Goal: Information Seeking & Learning: Learn about a topic

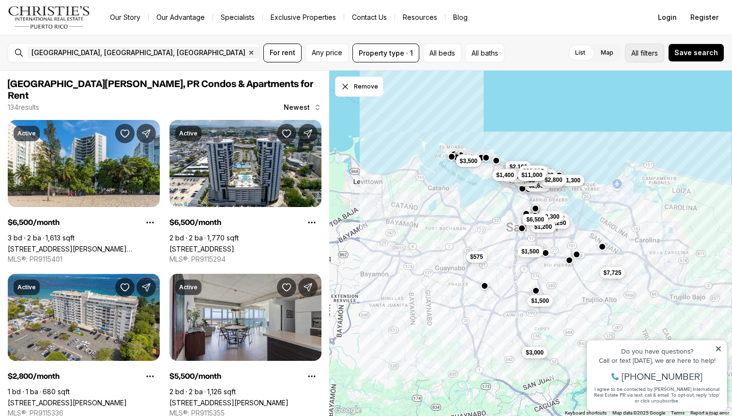
click at [640, 60] on button "All filters" at bounding box center [644, 53] width 39 height 19
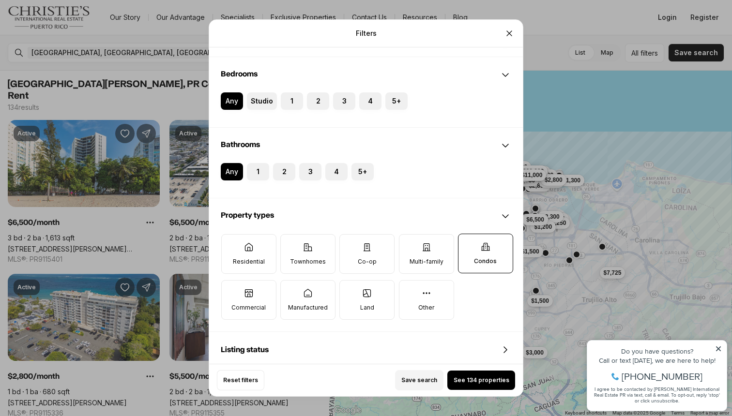
scroll to position [277, 0]
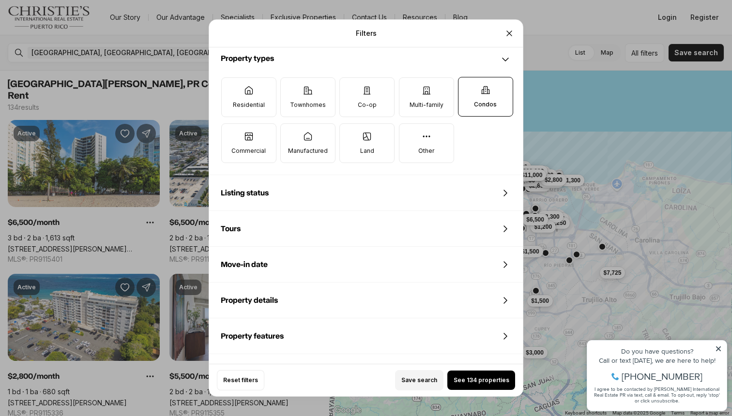
click at [369, 294] on div "Property details" at bounding box center [366, 300] width 314 height 35
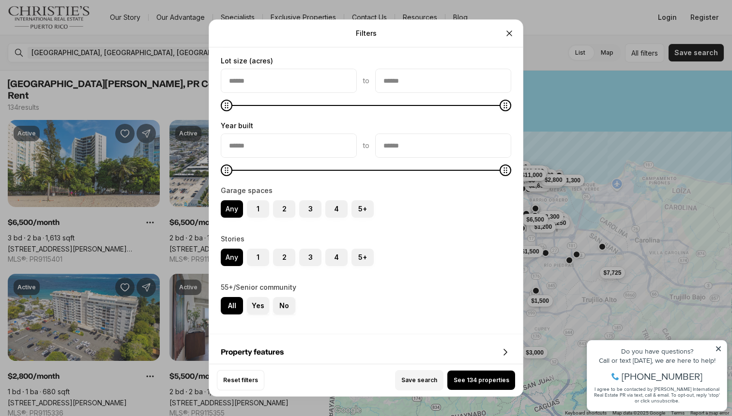
scroll to position [707, 0]
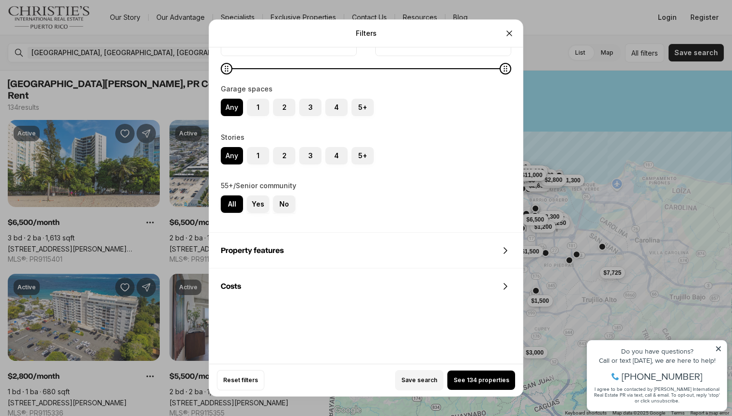
click at [366, 246] on div "Property features" at bounding box center [366, 250] width 314 height 35
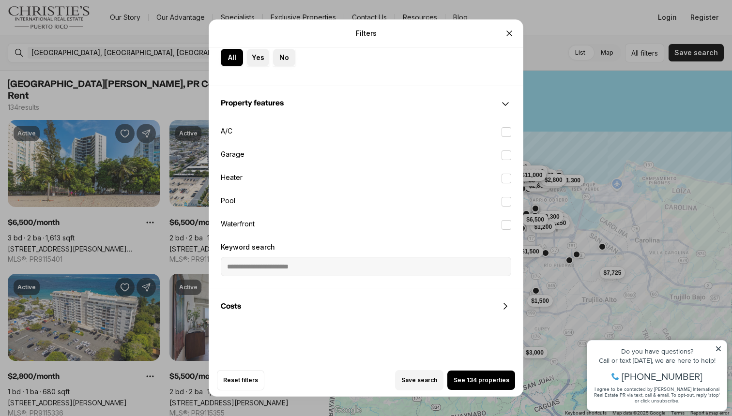
scroll to position [852, 0]
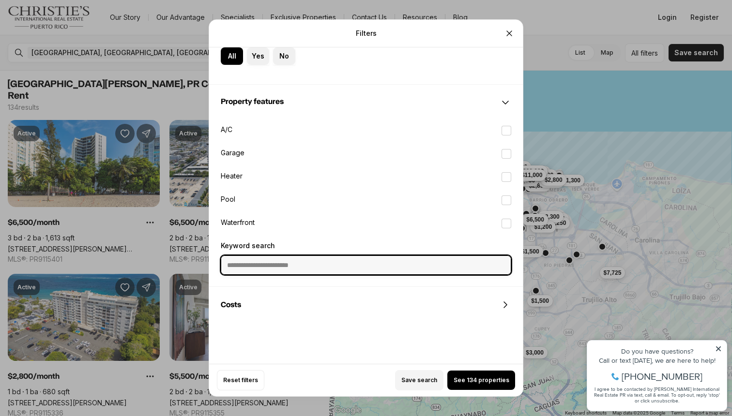
click at [358, 268] on input "Keyword search" at bounding box center [365, 265] width 289 height 18
type input "*********"
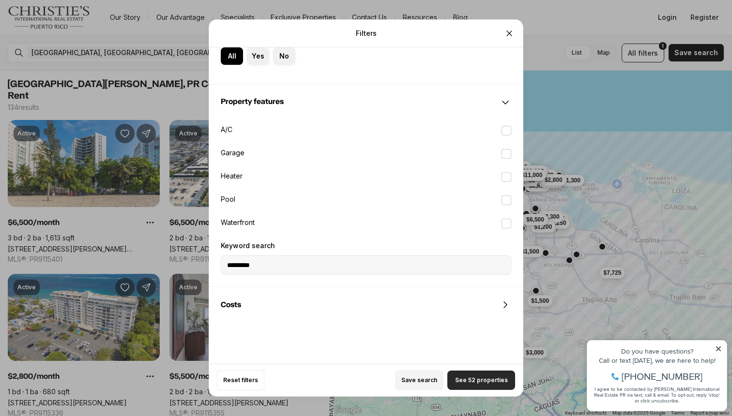
click at [470, 374] on button "See 52 properties" at bounding box center [481, 380] width 68 height 19
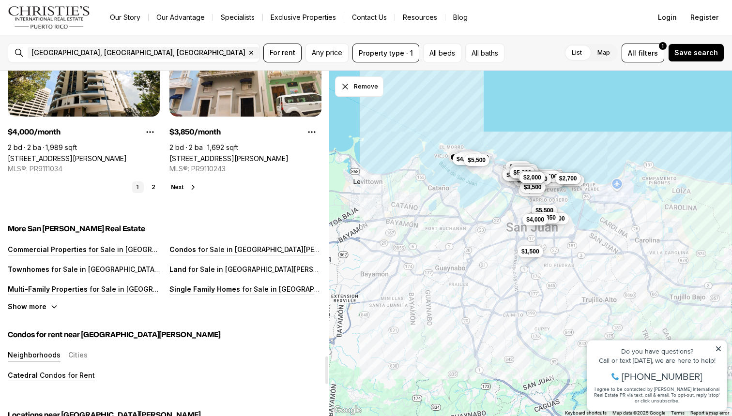
scroll to position [3638, 0]
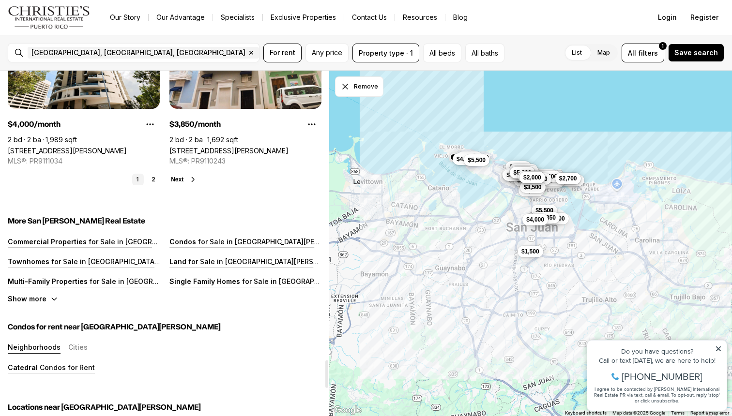
click at [182, 176] on span "Next" at bounding box center [177, 179] width 13 height 7
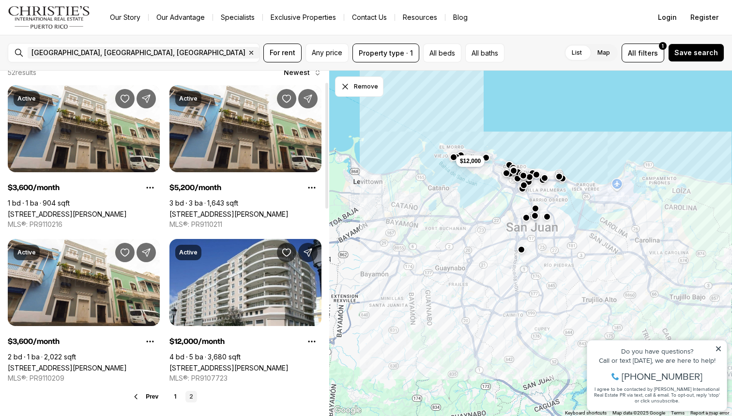
scroll to position [0, 0]
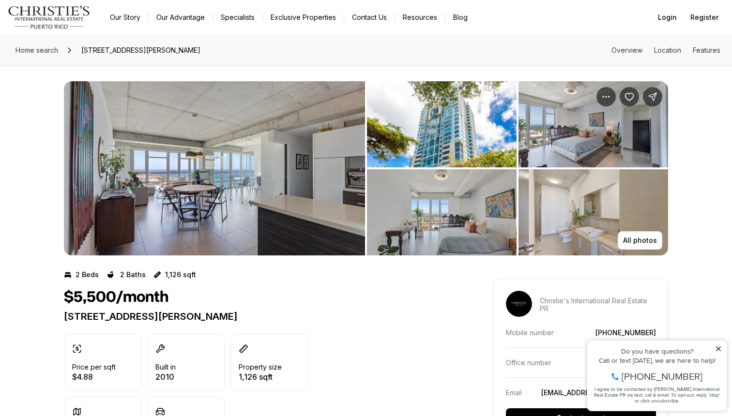
click at [167, 209] on img "View image gallery" at bounding box center [214, 168] width 301 height 174
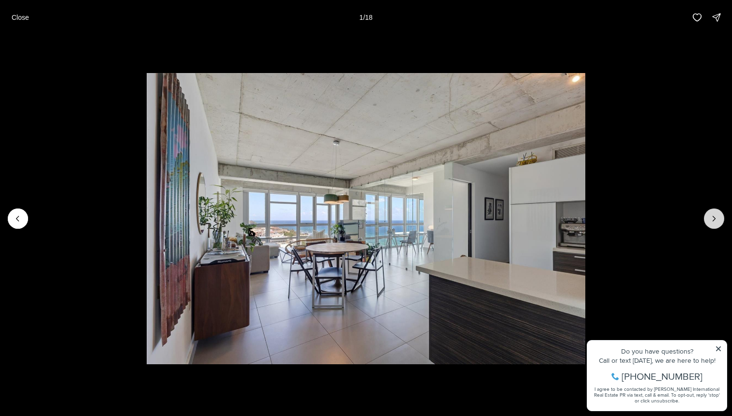
click at [710, 222] on icon "Next slide" at bounding box center [714, 219] width 10 height 10
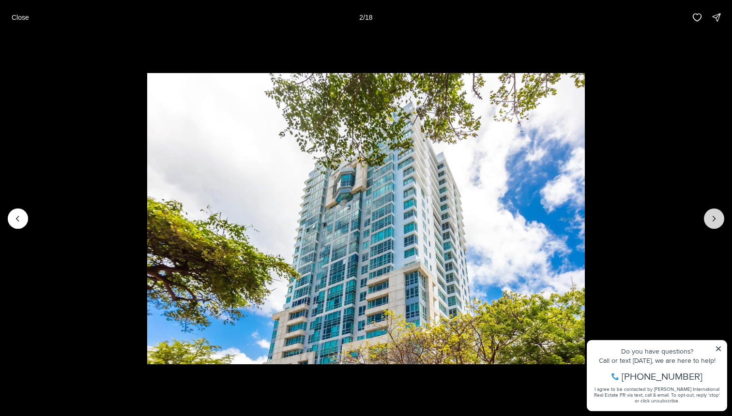
click at [710, 222] on icon "Next slide" at bounding box center [714, 219] width 10 height 10
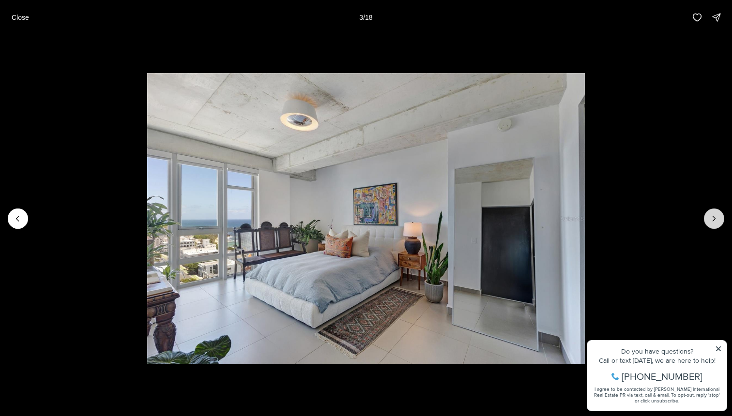
click at [710, 222] on icon "Next slide" at bounding box center [714, 219] width 10 height 10
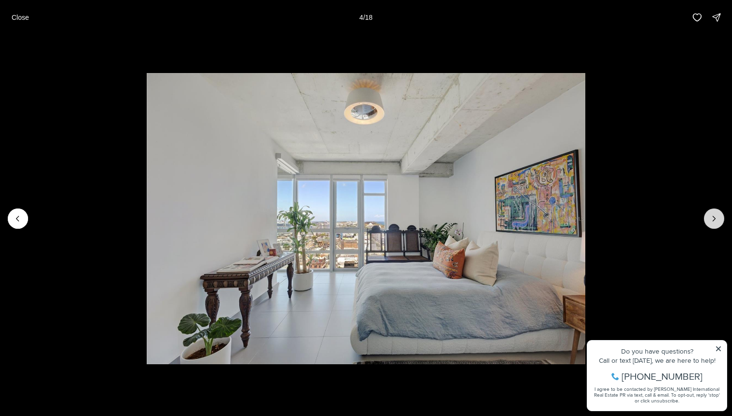
click at [710, 222] on icon "Next slide" at bounding box center [714, 219] width 10 height 10
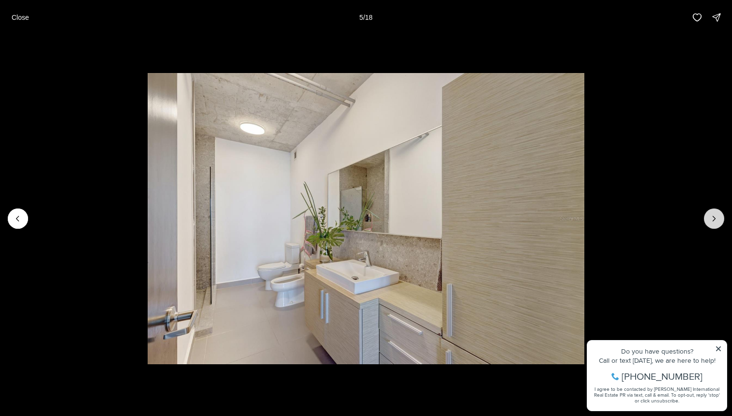
click at [710, 222] on icon "Next slide" at bounding box center [714, 219] width 10 height 10
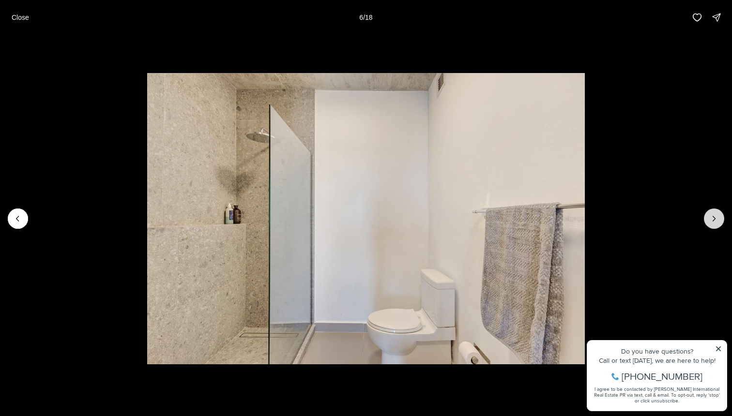
click at [710, 222] on icon "Next slide" at bounding box center [714, 219] width 10 height 10
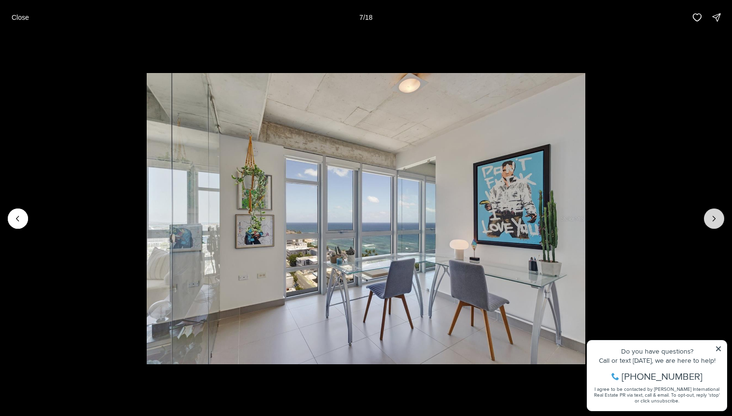
click at [710, 222] on icon "Next slide" at bounding box center [714, 219] width 10 height 10
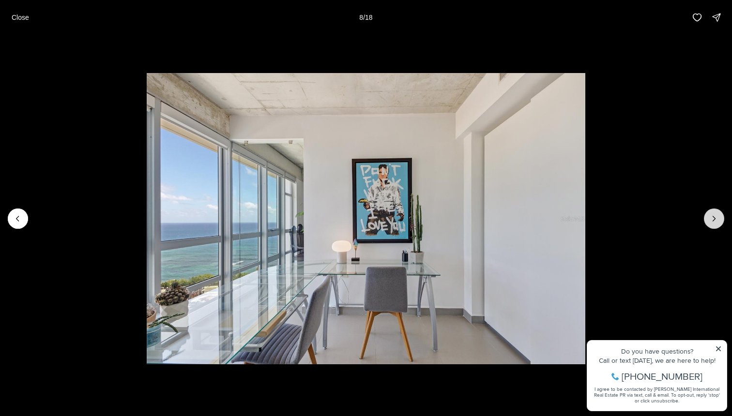
click at [710, 222] on icon "Next slide" at bounding box center [714, 219] width 10 height 10
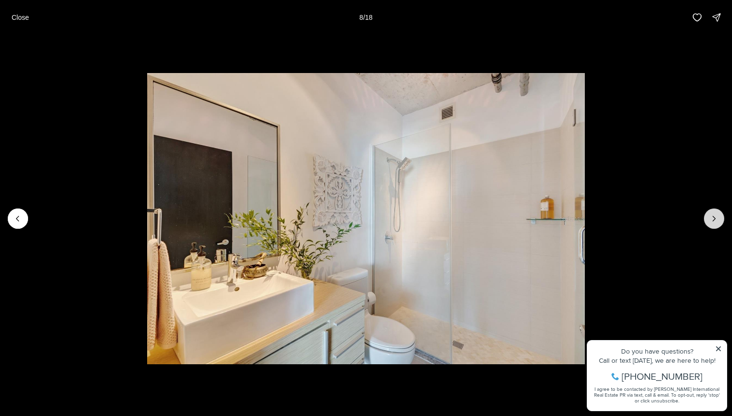
click at [710, 222] on icon "Next slide" at bounding box center [714, 219] width 10 height 10
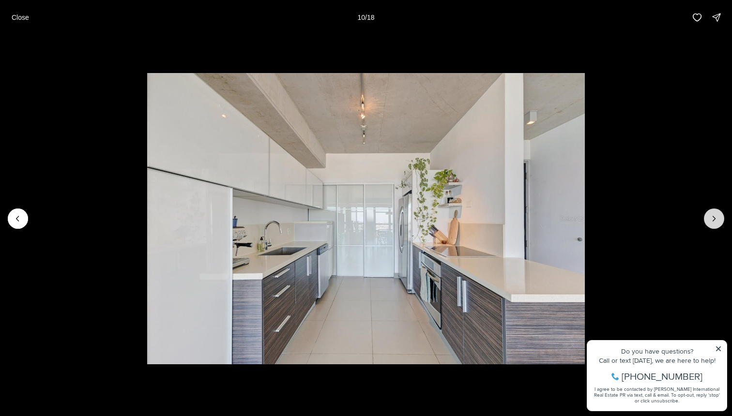
click at [710, 222] on icon "Next slide" at bounding box center [714, 219] width 10 height 10
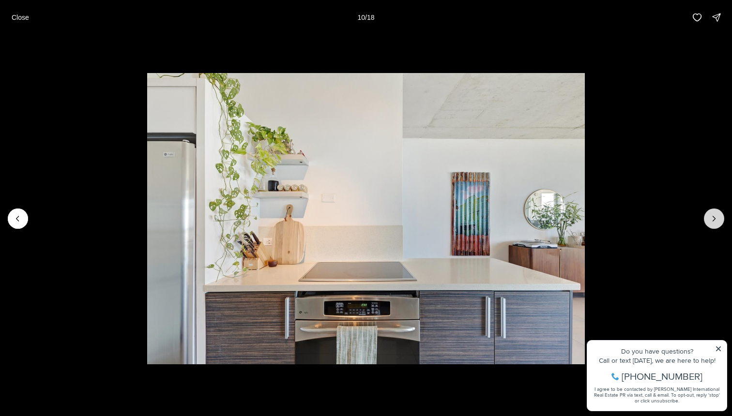
click at [710, 222] on icon "Next slide" at bounding box center [714, 219] width 10 height 10
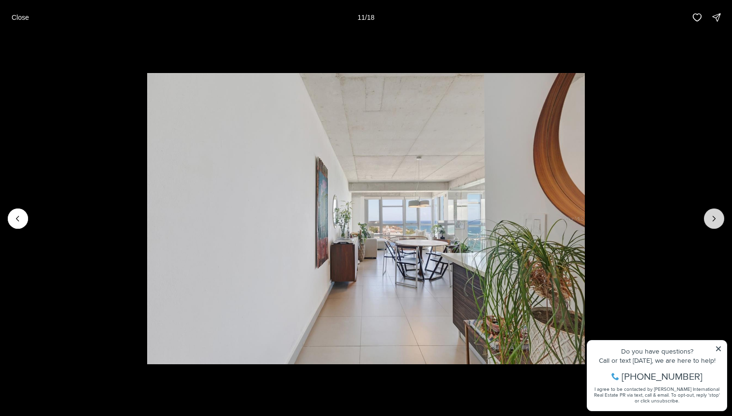
click at [710, 222] on icon "Next slide" at bounding box center [714, 219] width 10 height 10
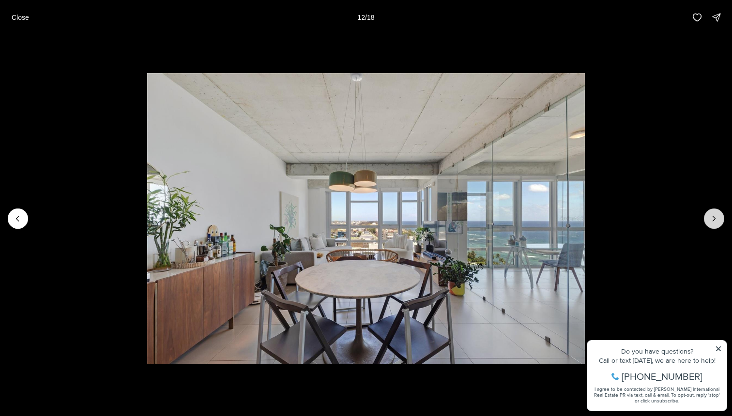
click at [710, 222] on icon "Next slide" at bounding box center [714, 219] width 10 height 10
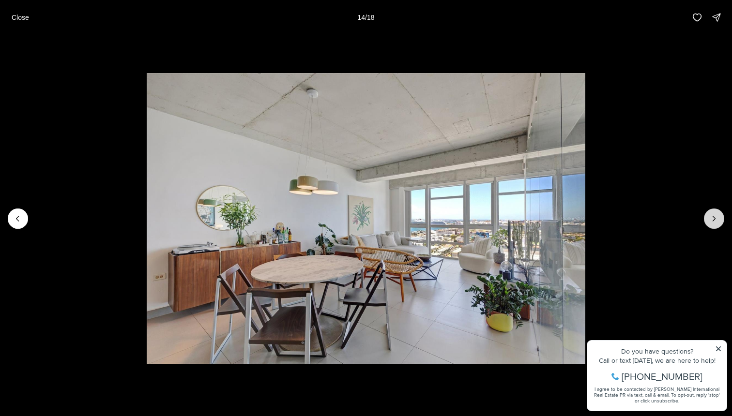
click at [710, 222] on icon "Next slide" at bounding box center [714, 219] width 10 height 10
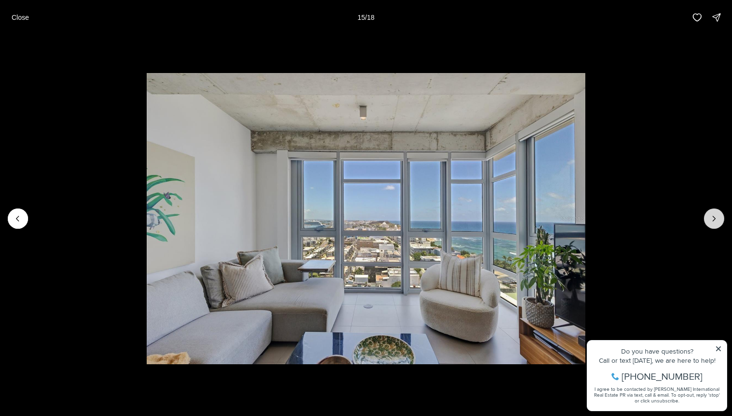
click at [710, 222] on icon "Next slide" at bounding box center [714, 219] width 10 height 10
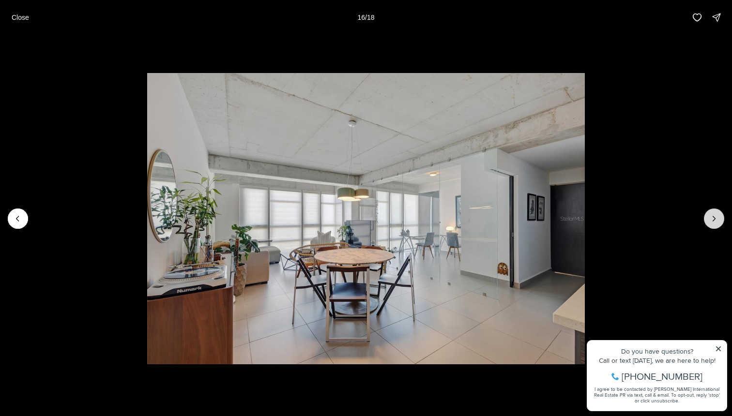
click at [710, 222] on icon "Next slide" at bounding box center [714, 219] width 10 height 10
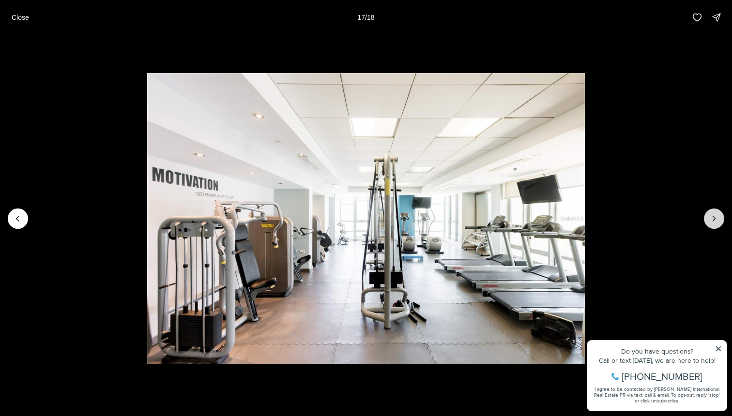
click at [710, 222] on icon "Next slide" at bounding box center [714, 219] width 10 height 10
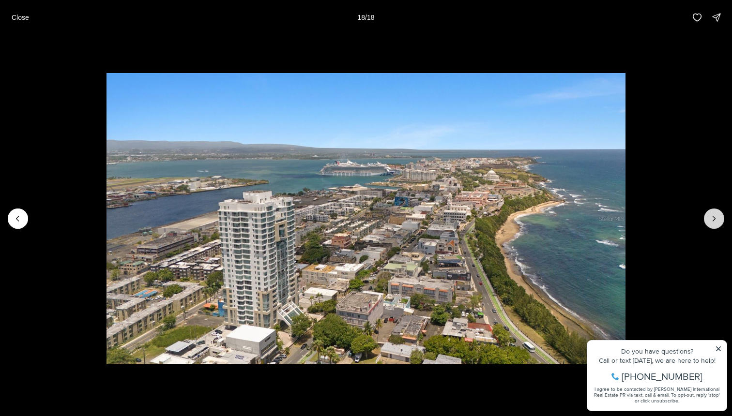
click at [710, 222] on div at bounding box center [714, 219] width 20 height 20
click at [20, 18] on p "Close" at bounding box center [20, 18] width 17 height 8
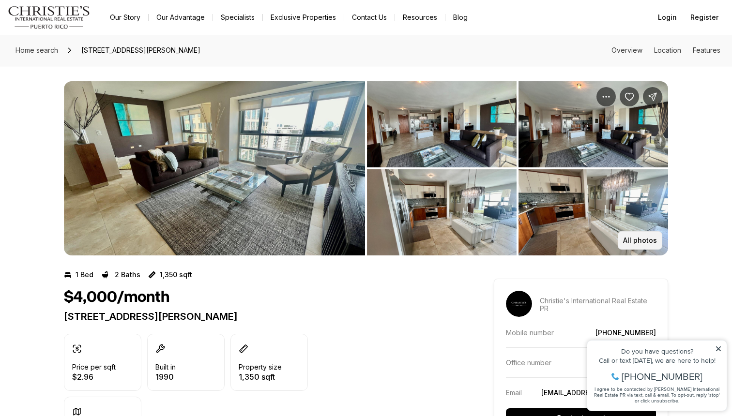
click at [648, 242] on p "All photos" at bounding box center [640, 241] width 34 height 8
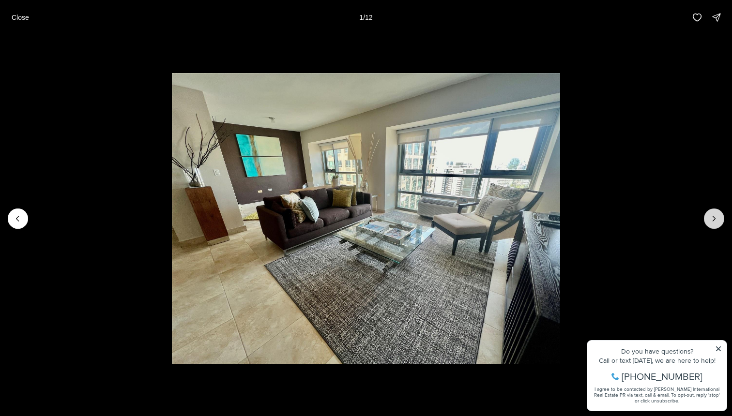
click at [715, 220] on icon "Next slide" at bounding box center [714, 219] width 10 height 10
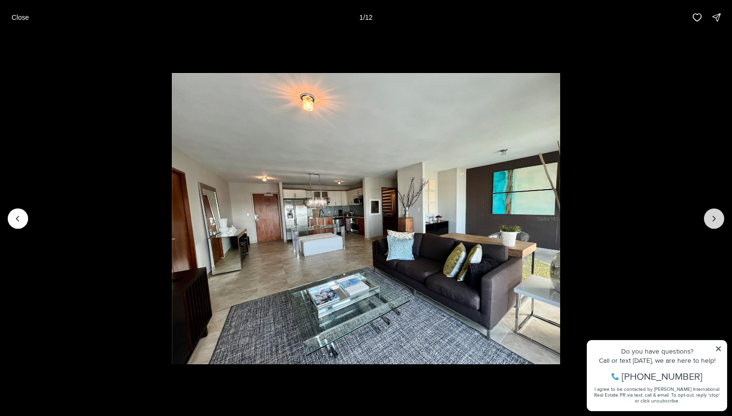
click at [715, 220] on icon "Next slide" at bounding box center [714, 219] width 10 height 10
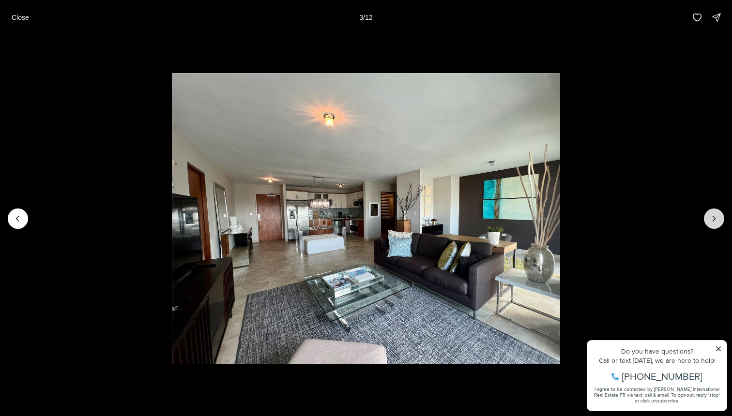
click at [715, 220] on icon "Next slide" at bounding box center [714, 219] width 10 height 10
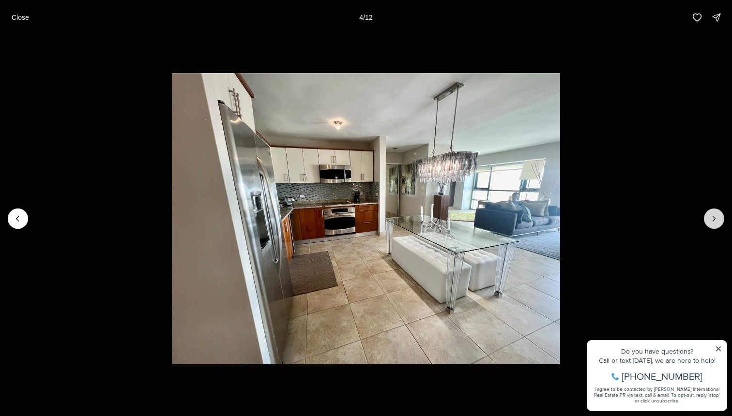
click at [715, 220] on icon "Next slide" at bounding box center [714, 219] width 10 height 10
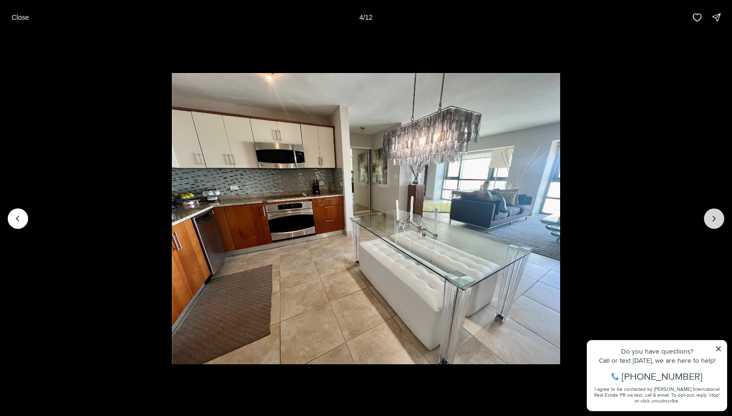
click at [715, 220] on icon "Next slide" at bounding box center [714, 219] width 10 height 10
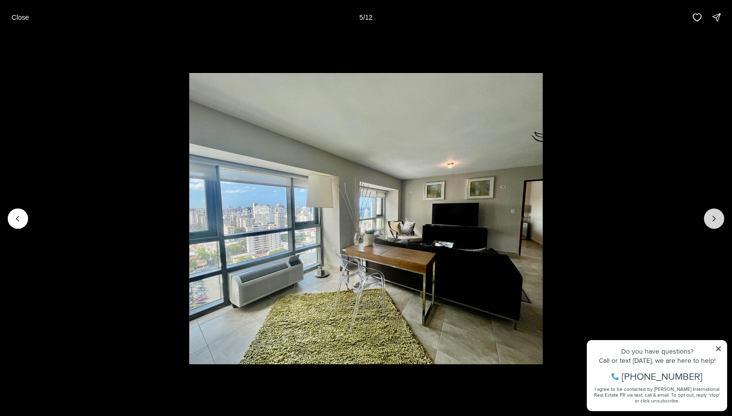
click at [715, 220] on icon "Next slide" at bounding box center [714, 219] width 10 height 10
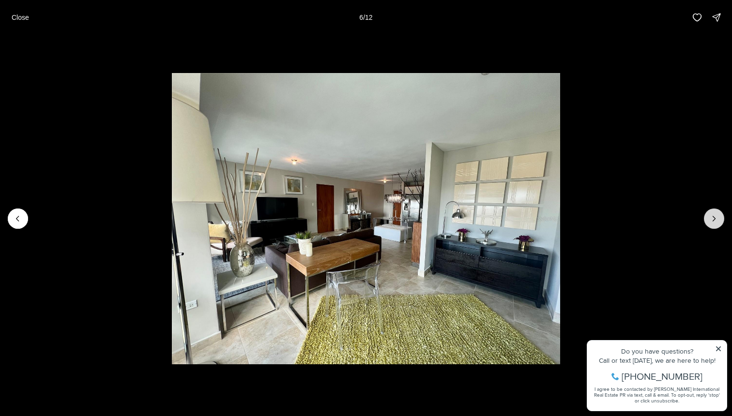
click at [715, 220] on icon "Next slide" at bounding box center [714, 219] width 10 height 10
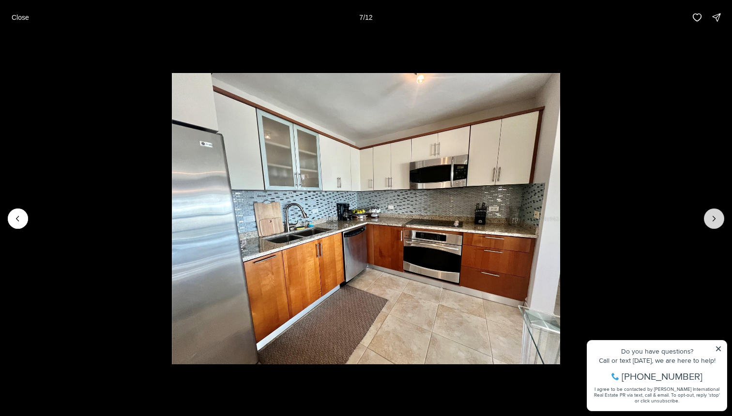
click at [715, 220] on icon "Next slide" at bounding box center [714, 219] width 10 height 10
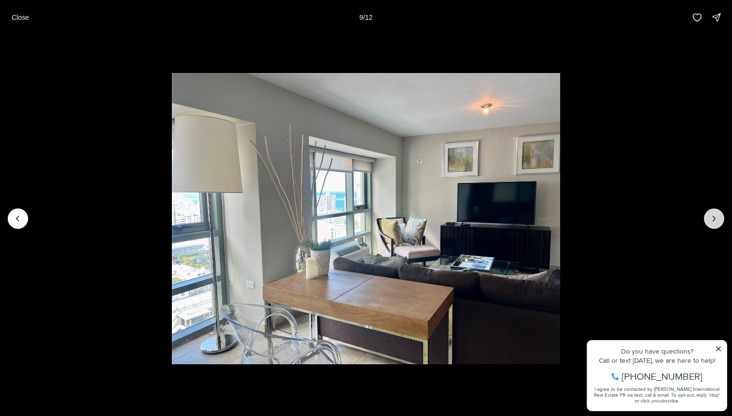
click at [715, 220] on icon "Next slide" at bounding box center [714, 219] width 10 height 10
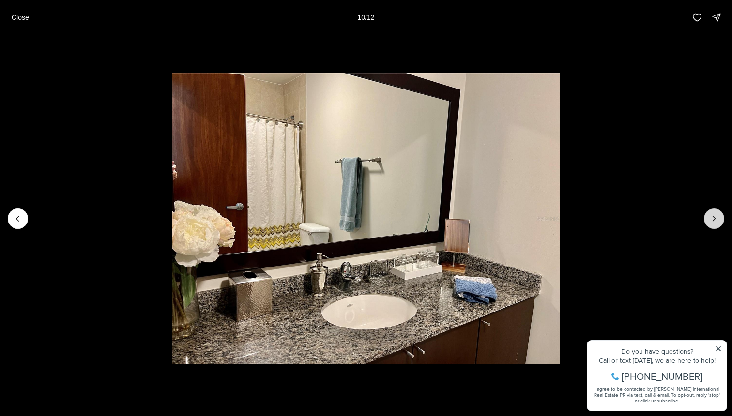
click at [715, 220] on icon "Next slide" at bounding box center [714, 219] width 10 height 10
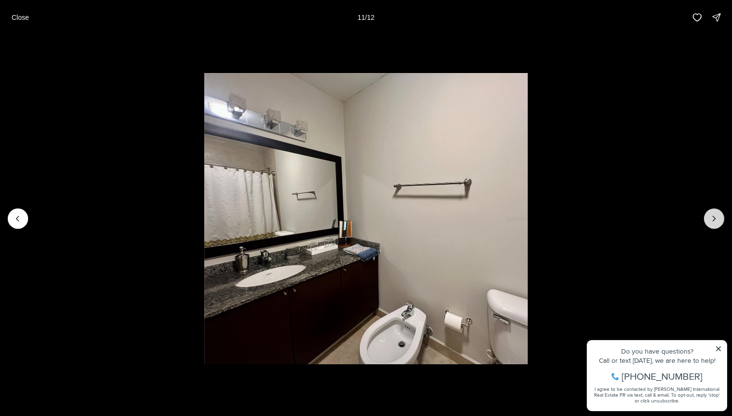
click at [715, 220] on icon "Next slide" at bounding box center [714, 219] width 10 height 10
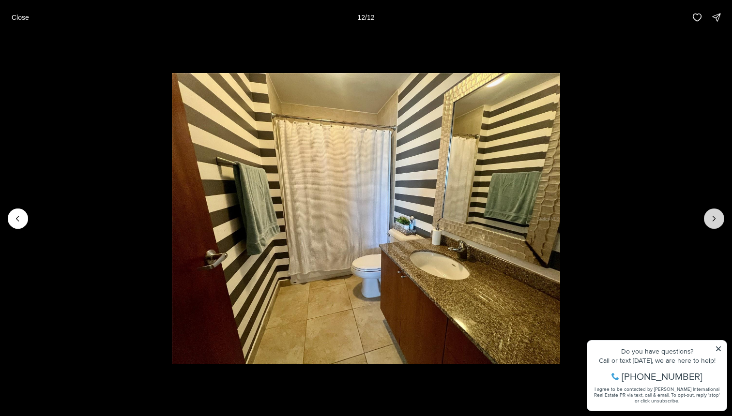
click at [715, 220] on div at bounding box center [714, 219] width 20 height 20
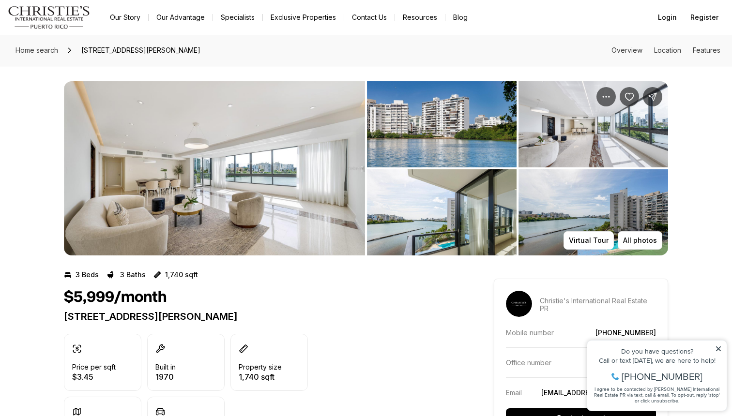
click at [205, 200] on img "View image gallery" at bounding box center [214, 168] width 301 height 174
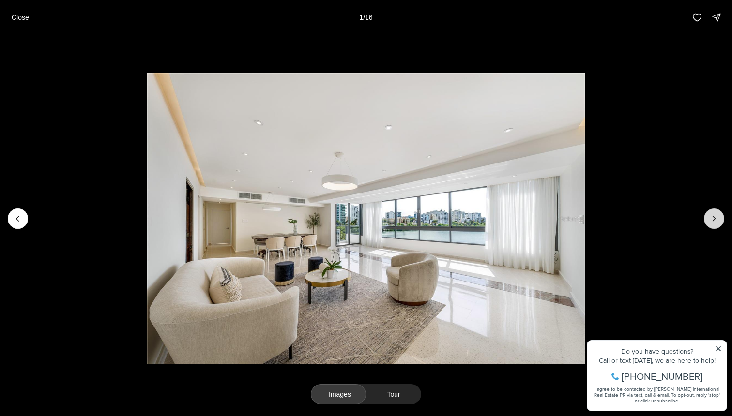
click at [714, 221] on icon "Next slide" at bounding box center [714, 219] width 10 height 10
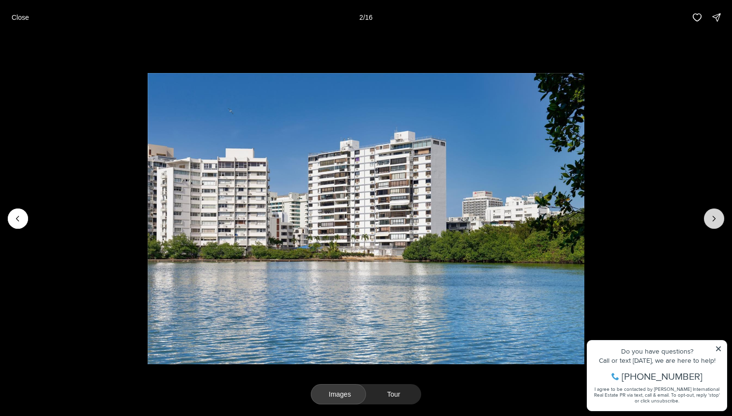
click at [714, 221] on icon "Next slide" at bounding box center [714, 219] width 10 height 10
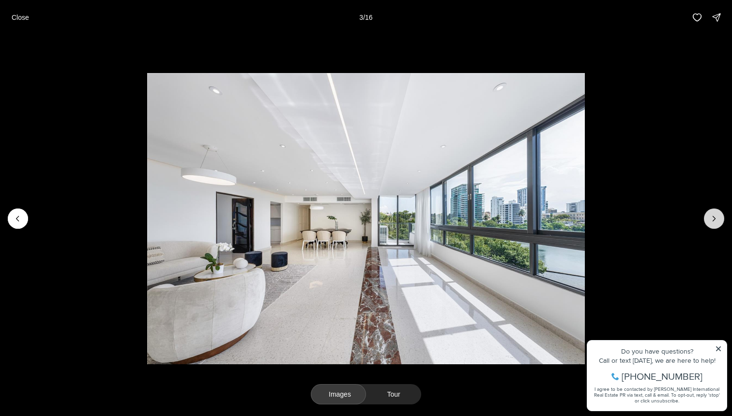
click at [714, 221] on icon "Next slide" at bounding box center [714, 219] width 10 height 10
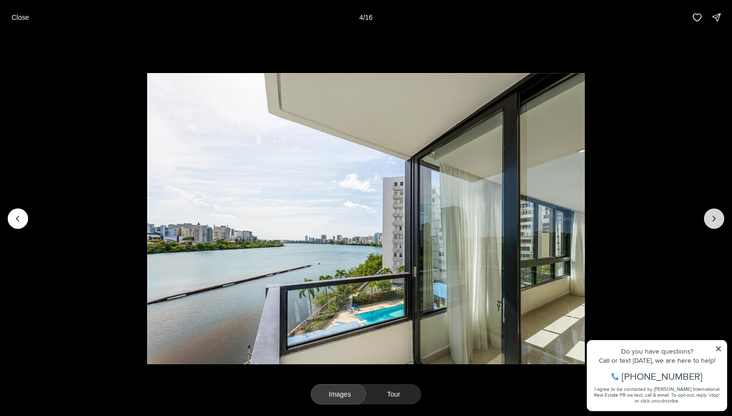
click at [714, 221] on icon "Next slide" at bounding box center [714, 219] width 10 height 10
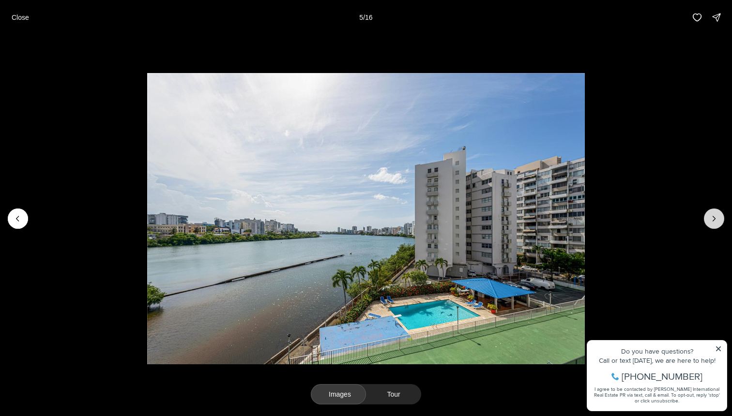
click at [714, 221] on icon "Next slide" at bounding box center [714, 219] width 10 height 10
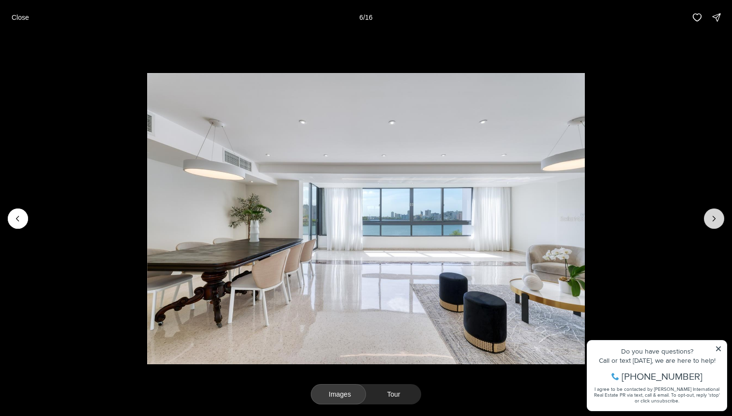
click at [714, 221] on icon "Next slide" at bounding box center [714, 219] width 10 height 10
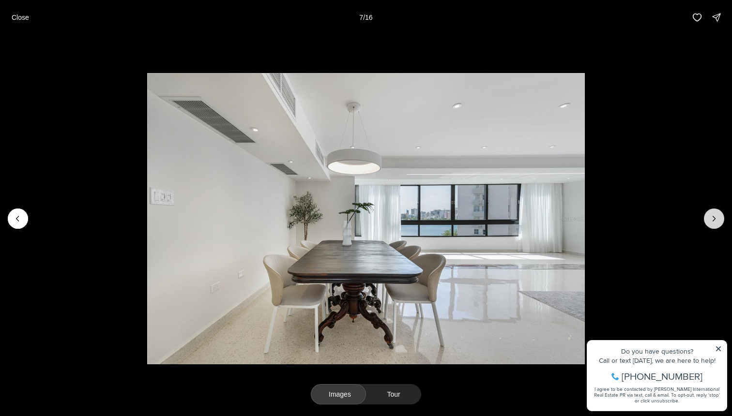
click at [714, 221] on icon "Next slide" at bounding box center [714, 219] width 10 height 10
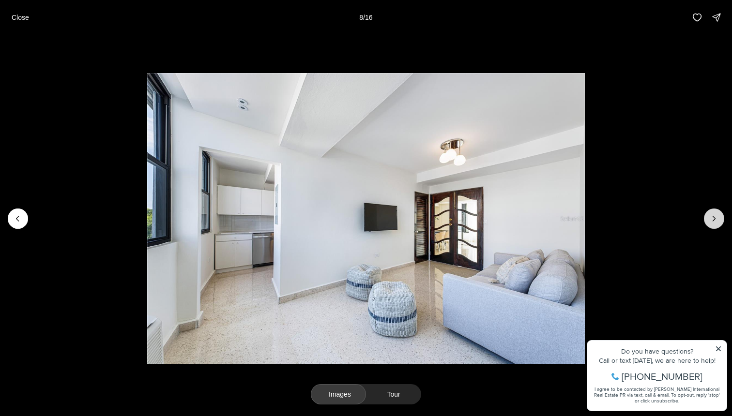
click at [714, 221] on icon "Next slide" at bounding box center [714, 219] width 10 height 10
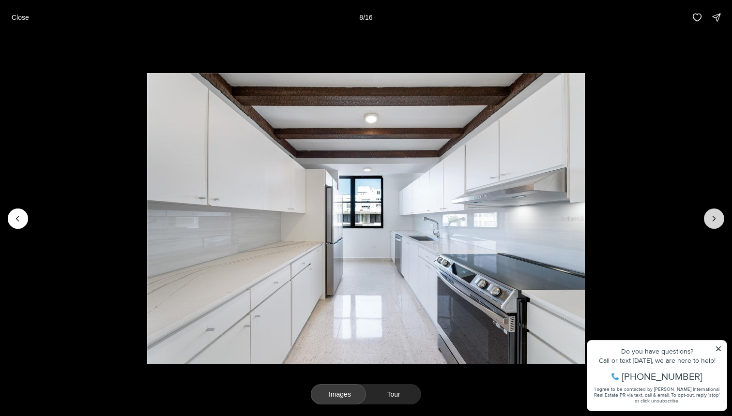
click at [714, 221] on icon "Next slide" at bounding box center [714, 219] width 10 height 10
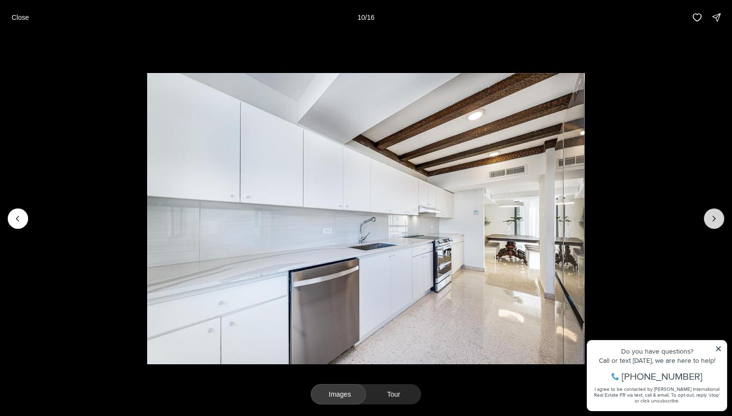
click at [714, 221] on icon "Next slide" at bounding box center [714, 219] width 10 height 10
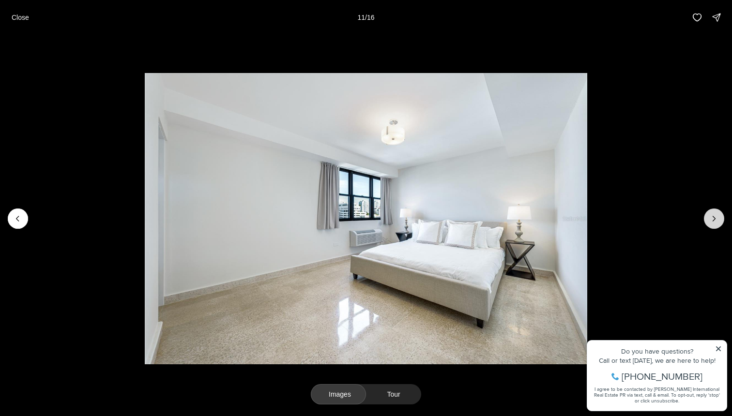
click at [714, 221] on icon "Next slide" at bounding box center [714, 219] width 10 height 10
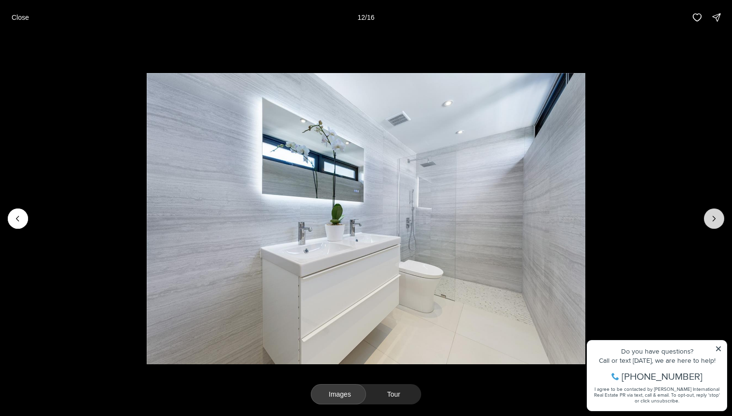
click at [714, 221] on icon "Next slide" at bounding box center [714, 219] width 10 height 10
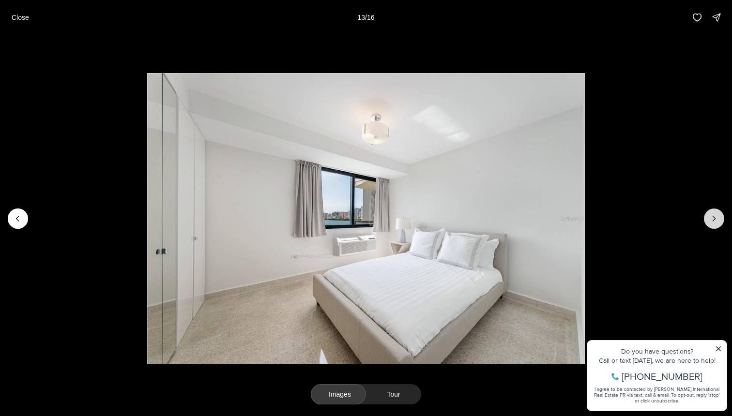
click at [714, 221] on icon "Next slide" at bounding box center [714, 219] width 10 height 10
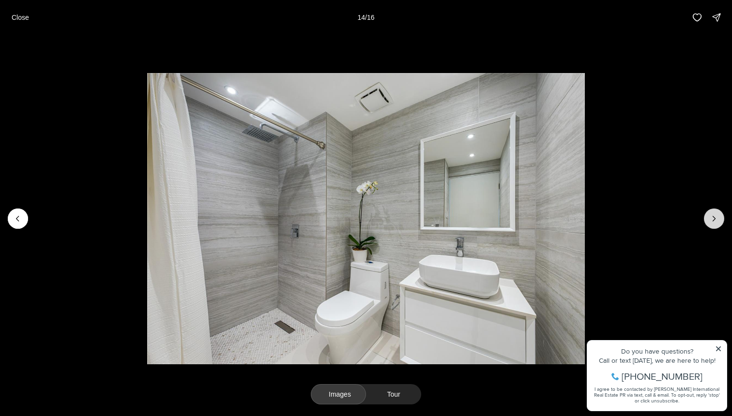
click at [714, 221] on icon "Next slide" at bounding box center [714, 219] width 10 height 10
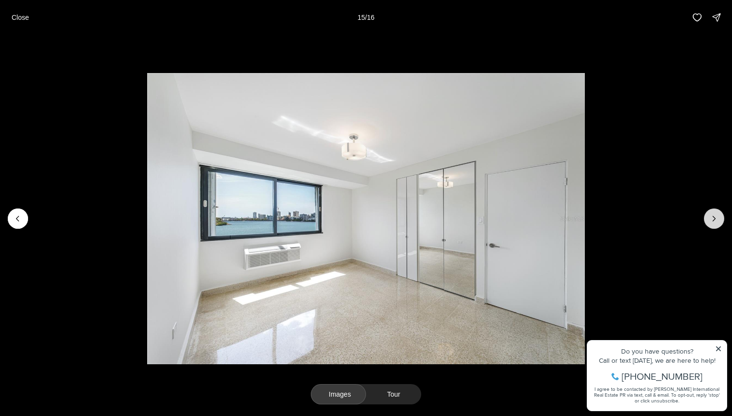
click at [714, 221] on icon "Next slide" at bounding box center [714, 219] width 10 height 10
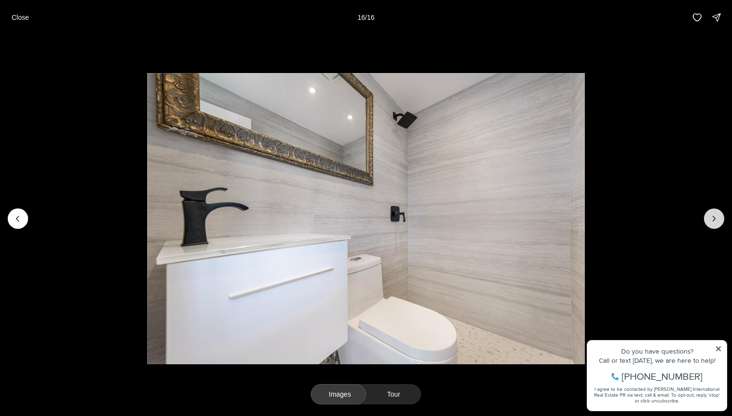
click at [714, 221] on div at bounding box center [714, 219] width 20 height 20
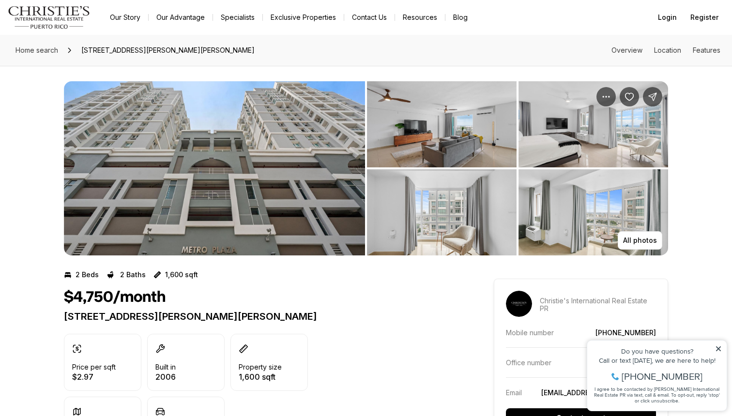
click at [440, 219] on img "View image gallery" at bounding box center [442, 212] width 150 height 86
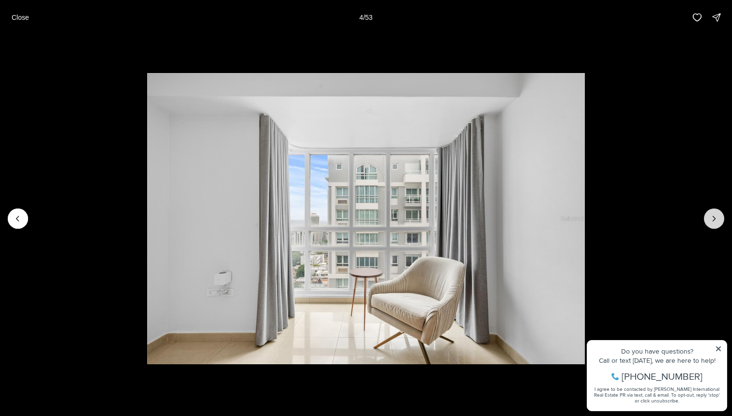
click at [717, 219] on icon "Next slide" at bounding box center [714, 219] width 10 height 10
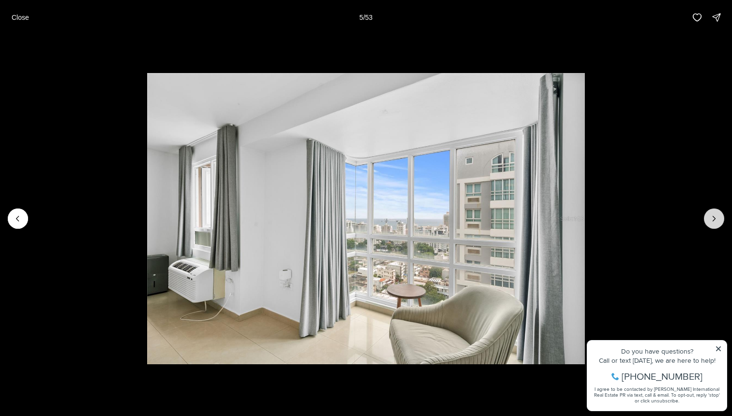
click at [717, 219] on icon "Next slide" at bounding box center [714, 219] width 10 height 10
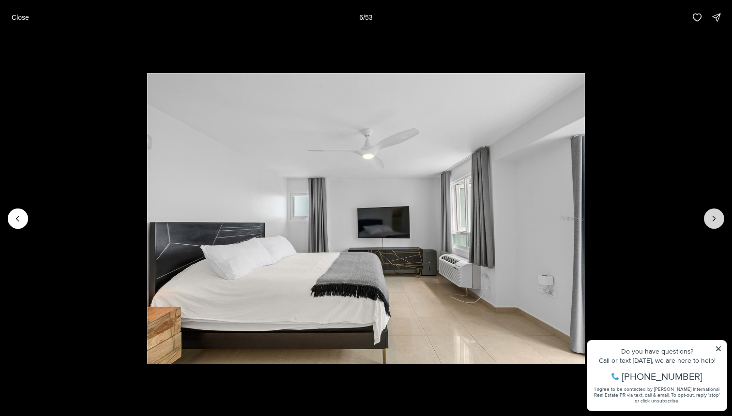
click at [717, 219] on icon "Next slide" at bounding box center [714, 219] width 10 height 10
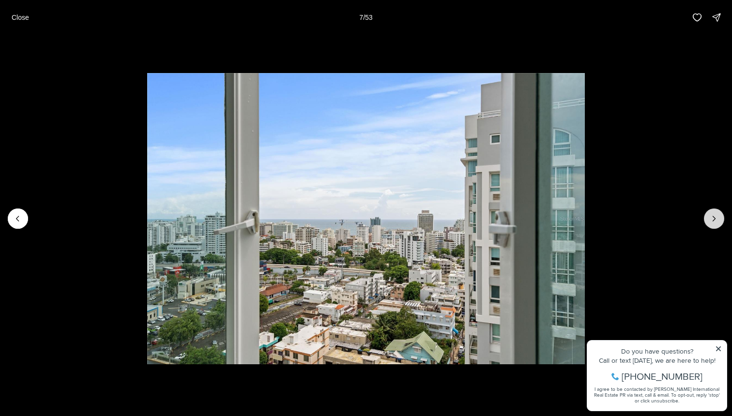
click at [717, 219] on icon "Next slide" at bounding box center [714, 219] width 10 height 10
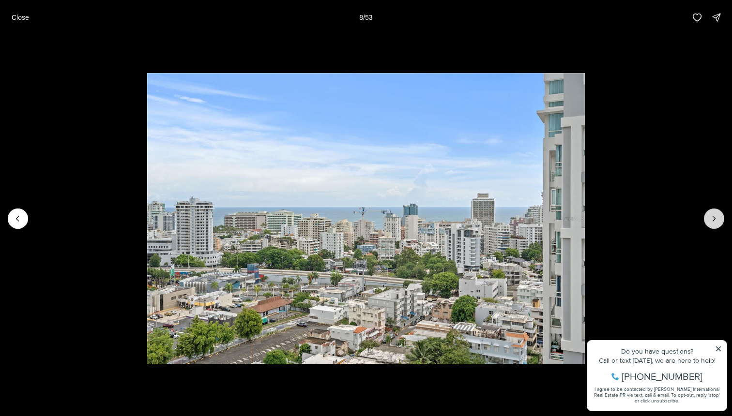
click at [717, 219] on icon "Next slide" at bounding box center [714, 219] width 10 height 10
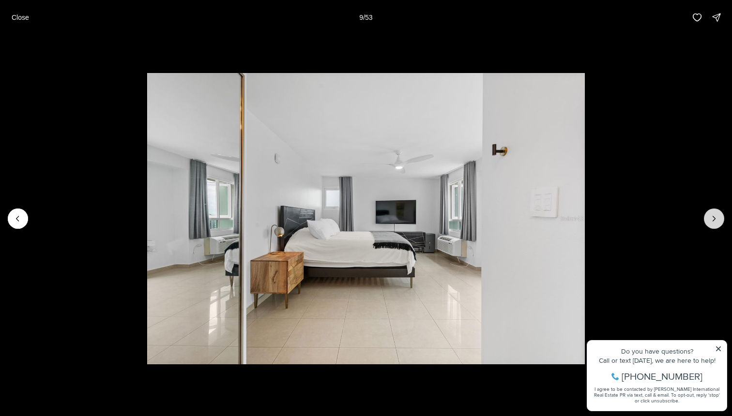
click at [717, 219] on icon "Next slide" at bounding box center [714, 219] width 10 height 10
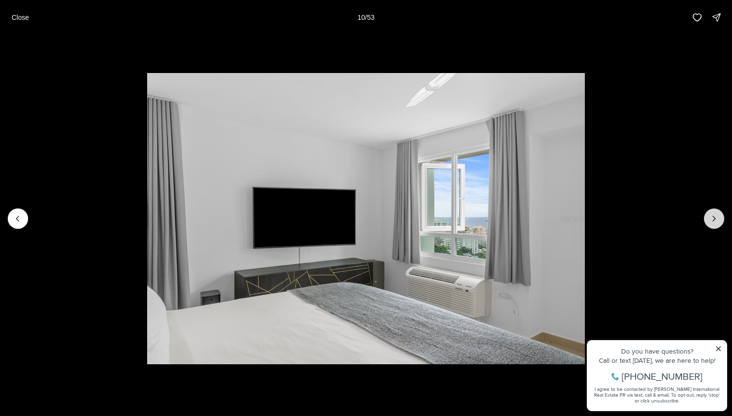
click at [717, 219] on icon "Next slide" at bounding box center [714, 219] width 10 height 10
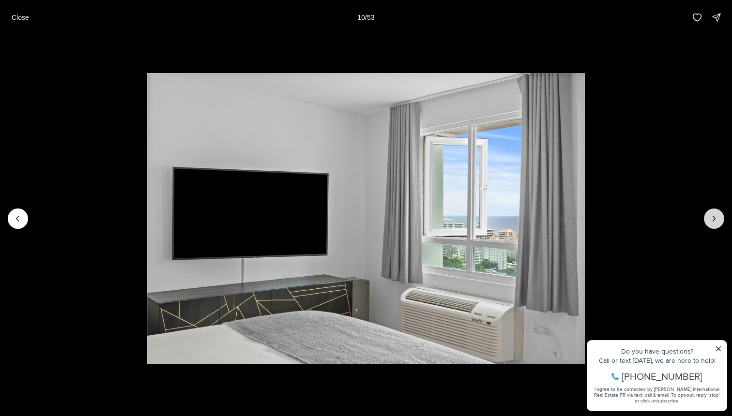
click at [717, 219] on icon "Next slide" at bounding box center [714, 219] width 10 height 10
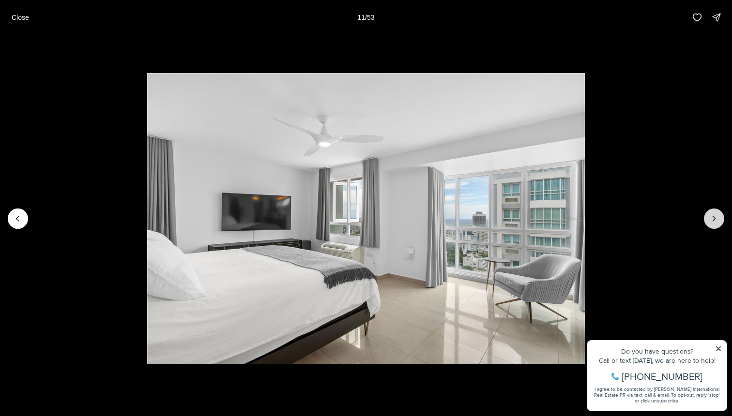
click at [717, 219] on icon "Next slide" at bounding box center [714, 219] width 10 height 10
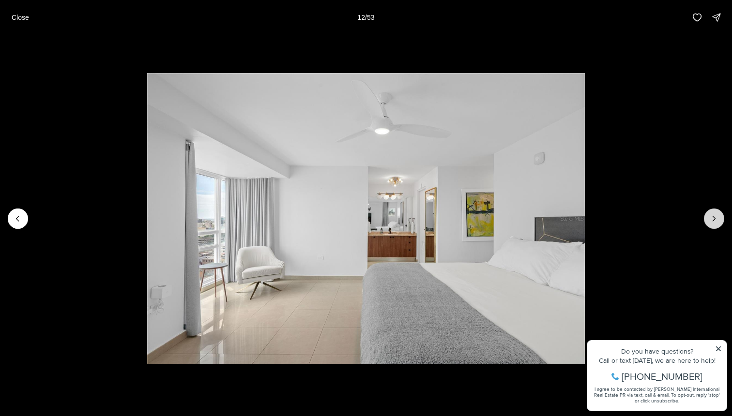
click at [717, 219] on icon "Next slide" at bounding box center [714, 219] width 10 height 10
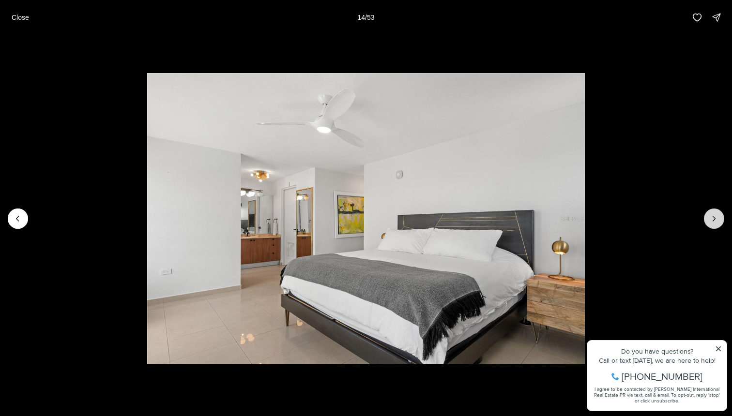
click at [717, 219] on icon "Next slide" at bounding box center [714, 219] width 10 height 10
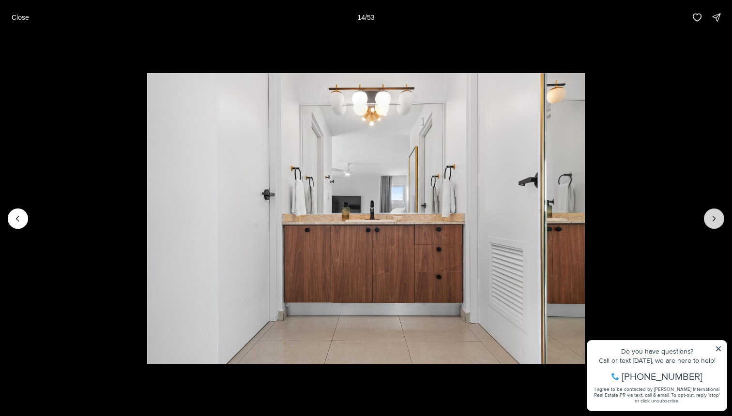
click at [717, 219] on icon "Next slide" at bounding box center [714, 219] width 10 height 10
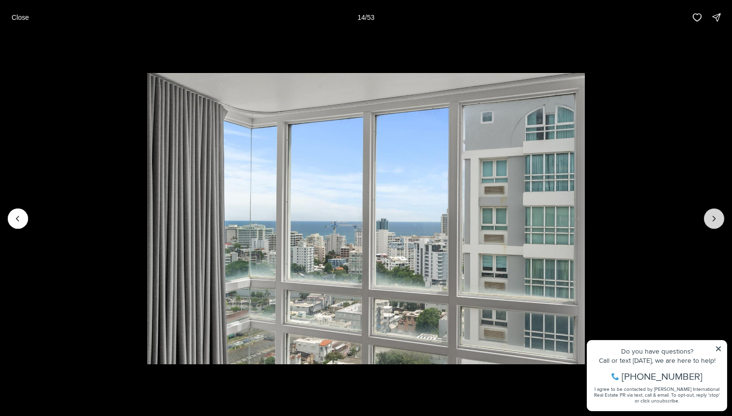
click at [717, 219] on icon "Next slide" at bounding box center [714, 219] width 10 height 10
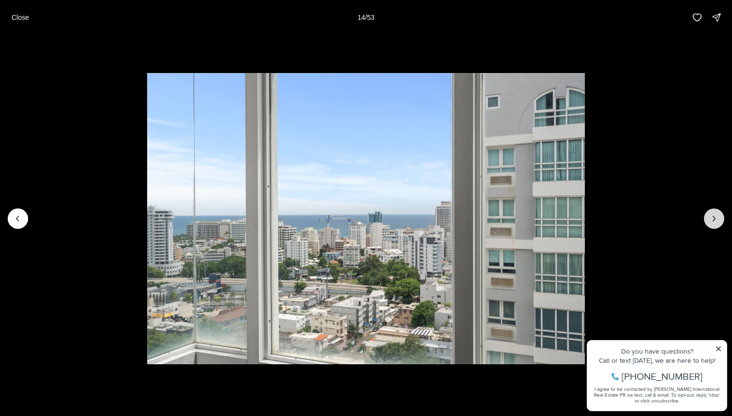
click at [717, 219] on icon "Next slide" at bounding box center [714, 219] width 10 height 10
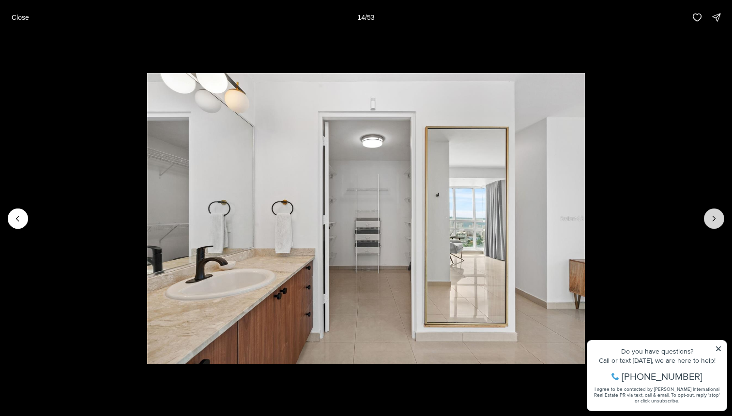
click at [717, 219] on icon "Next slide" at bounding box center [714, 219] width 10 height 10
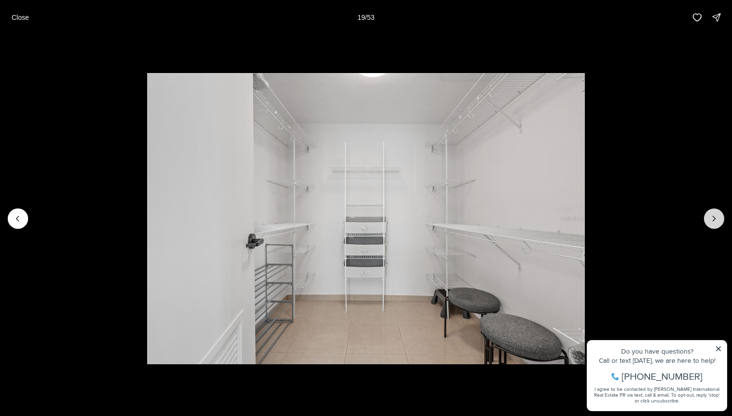
click at [717, 219] on icon "Next slide" at bounding box center [714, 219] width 10 height 10
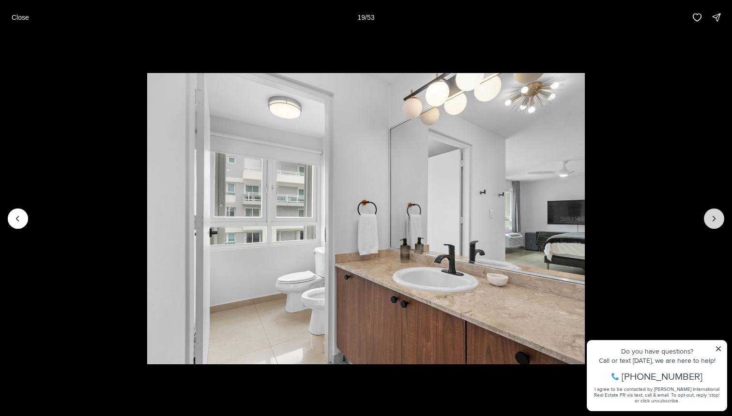
click at [717, 219] on icon "Next slide" at bounding box center [714, 219] width 10 height 10
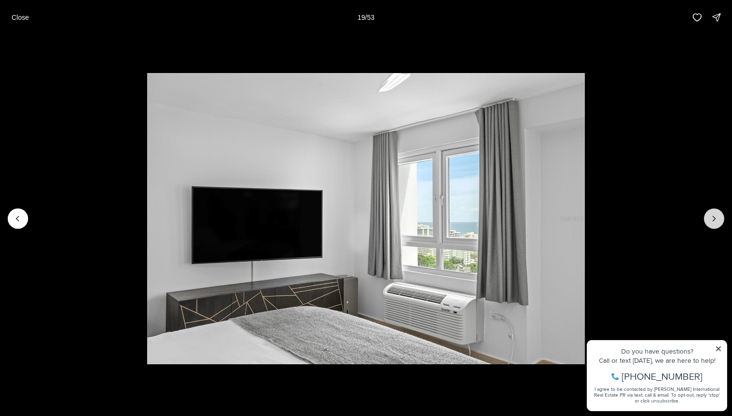
click at [717, 219] on icon "Next slide" at bounding box center [714, 219] width 10 height 10
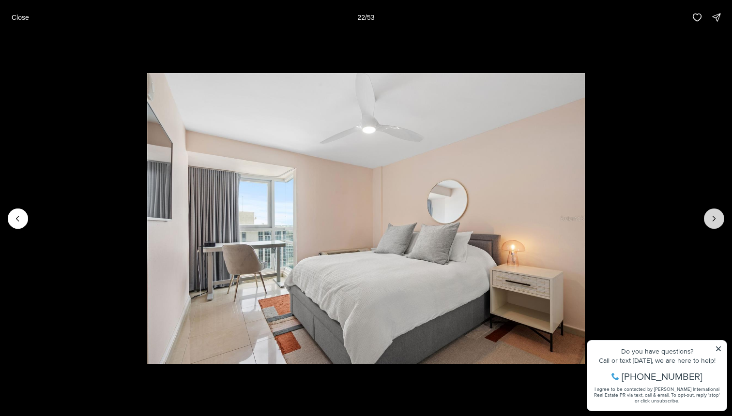
click at [717, 219] on icon "Next slide" at bounding box center [714, 219] width 10 height 10
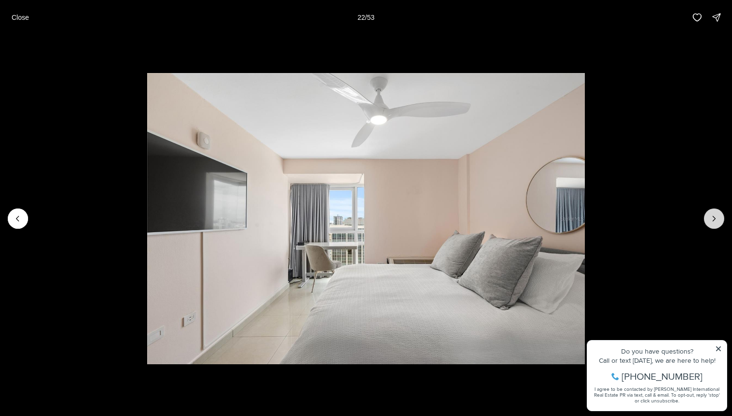
click at [717, 219] on icon "Next slide" at bounding box center [714, 219] width 10 height 10
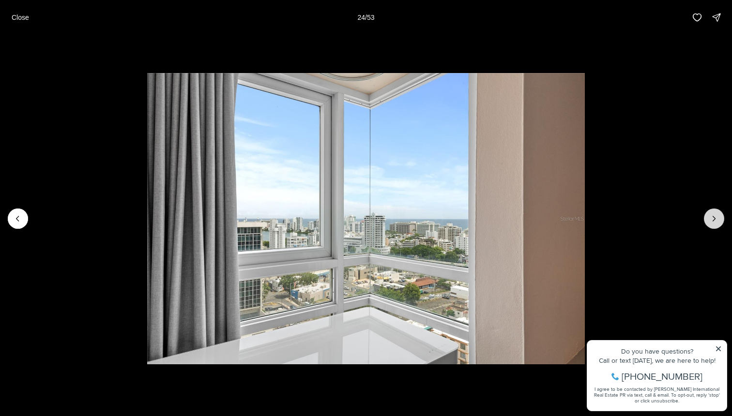
click at [717, 219] on icon "Next slide" at bounding box center [714, 219] width 10 height 10
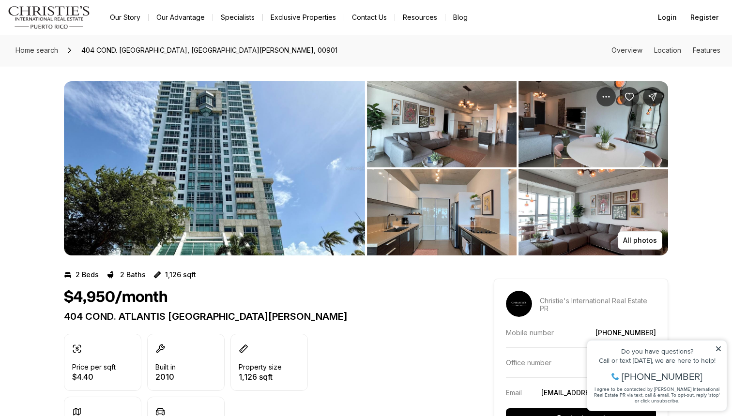
click at [251, 203] on img "View image gallery" at bounding box center [214, 168] width 301 height 174
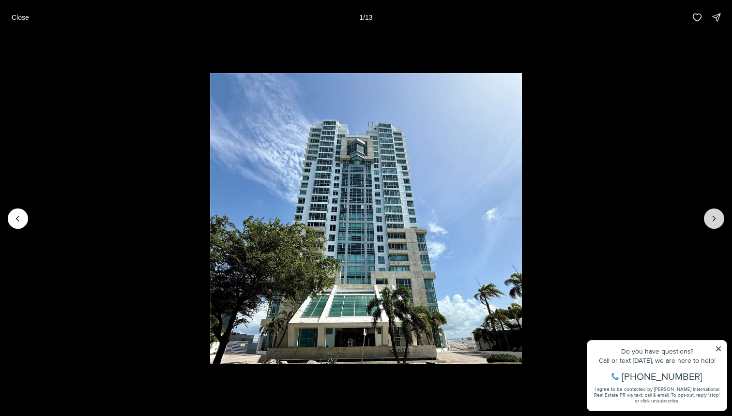
click at [716, 218] on icon "Next slide" at bounding box center [714, 219] width 10 height 10
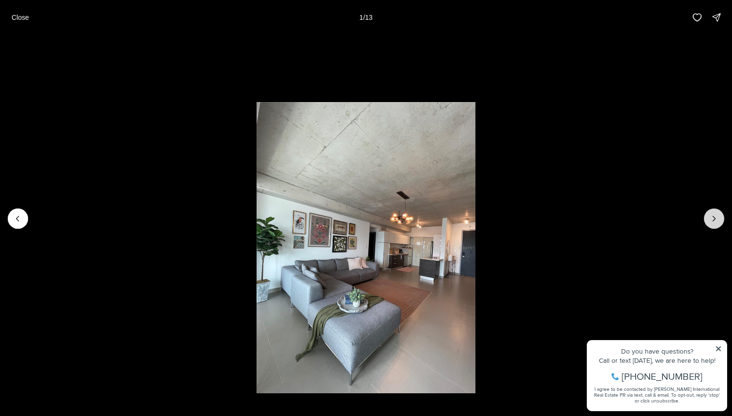
click at [716, 218] on icon "Next slide" at bounding box center [714, 219] width 10 height 10
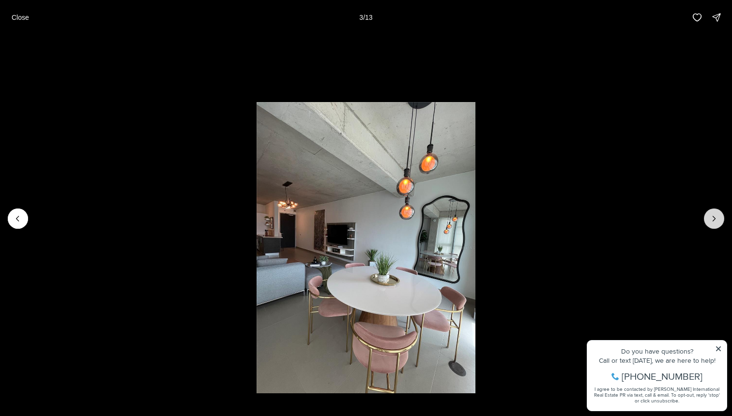
click at [716, 218] on icon "Next slide" at bounding box center [714, 219] width 10 height 10
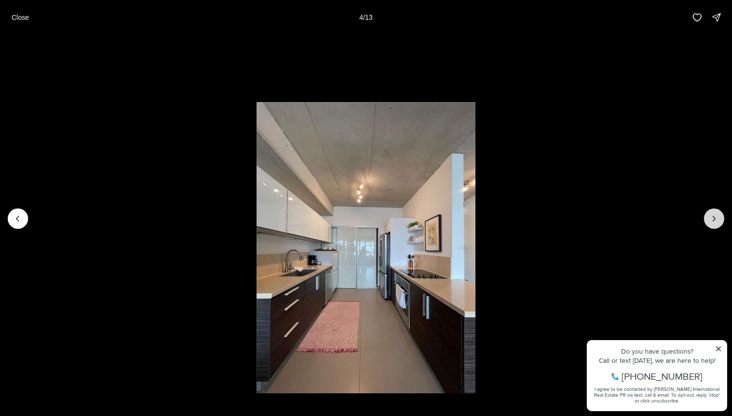
click at [716, 218] on icon "Next slide" at bounding box center [714, 219] width 10 height 10
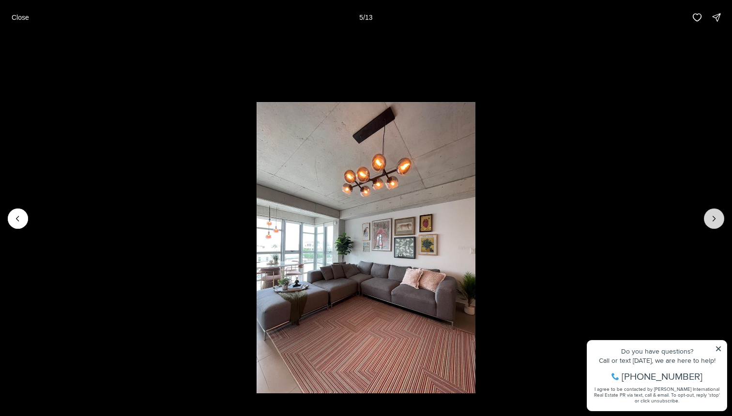
click at [716, 218] on icon "Next slide" at bounding box center [714, 219] width 10 height 10
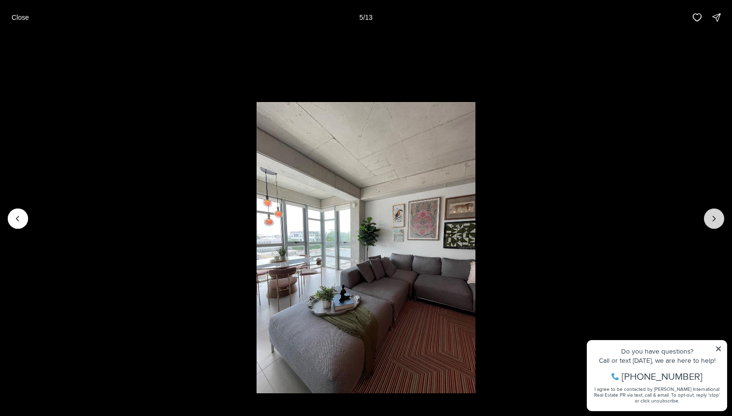
click at [716, 218] on icon "Next slide" at bounding box center [714, 219] width 10 height 10
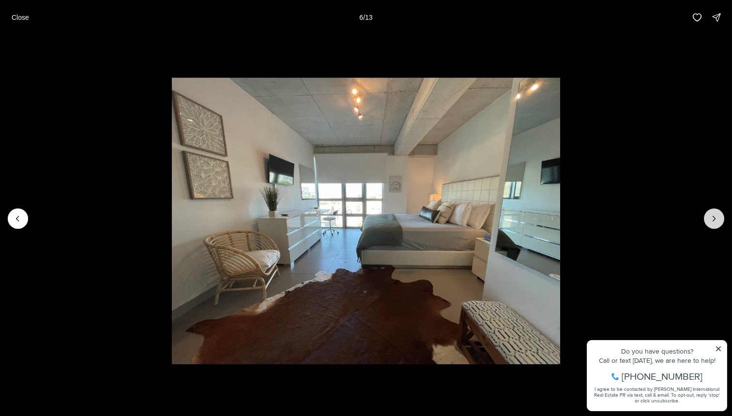
click at [716, 218] on icon "Next slide" at bounding box center [714, 219] width 10 height 10
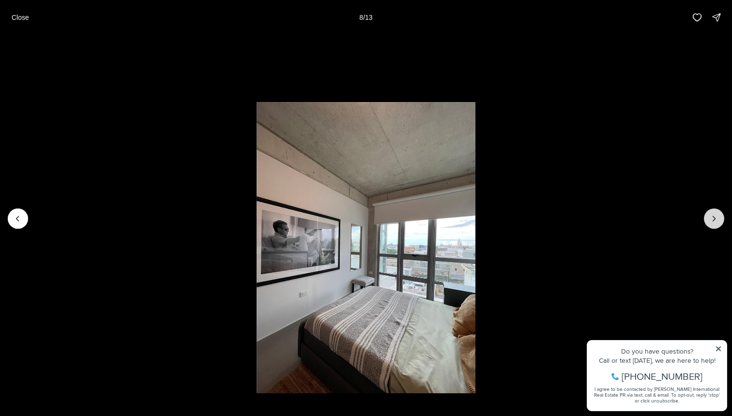
click at [716, 218] on icon "Next slide" at bounding box center [714, 219] width 10 height 10
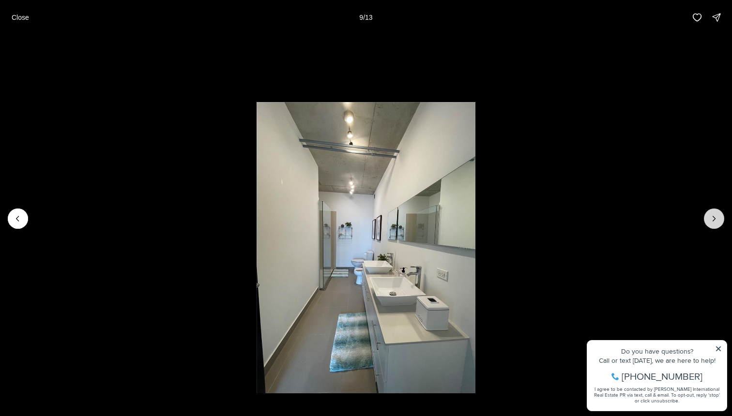
click at [716, 218] on icon "Next slide" at bounding box center [714, 219] width 10 height 10
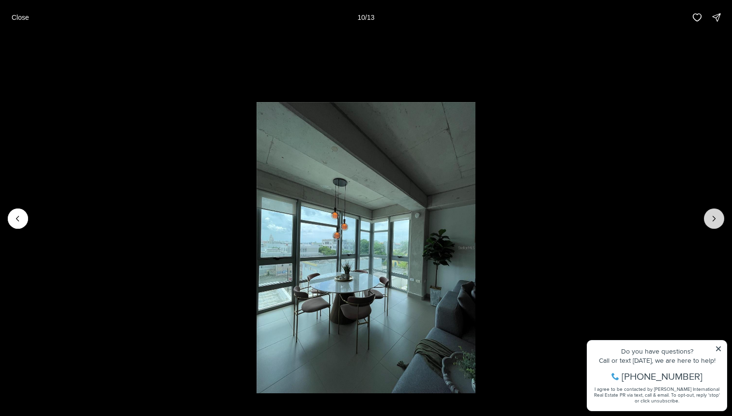
click at [716, 218] on icon "Next slide" at bounding box center [714, 219] width 10 height 10
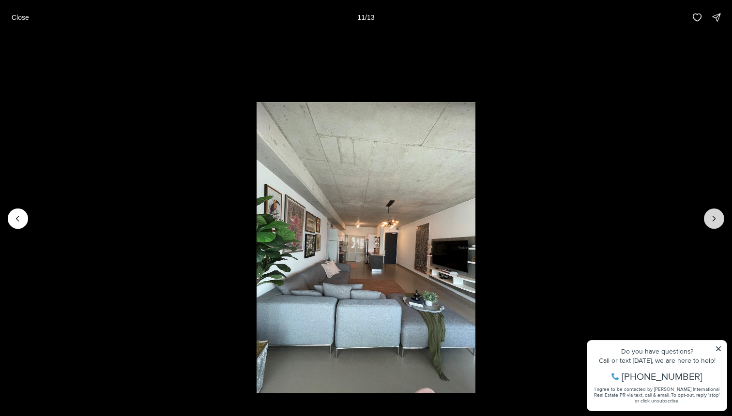
click at [716, 218] on icon "Next slide" at bounding box center [714, 219] width 10 height 10
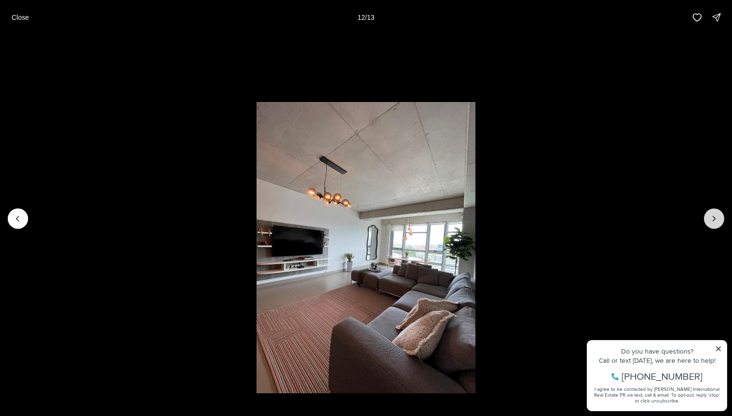
click at [716, 218] on icon "Next slide" at bounding box center [714, 219] width 10 height 10
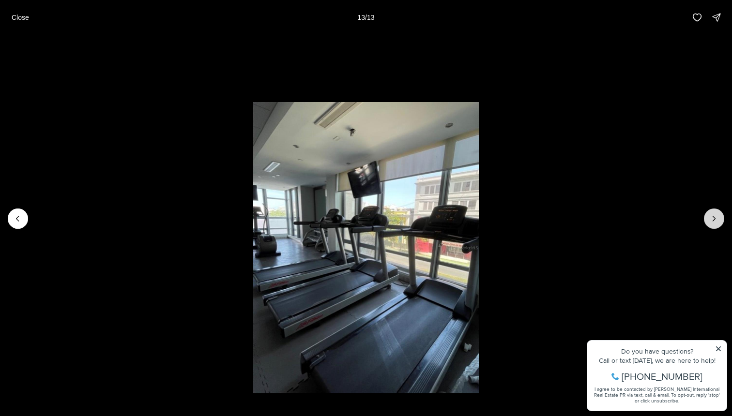
click at [716, 218] on div at bounding box center [714, 219] width 20 height 20
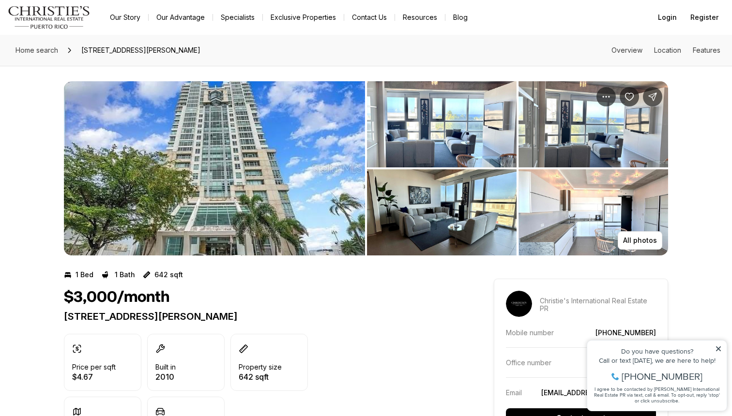
click at [300, 214] on img "View image gallery" at bounding box center [214, 168] width 301 height 174
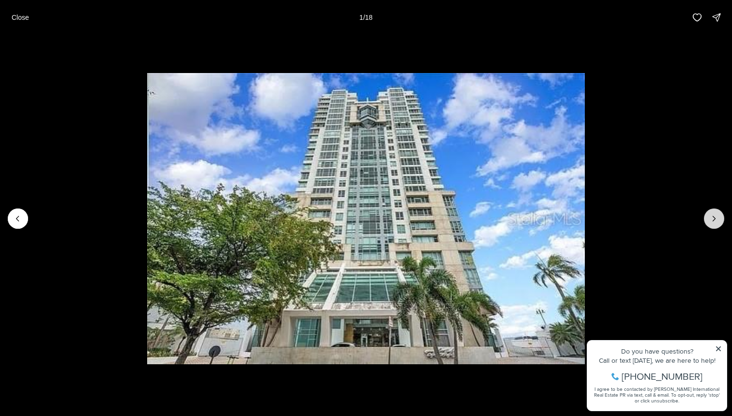
click at [714, 221] on icon "Next slide" at bounding box center [714, 218] width 2 height 5
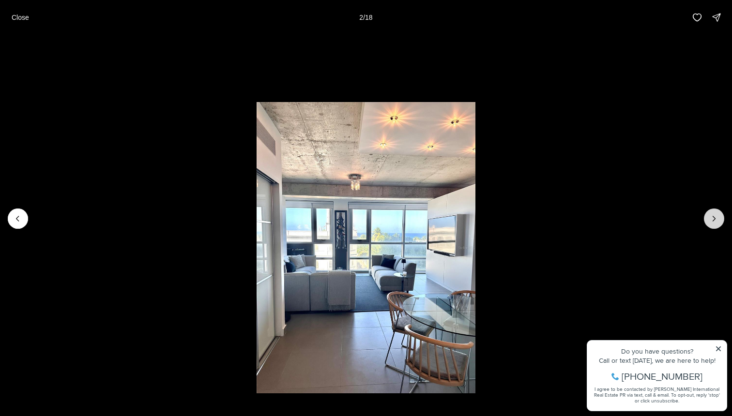
click at [714, 221] on icon "Next slide" at bounding box center [714, 218] width 2 height 5
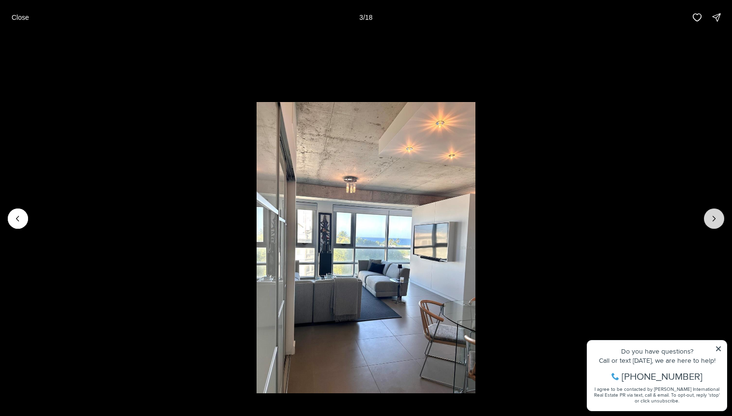
click at [714, 221] on icon "Next slide" at bounding box center [714, 218] width 2 height 5
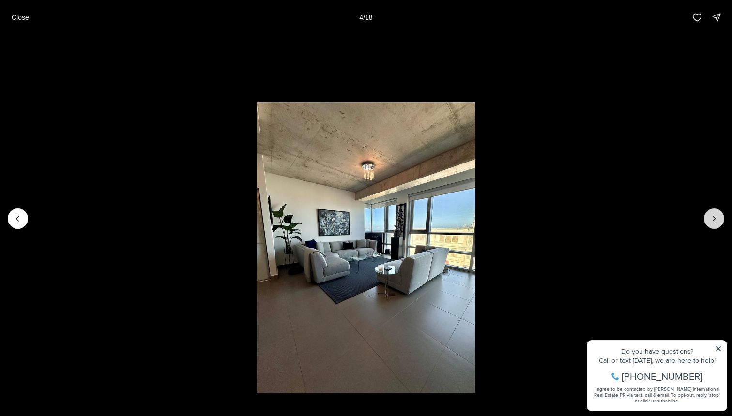
click at [714, 221] on icon "Next slide" at bounding box center [714, 218] width 2 height 5
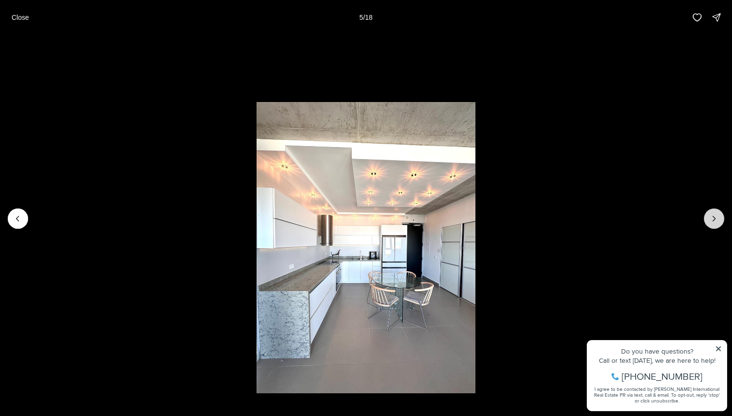
click at [714, 221] on icon "Next slide" at bounding box center [714, 218] width 2 height 5
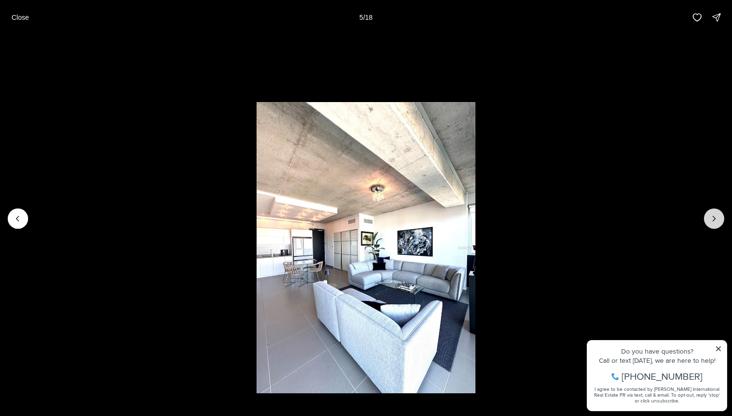
click at [714, 221] on icon "Next slide" at bounding box center [714, 218] width 2 height 5
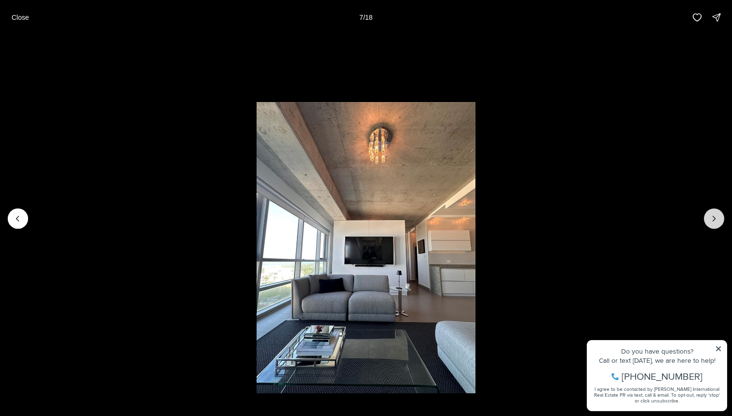
click at [714, 221] on icon "Next slide" at bounding box center [714, 218] width 2 height 5
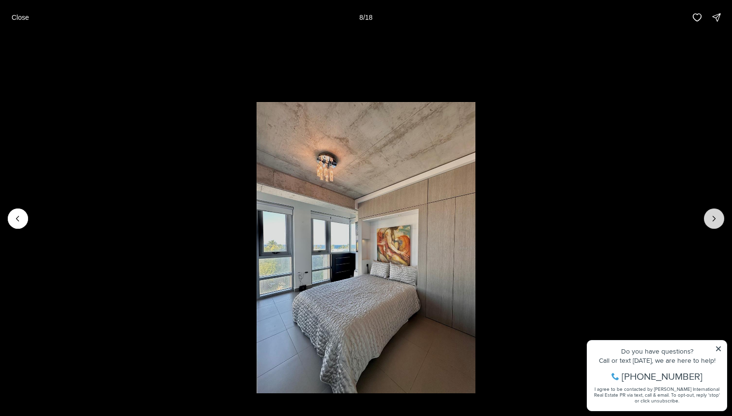
click at [714, 221] on icon "Next slide" at bounding box center [714, 218] width 2 height 5
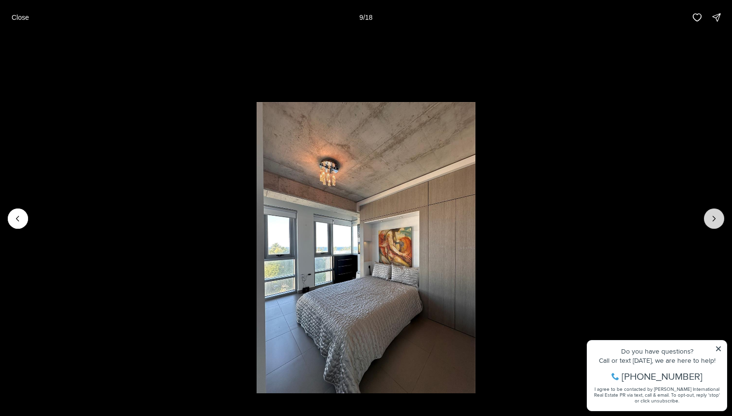
click at [714, 221] on icon "Next slide" at bounding box center [714, 218] width 2 height 5
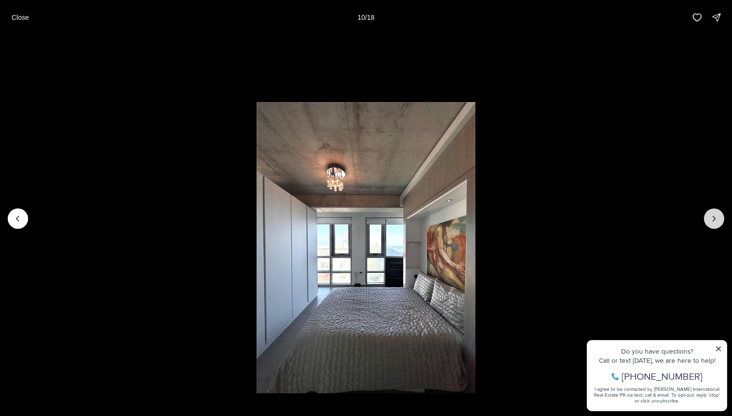
click at [714, 221] on icon "Next slide" at bounding box center [714, 218] width 2 height 5
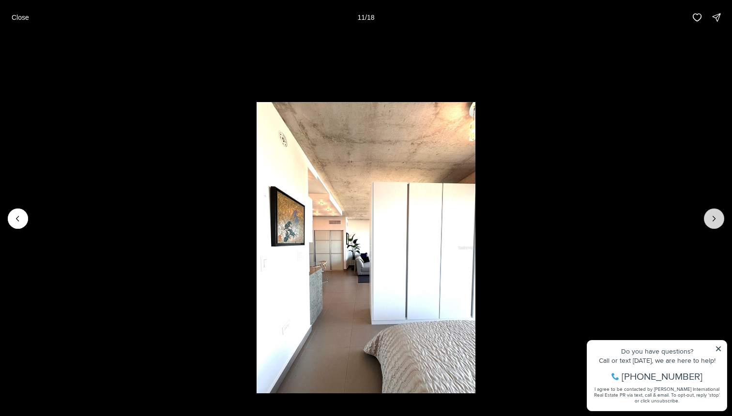
click at [714, 221] on icon "Next slide" at bounding box center [714, 218] width 2 height 5
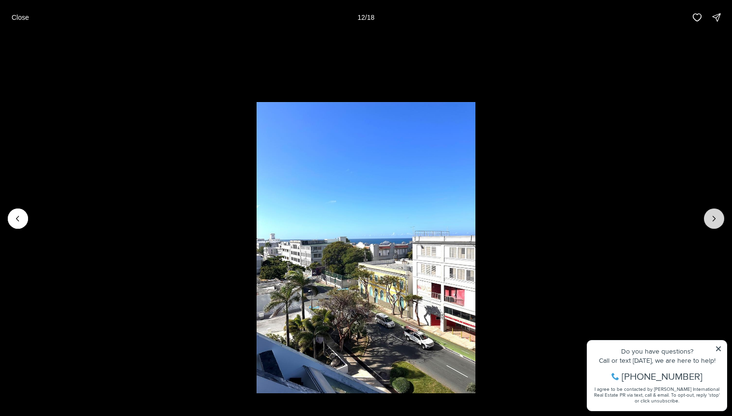
click at [714, 221] on icon "Next slide" at bounding box center [714, 218] width 2 height 5
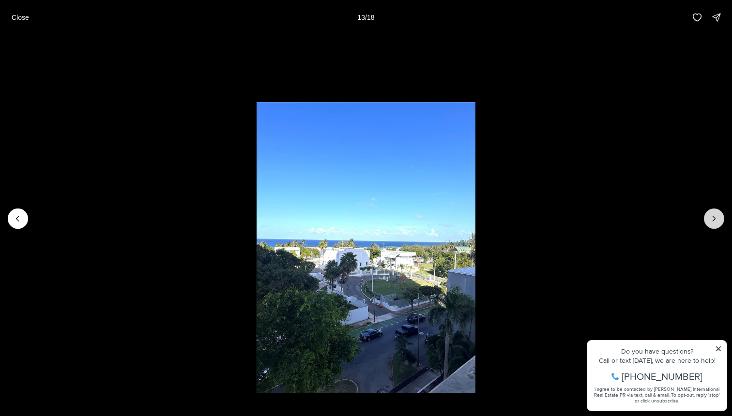
click at [714, 221] on icon "Next slide" at bounding box center [714, 218] width 2 height 5
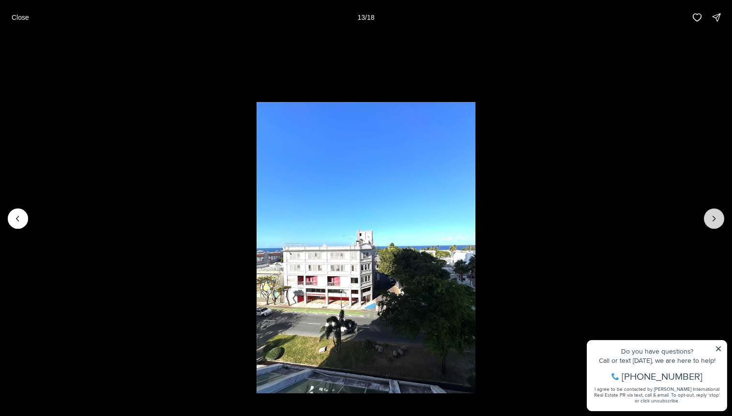
click at [714, 221] on icon "Next slide" at bounding box center [714, 218] width 2 height 5
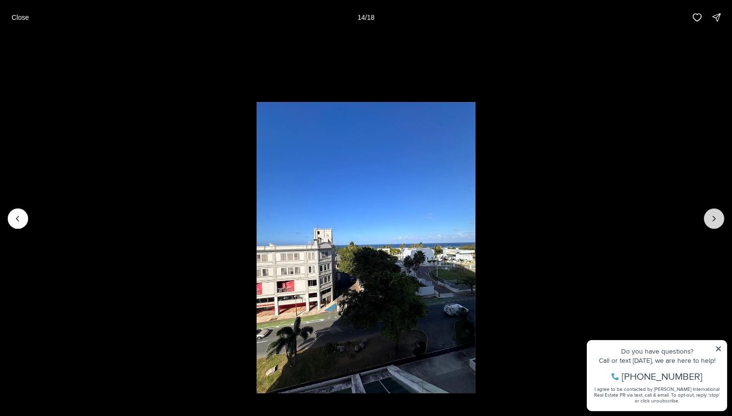
click at [714, 221] on icon "Next slide" at bounding box center [714, 218] width 2 height 5
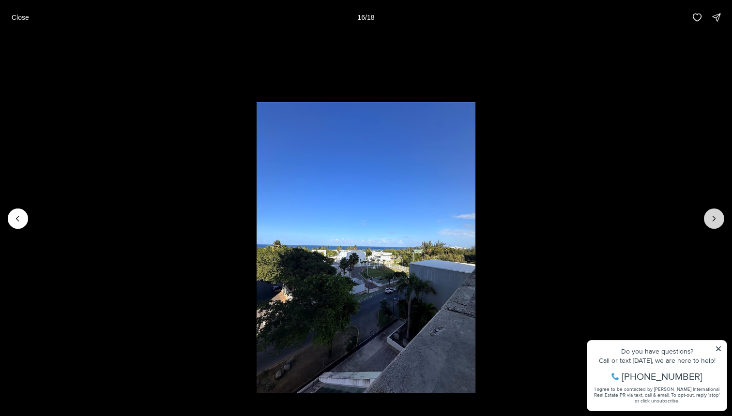
click at [714, 221] on icon "Next slide" at bounding box center [714, 218] width 2 height 5
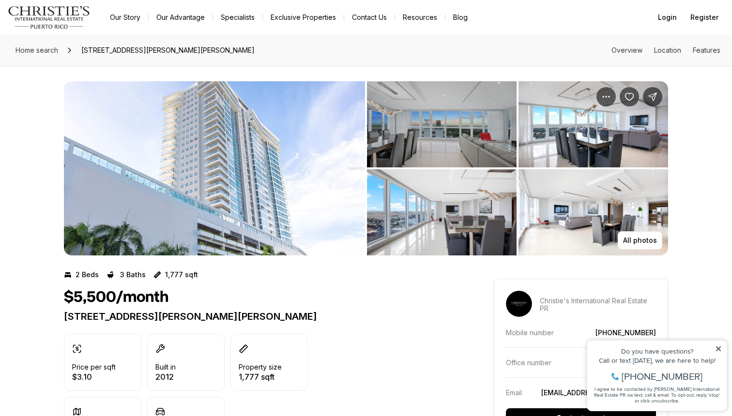
click at [394, 215] on img "View image gallery" at bounding box center [442, 212] width 150 height 86
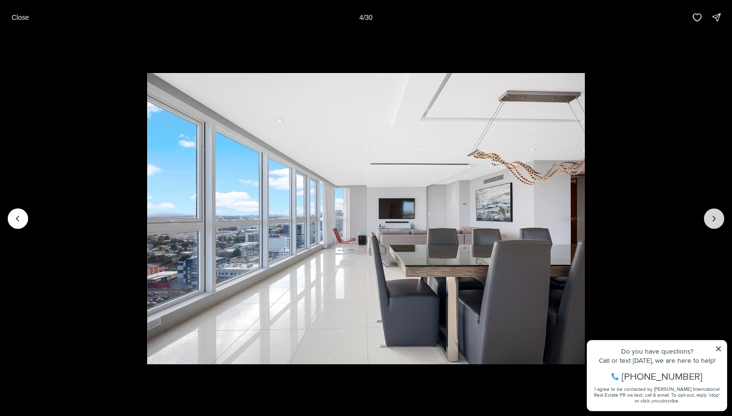
click at [714, 222] on icon "Next slide" at bounding box center [714, 219] width 10 height 10
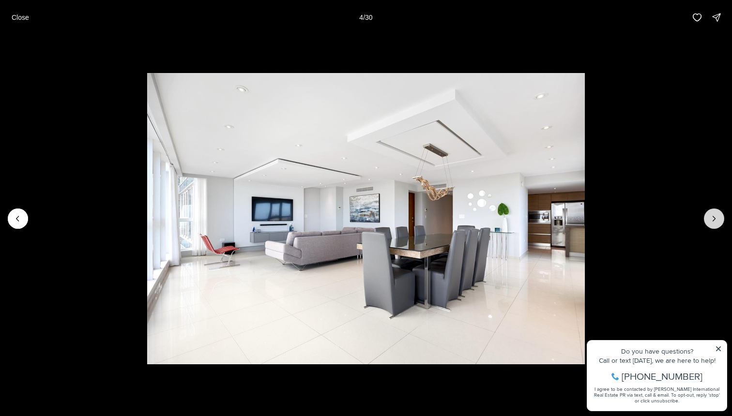
click at [714, 222] on icon "Next slide" at bounding box center [714, 219] width 10 height 10
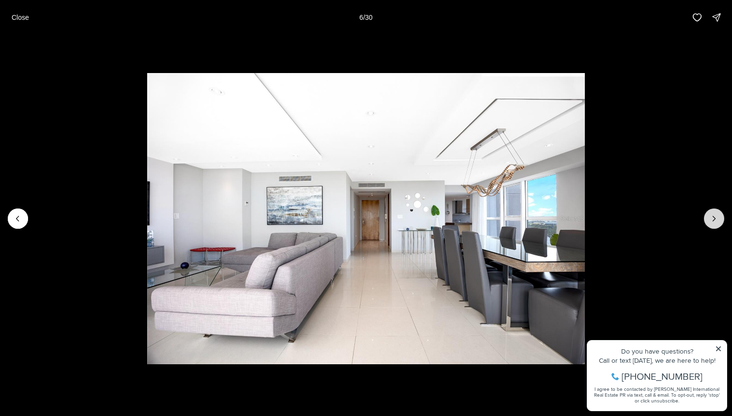
click at [714, 222] on icon "Next slide" at bounding box center [714, 219] width 10 height 10
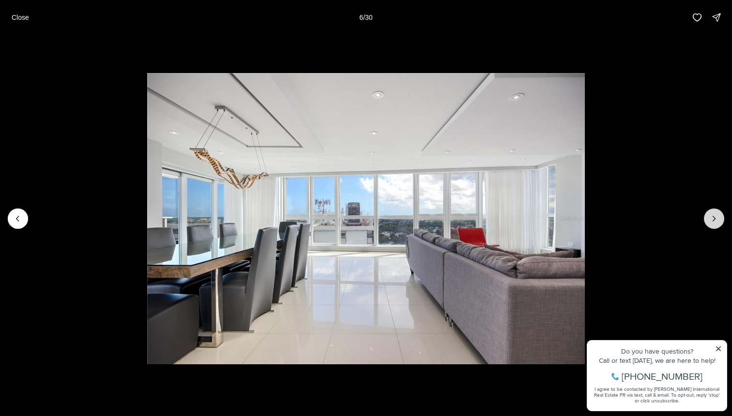
click at [714, 222] on icon "Next slide" at bounding box center [714, 219] width 10 height 10
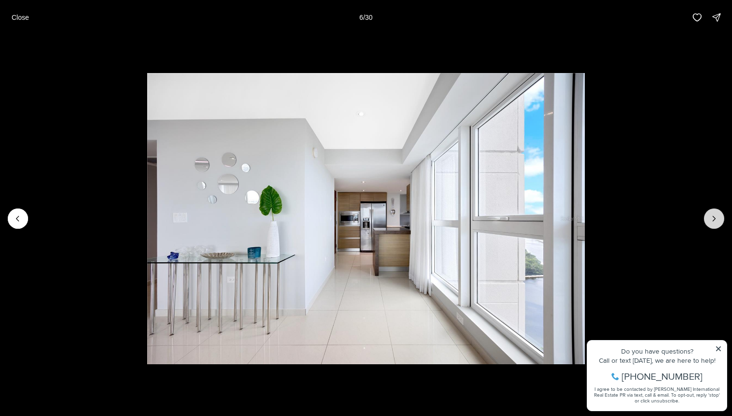
click at [714, 222] on icon "Next slide" at bounding box center [714, 219] width 10 height 10
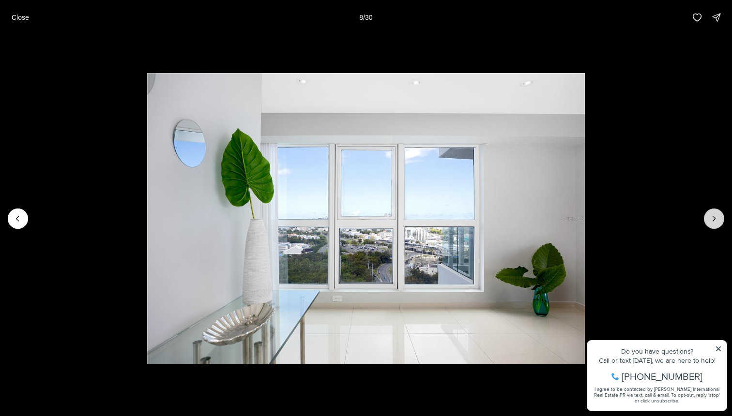
click at [714, 222] on icon "Next slide" at bounding box center [714, 219] width 10 height 10
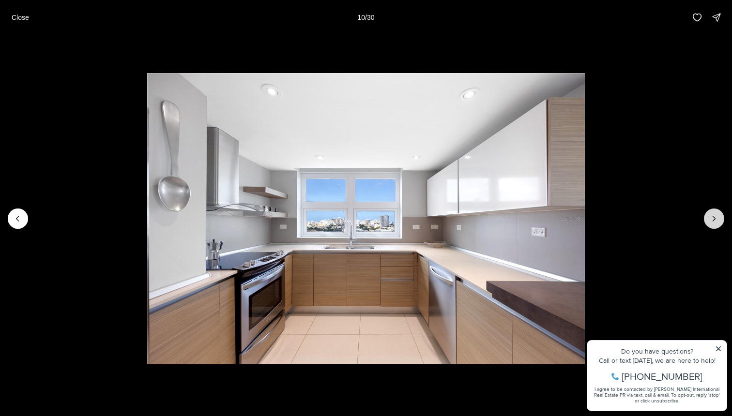
click at [714, 222] on icon "Next slide" at bounding box center [714, 219] width 10 height 10
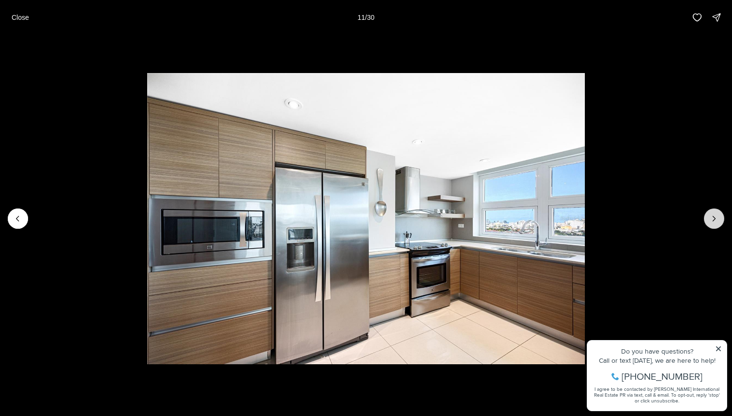
click at [714, 222] on icon "Next slide" at bounding box center [714, 219] width 10 height 10
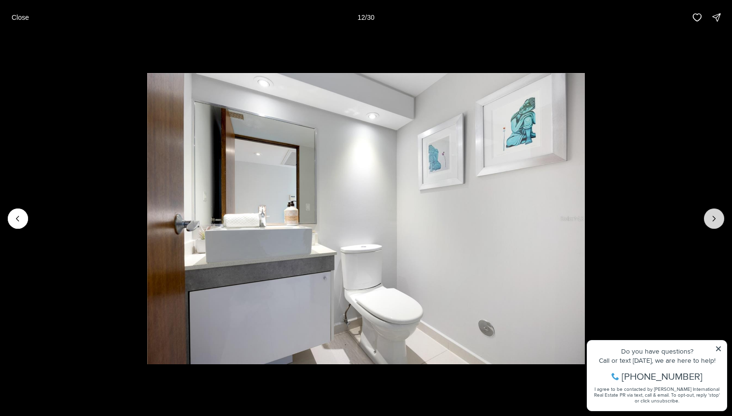
click at [714, 222] on icon "Next slide" at bounding box center [714, 219] width 10 height 10
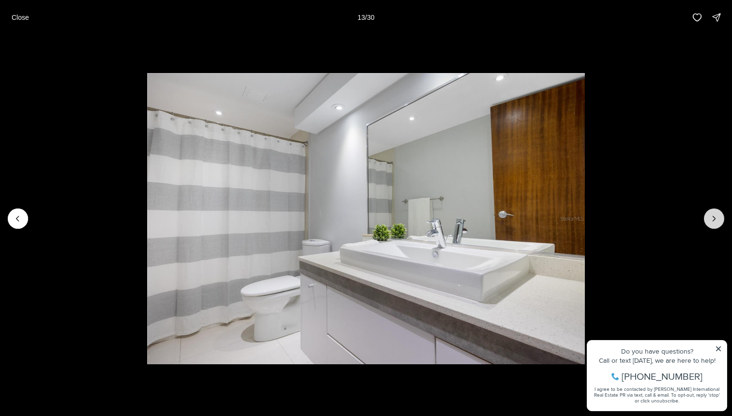
click at [714, 222] on icon "Next slide" at bounding box center [714, 219] width 10 height 10
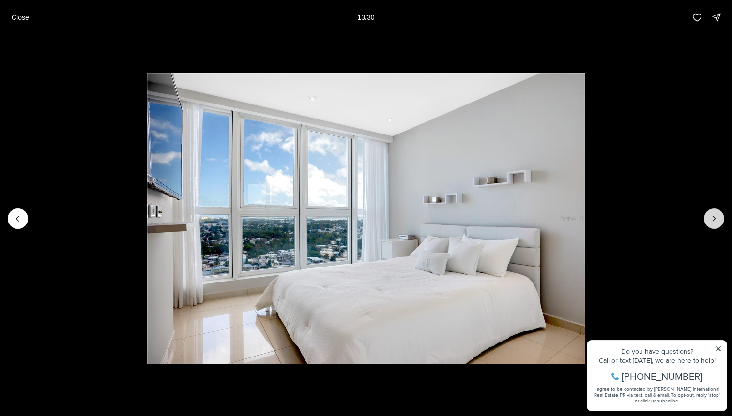
click at [714, 222] on icon "Next slide" at bounding box center [714, 219] width 10 height 10
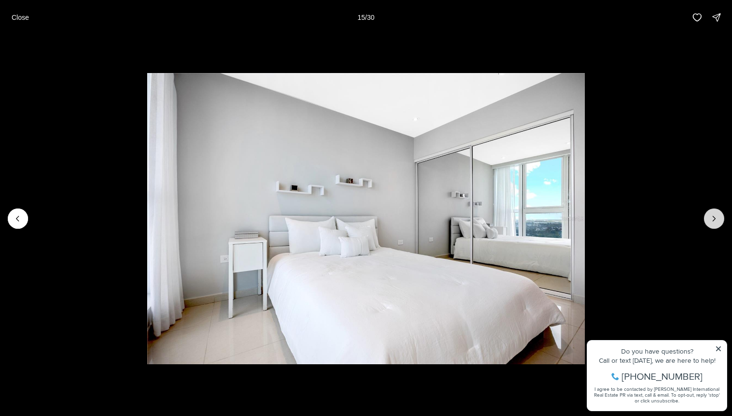
click at [714, 222] on icon "Next slide" at bounding box center [714, 219] width 10 height 10
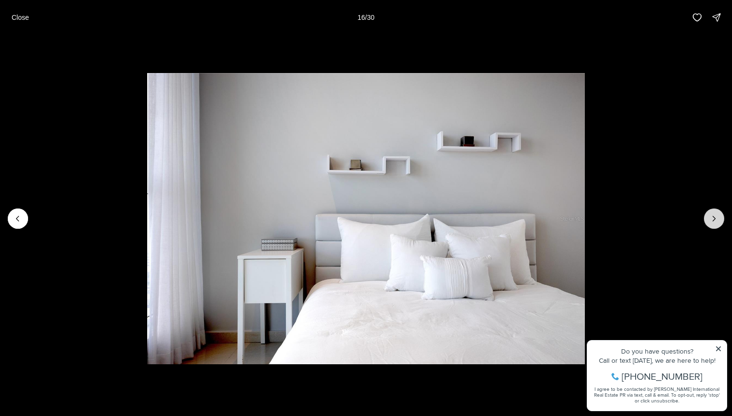
click at [714, 222] on icon "Next slide" at bounding box center [714, 219] width 10 height 10
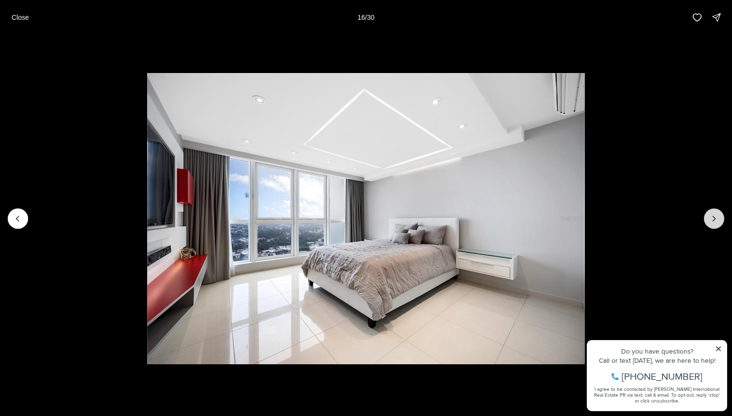
click at [714, 222] on icon "Next slide" at bounding box center [714, 219] width 10 height 10
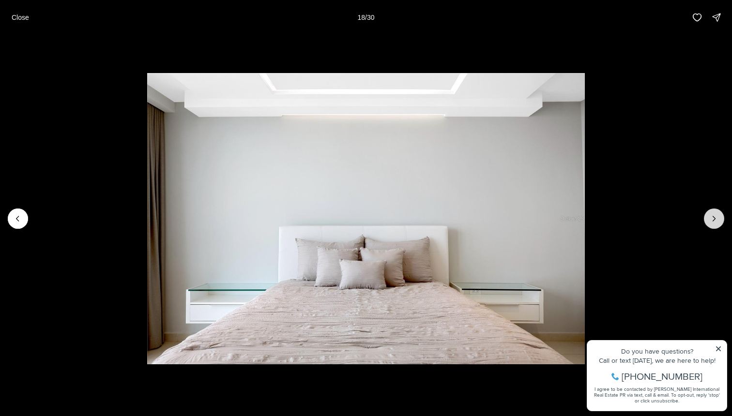
click at [714, 222] on icon "Next slide" at bounding box center [714, 219] width 10 height 10
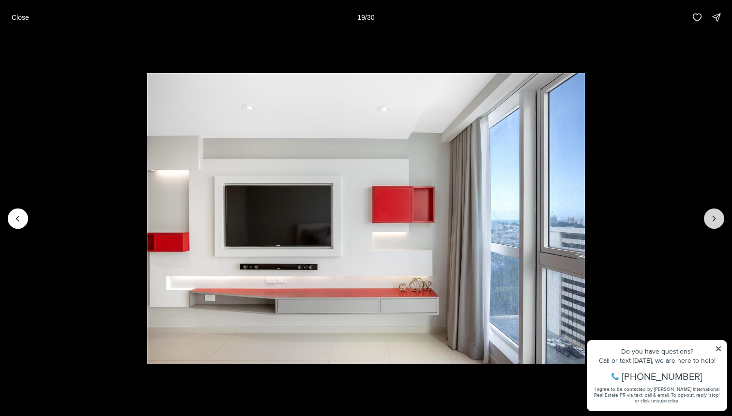
click at [714, 222] on icon "Next slide" at bounding box center [714, 219] width 10 height 10
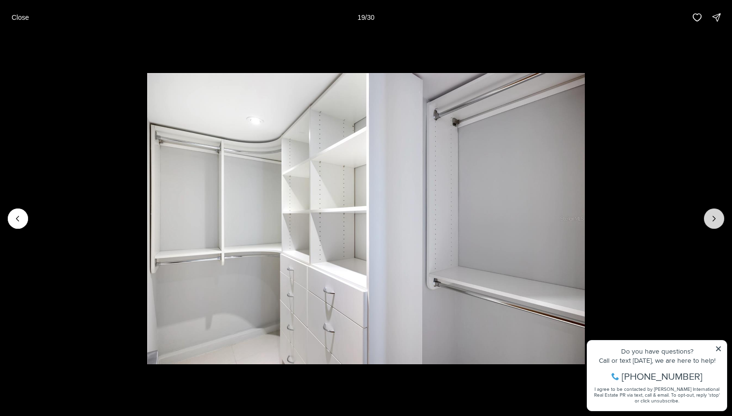
click at [714, 222] on icon "Next slide" at bounding box center [714, 219] width 10 height 10
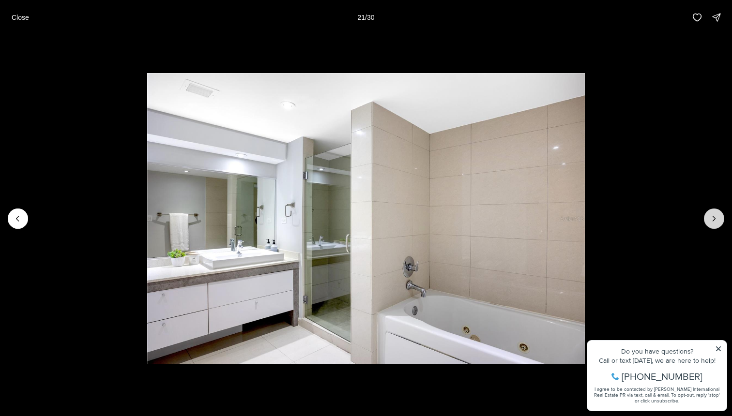
click at [714, 222] on icon "Next slide" at bounding box center [714, 219] width 10 height 10
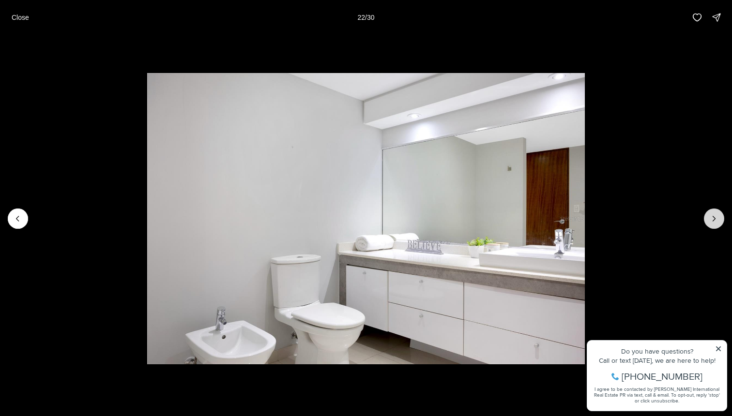
click at [714, 222] on icon "Next slide" at bounding box center [714, 219] width 10 height 10
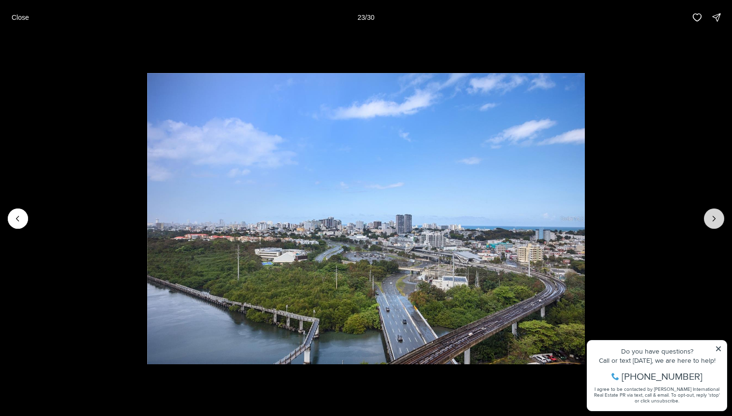
click at [714, 222] on icon "Next slide" at bounding box center [714, 219] width 10 height 10
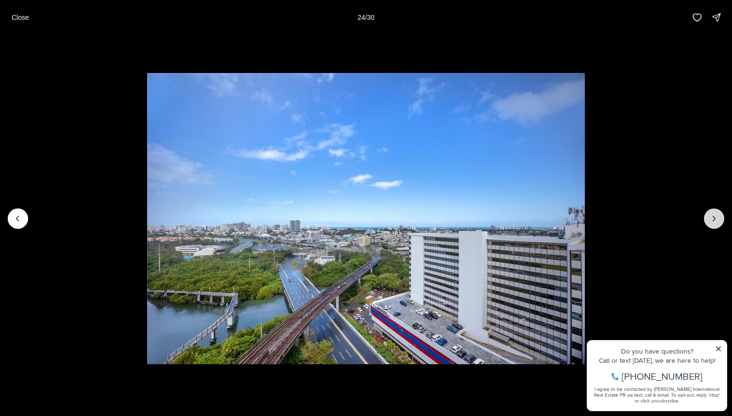
click at [714, 222] on icon "Next slide" at bounding box center [714, 219] width 10 height 10
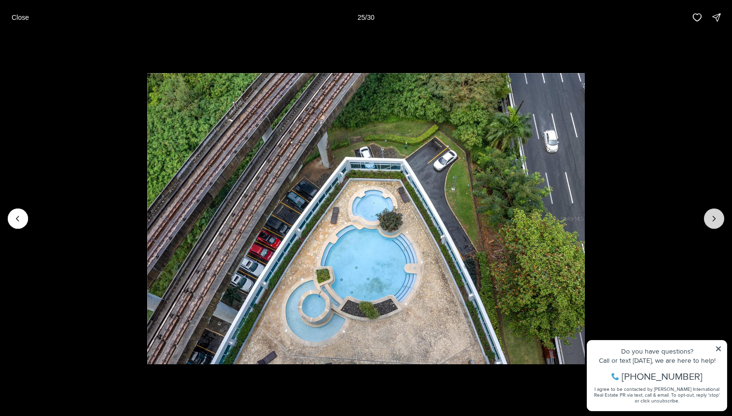
click at [714, 222] on icon "Next slide" at bounding box center [714, 219] width 10 height 10
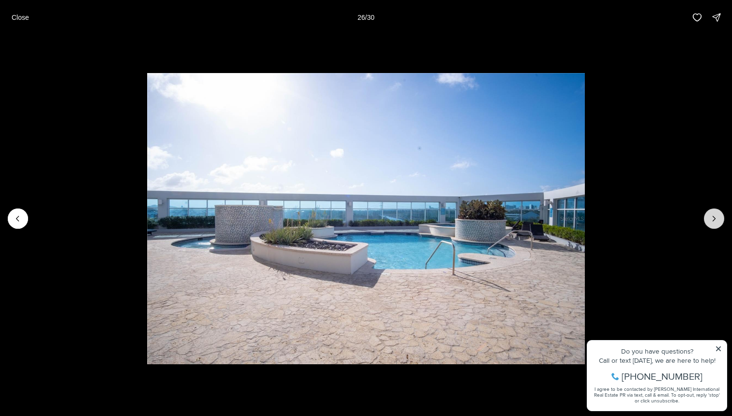
click at [714, 222] on icon "Next slide" at bounding box center [714, 219] width 10 height 10
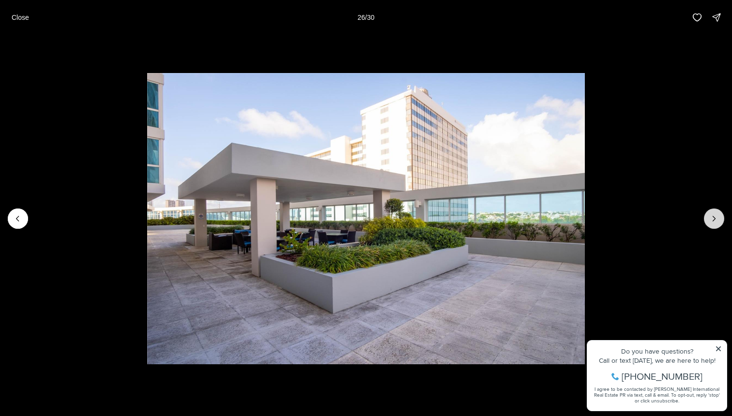
click at [714, 222] on icon "Next slide" at bounding box center [714, 219] width 10 height 10
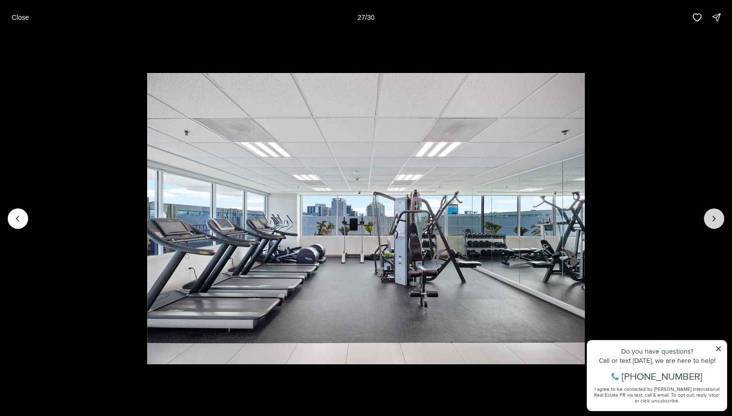
click at [714, 222] on icon "Next slide" at bounding box center [714, 219] width 10 height 10
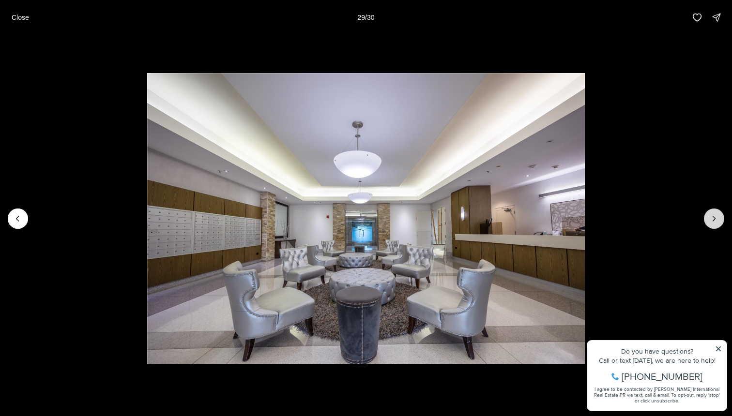
click at [714, 222] on icon "Next slide" at bounding box center [714, 219] width 10 height 10
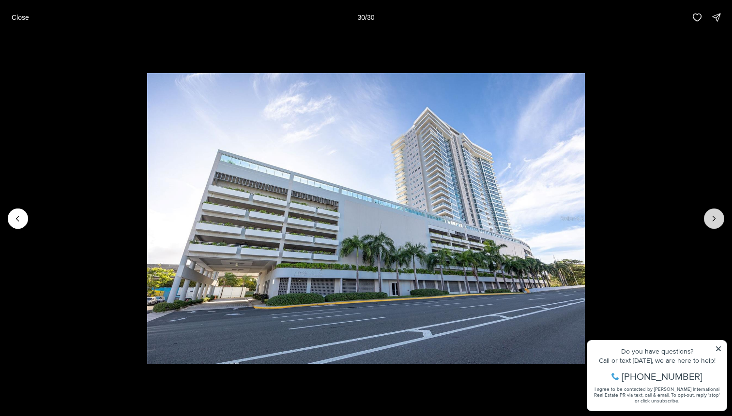
click at [714, 222] on div at bounding box center [714, 219] width 20 height 20
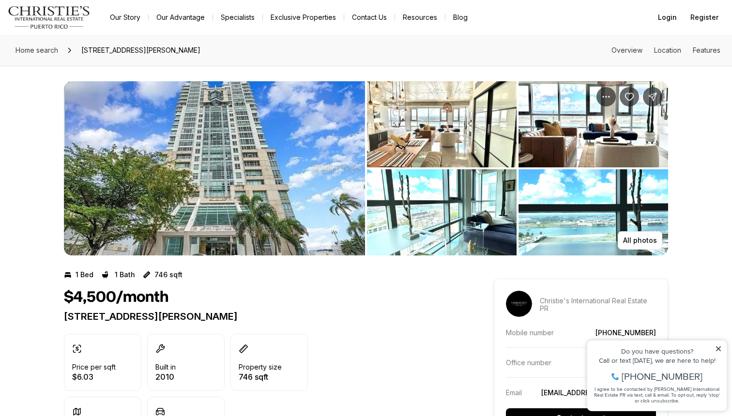
click at [287, 169] on img "View image gallery" at bounding box center [214, 168] width 301 height 174
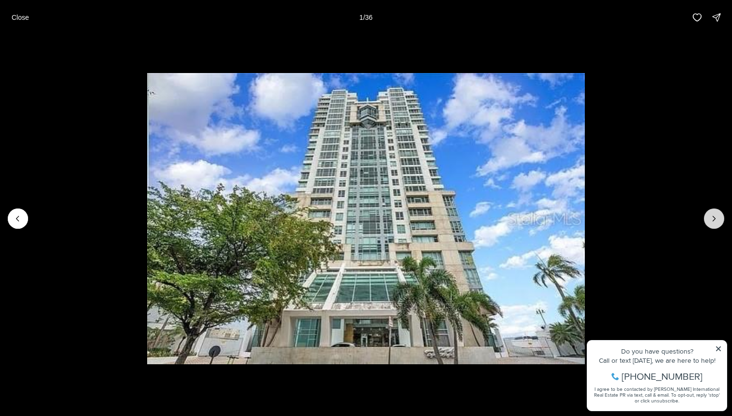
click at [716, 215] on icon "Next slide" at bounding box center [714, 219] width 10 height 10
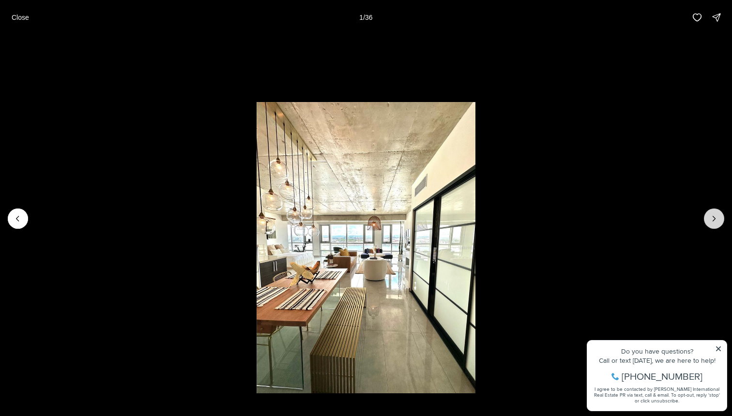
click at [716, 215] on icon "Next slide" at bounding box center [714, 219] width 10 height 10
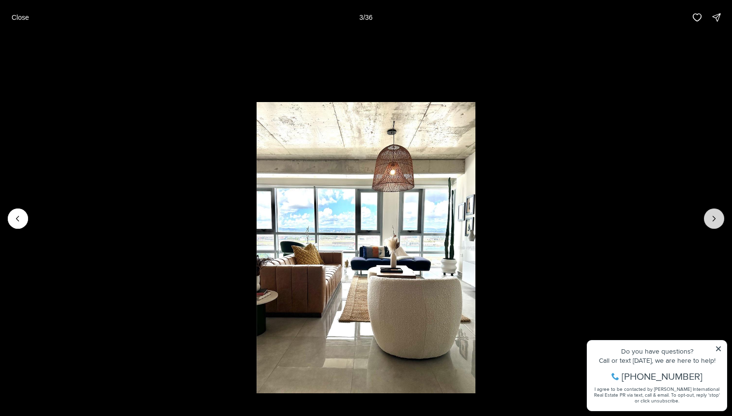
click at [716, 215] on icon "Next slide" at bounding box center [714, 219] width 10 height 10
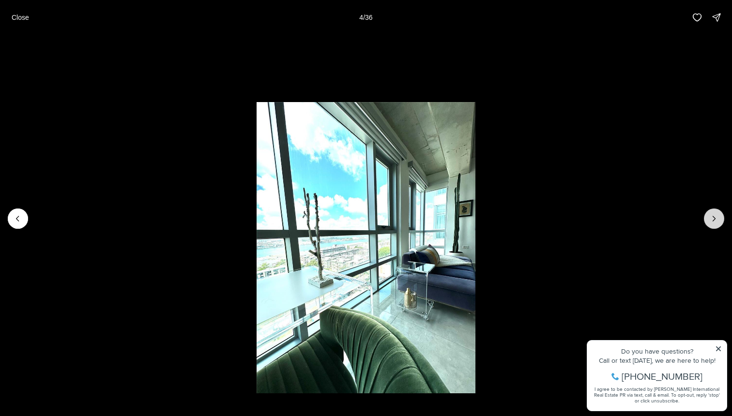
click at [716, 215] on icon "Next slide" at bounding box center [714, 219] width 10 height 10
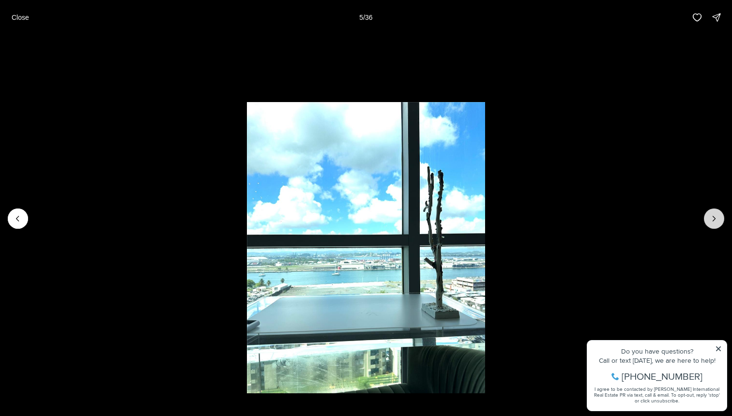
click at [716, 215] on icon "Next slide" at bounding box center [714, 219] width 10 height 10
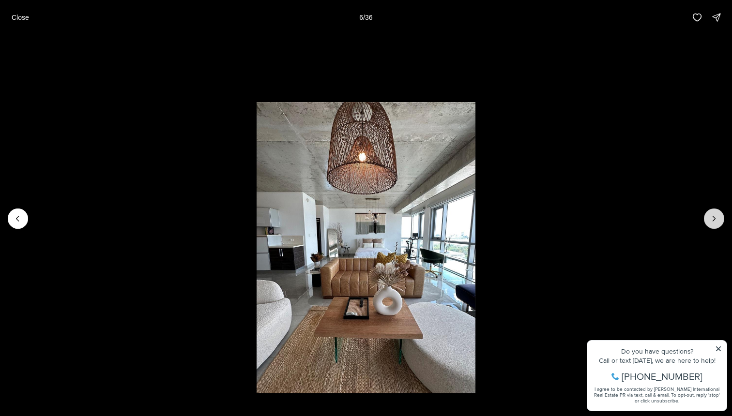
click at [716, 215] on icon "Next slide" at bounding box center [714, 219] width 10 height 10
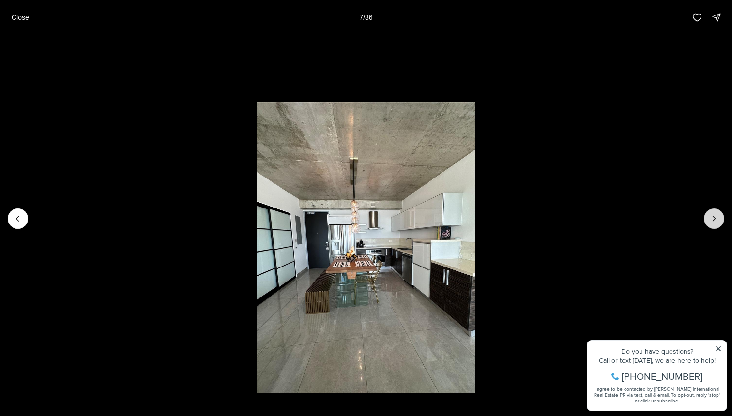
click at [716, 215] on icon "Next slide" at bounding box center [714, 219] width 10 height 10
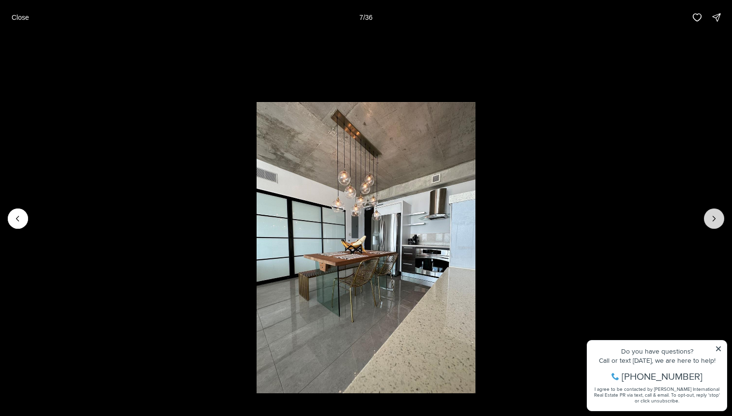
click at [716, 215] on icon "Next slide" at bounding box center [714, 219] width 10 height 10
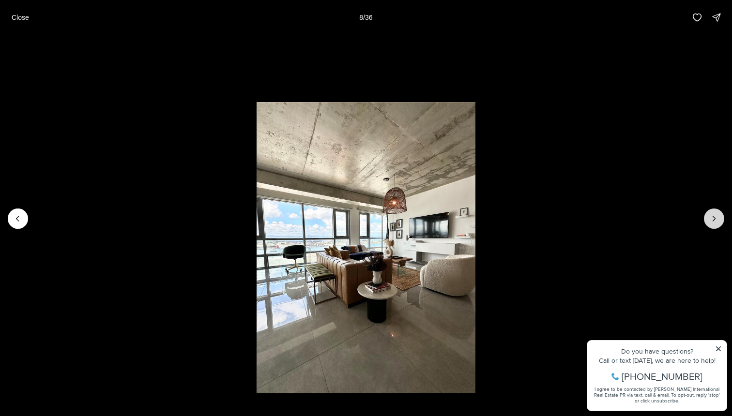
click at [716, 215] on icon "Next slide" at bounding box center [714, 219] width 10 height 10
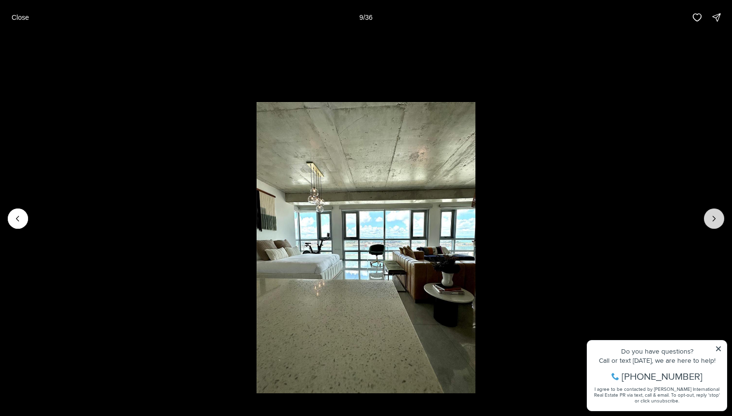
click at [716, 215] on icon "Next slide" at bounding box center [714, 219] width 10 height 10
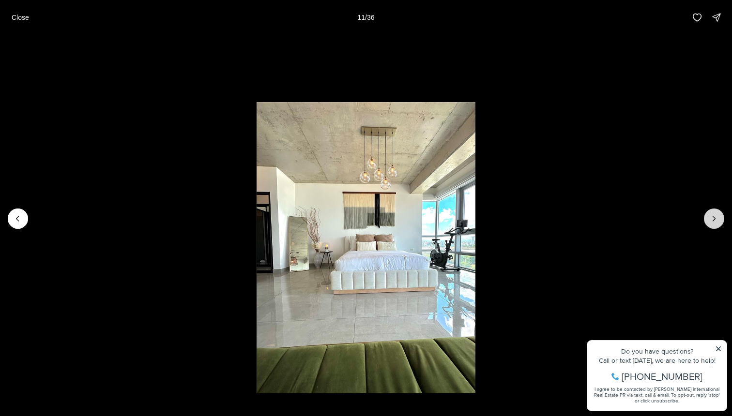
click at [716, 215] on icon "Next slide" at bounding box center [714, 219] width 10 height 10
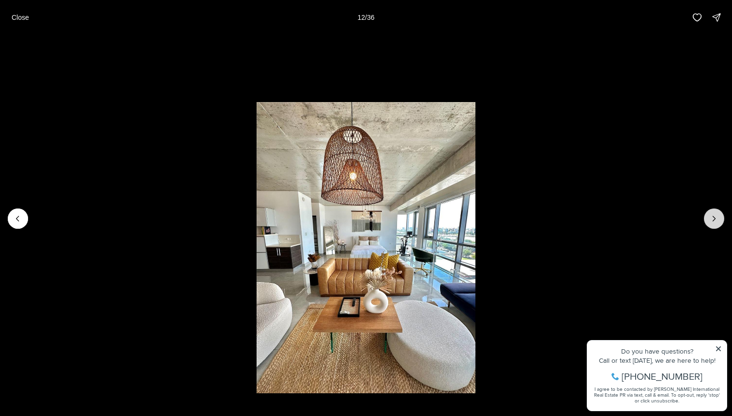
click at [716, 215] on icon "Next slide" at bounding box center [714, 219] width 10 height 10
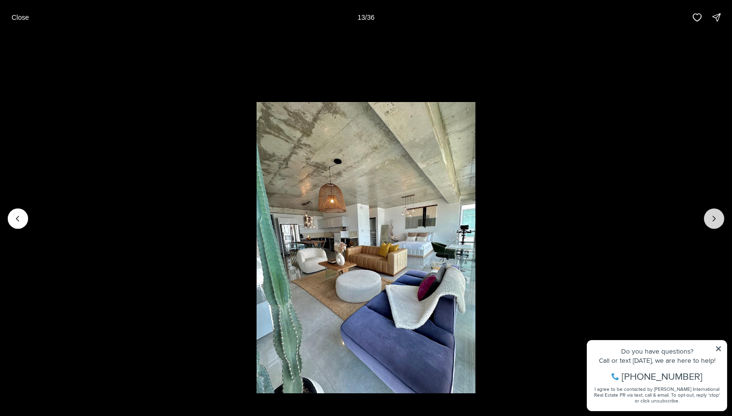
click at [716, 215] on icon "Next slide" at bounding box center [714, 219] width 10 height 10
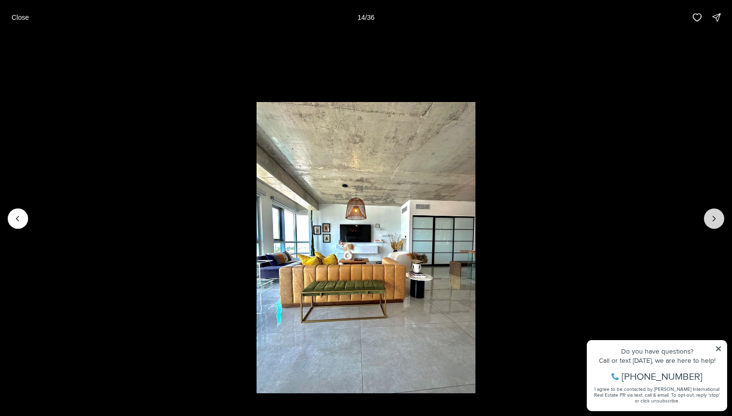
click at [716, 215] on icon "Next slide" at bounding box center [714, 219] width 10 height 10
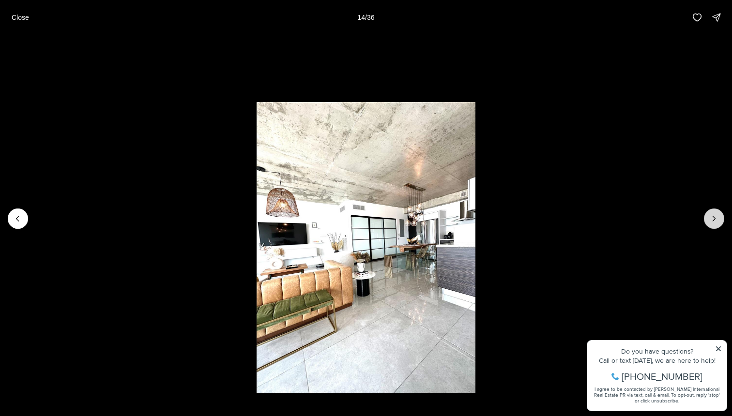
click at [716, 215] on icon "Next slide" at bounding box center [714, 219] width 10 height 10
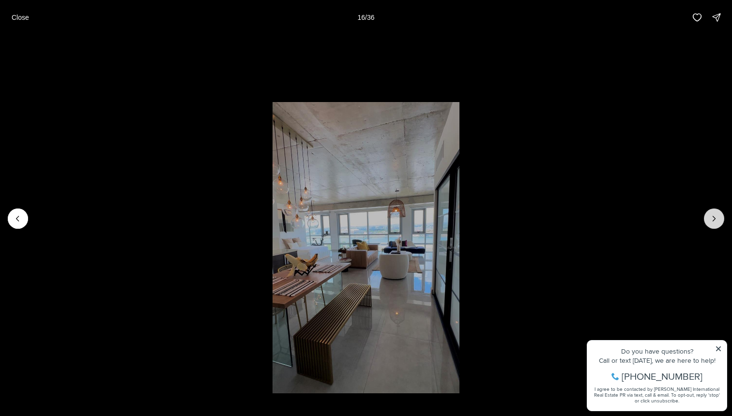
click at [716, 215] on icon "Next slide" at bounding box center [714, 219] width 10 height 10
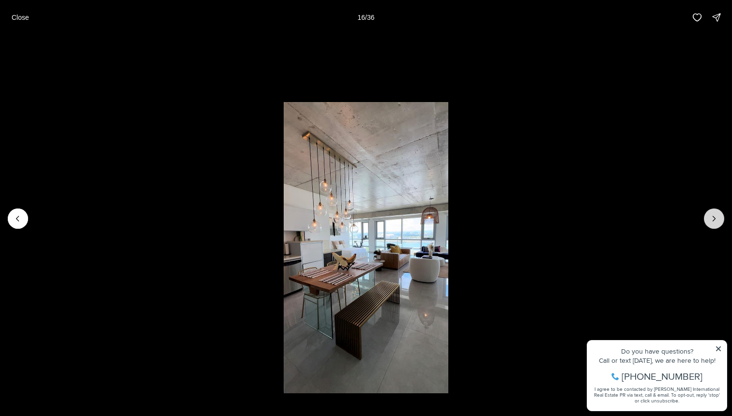
click at [716, 215] on icon "Next slide" at bounding box center [714, 219] width 10 height 10
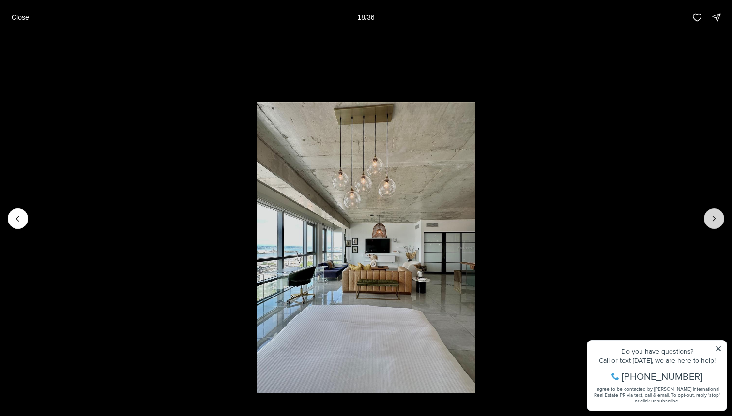
click at [716, 215] on icon "Next slide" at bounding box center [714, 219] width 10 height 10
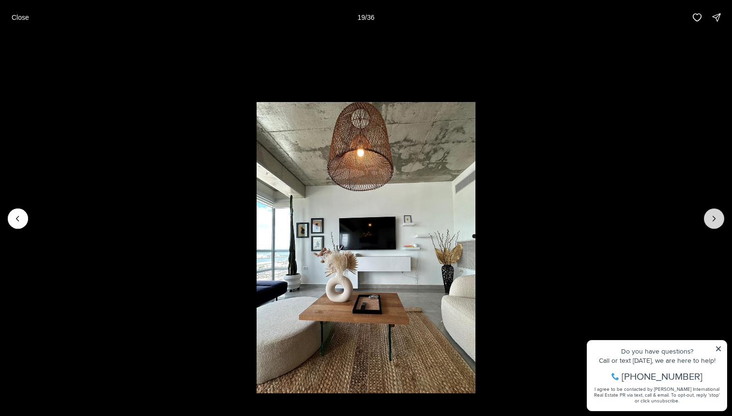
click at [716, 215] on icon "Next slide" at bounding box center [714, 219] width 10 height 10
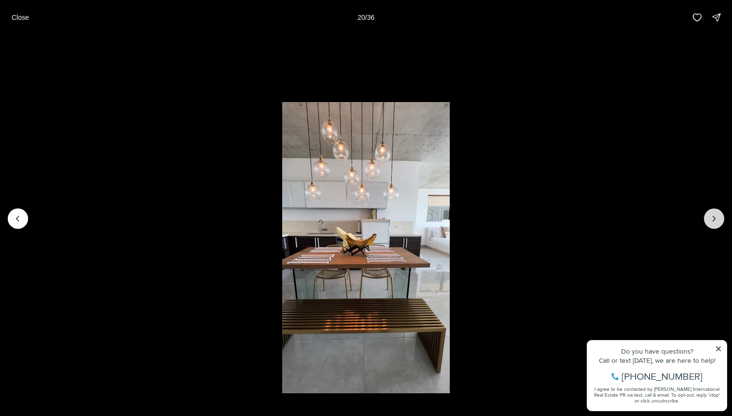
click at [716, 215] on icon "Next slide" at bounding box center [714, 219] width 10 height 10
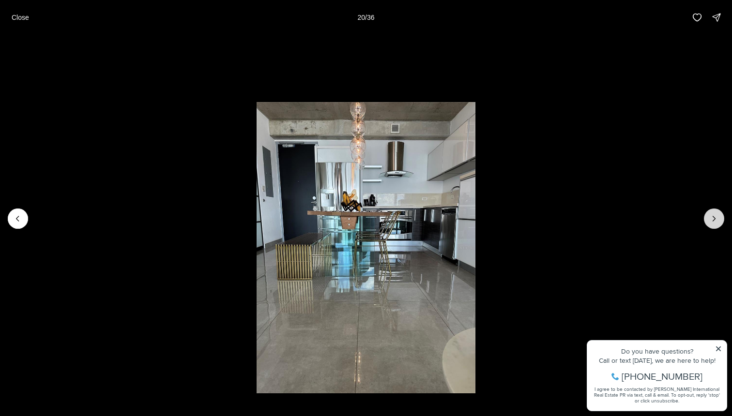
click at [716, 215] on icon "Next slide" at bounding box center [714, 219] width 10 height 10
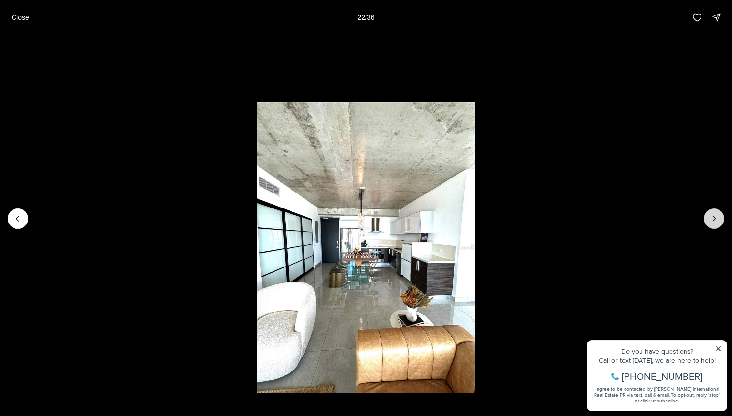
click at [716, 215] on icon "Next slide" at bounding box center [714, 219] width 10 height 10
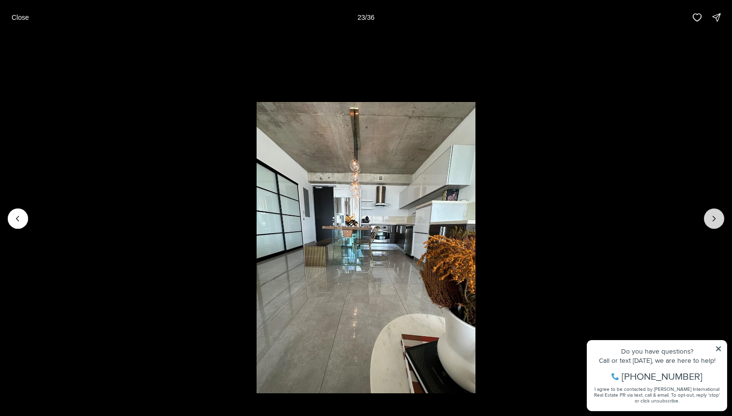
click at [716, 215] on icon "Next slide" at bounding box center [714, 219] width 10 height 10
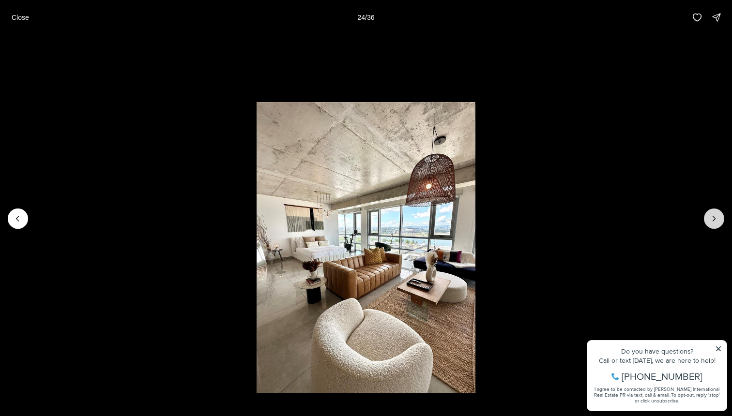
click at [716, 215] on icon "Next slide" at bounding box center [714, 219] width 10 height 10
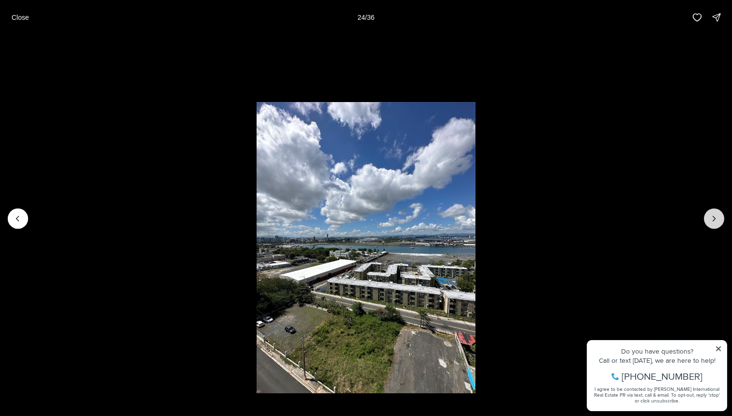
click at [716, 215] on icon "Next slide" at bounding box center [714, 219] width 10 height 10
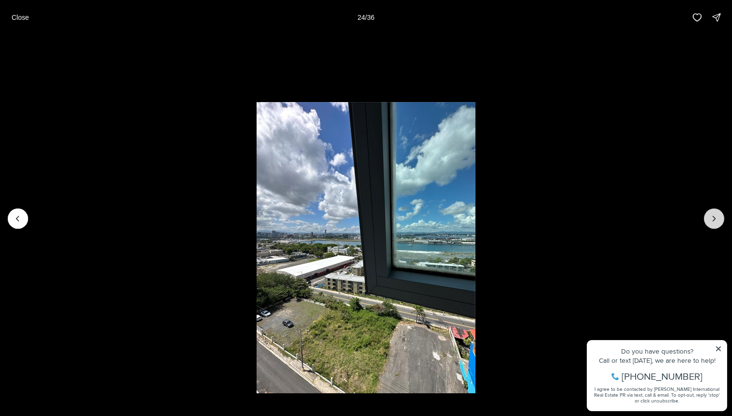
click at [716, 215] on icon "Next slide" at bounding box center [714, 219] width 10 height 10
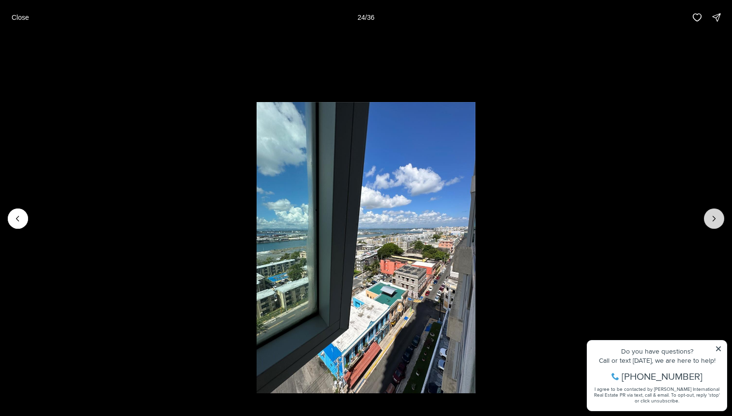
click at [716, 215] on icon "Next slide" at bounding box center [714, 219] width 10 height 10
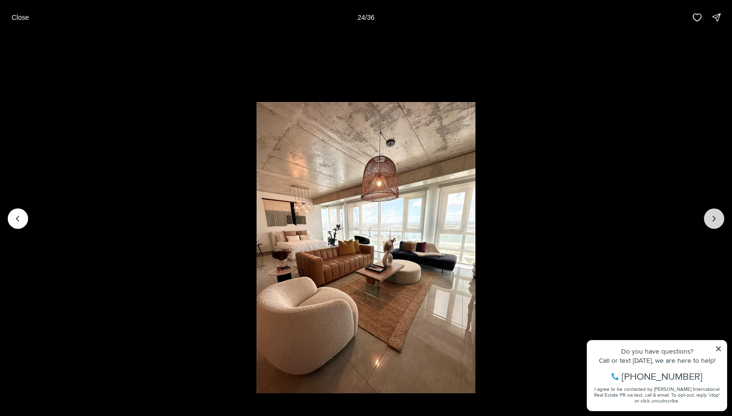
click at [716, 215] on icon "Next slide" at bounding box center [714, 219] width 10 height 10
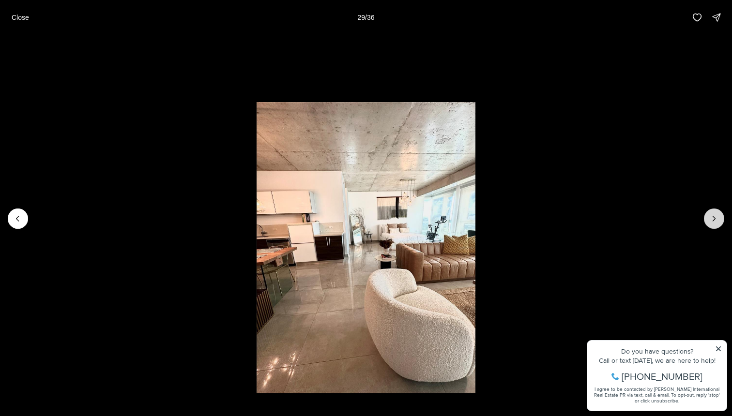
click at [716, 215] on icon "Next slide" at bounding box center [714, 219] width 10 height 10
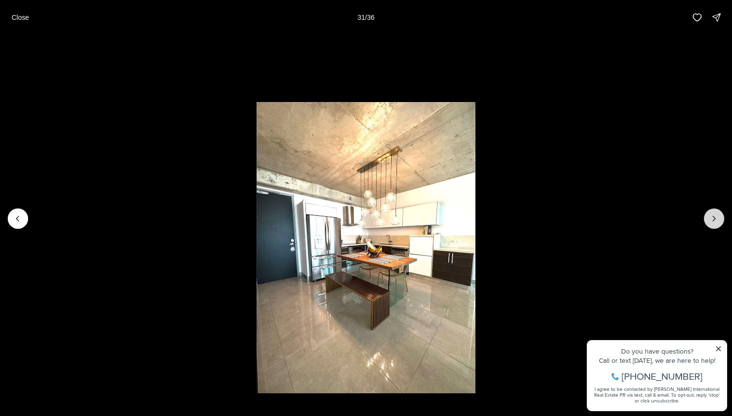
click at [716, 215] on icon "Next slide" at bounding box center [714, 219] width 10 height 10
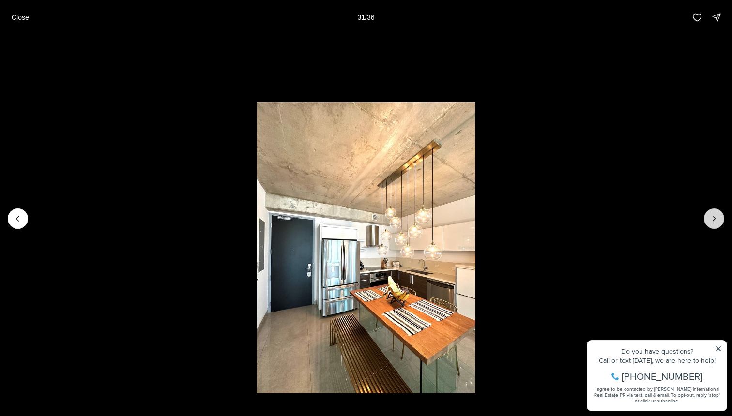
click at [716, 215] on icon "Next slide" at bounding box center [714, 219] width 10 height 10
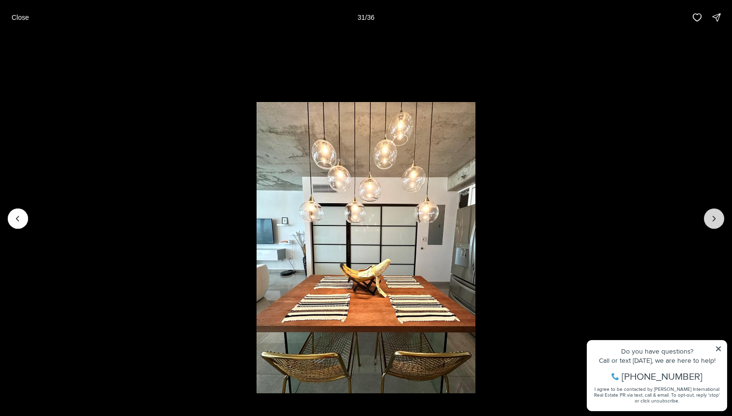
click at [716, 215] on icon "Next slide" at bounding box center [714, 219] width 10 height 10
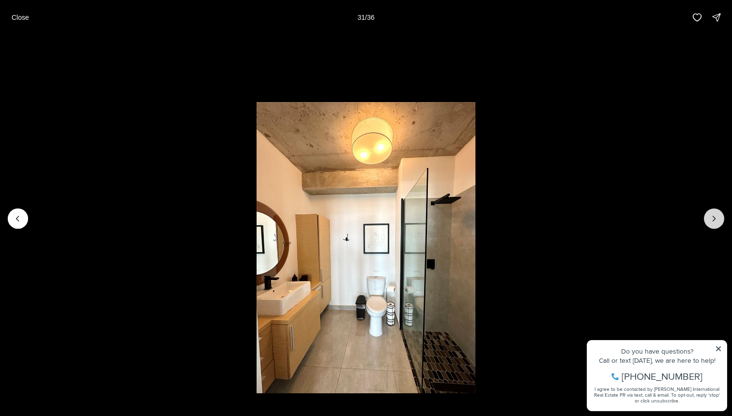
click at [716, 215] on icon "Next slide" at bounding box center [714, 219] width 10 height 10
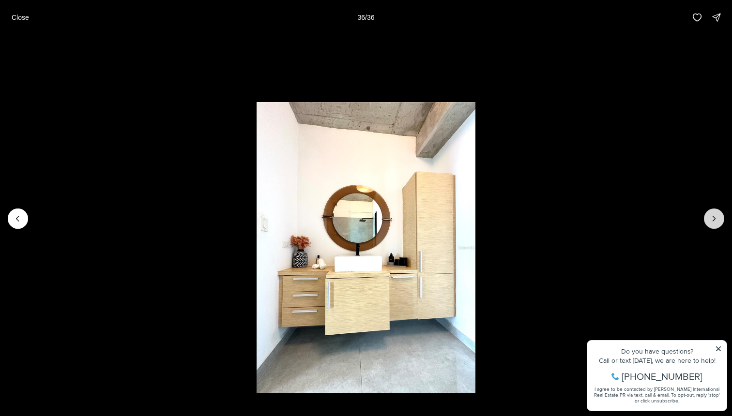
click at [716, 215] on div at bounding box center [714, 219] width 20 height 20
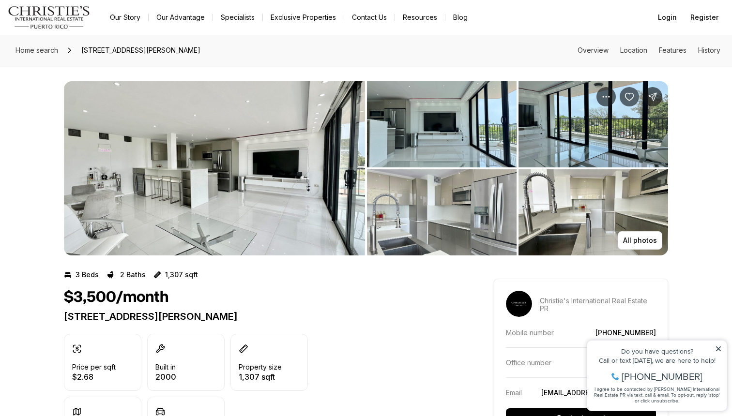
click at [283, 164] on img "View image gallery" at bounding box center [214, 168] width 301 height 174
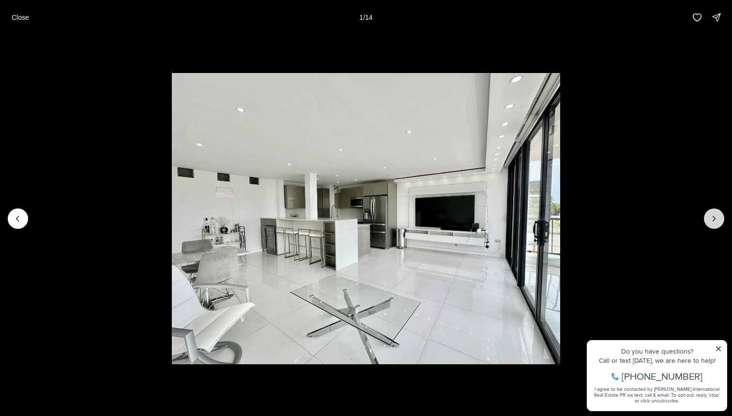
click at [715, 220] on icon "Next slide" at bounding box center [714, 219] width 10 height 10
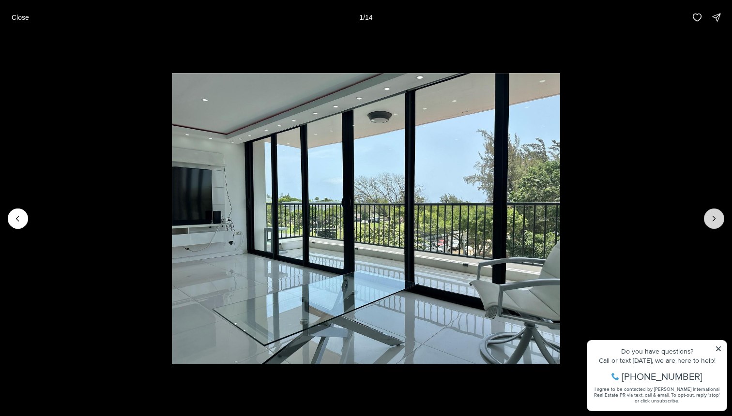
click at [715, 220] on icon "Next slide" at bounding box center [714, 219] width 10 height 10
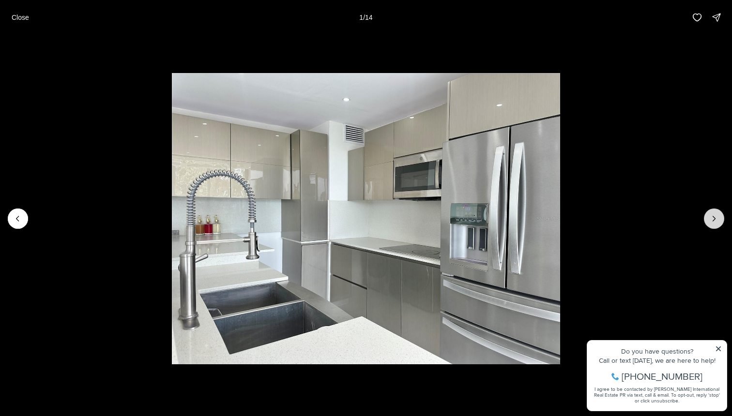
click at [715, 220] on icon "Next slide" at bounding box center [714, 219] width 10 height 10
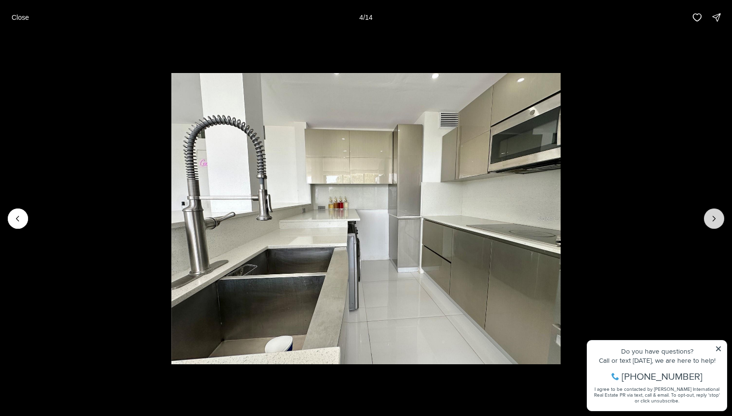
click at [715, 220] on icon "Next slide" at bounding box center [714, 219] width 10 height 10
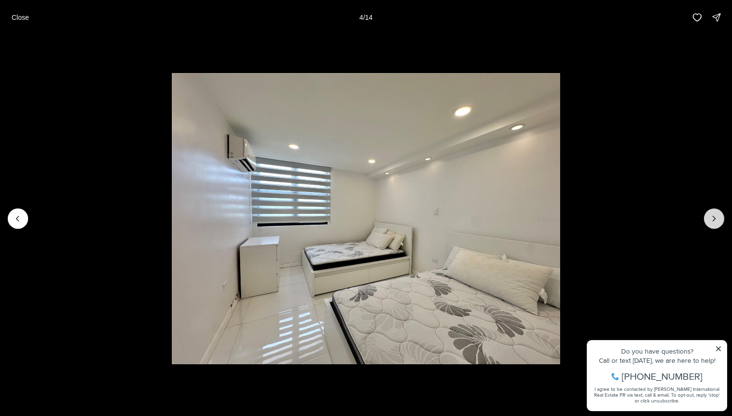
click at [715, 220] on icon "Next slide" at bounding box center [714, 219] width 10 height 10
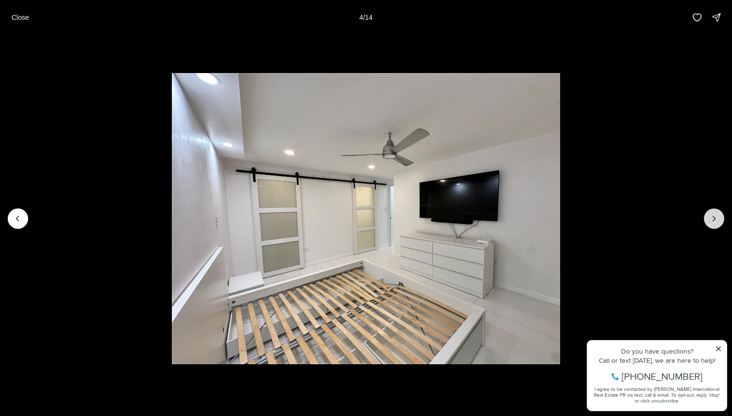
click at [715, 220] on icon "Next slide" at bounding box center [714, 219] width 10 height 10
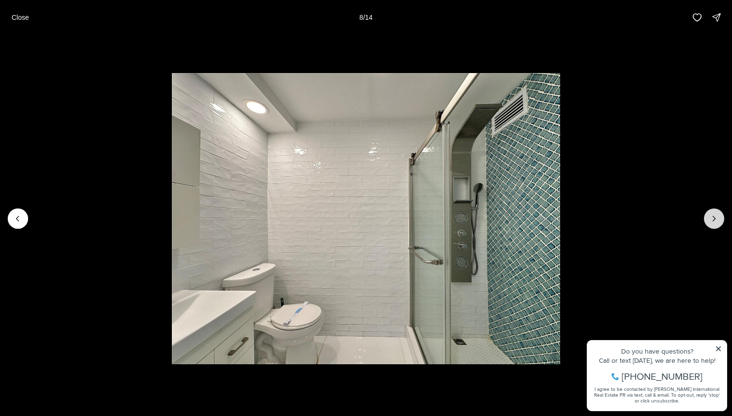
click at [715, 220] on icon "Next slide" at bounding box center [714, 219] width 10 height 10
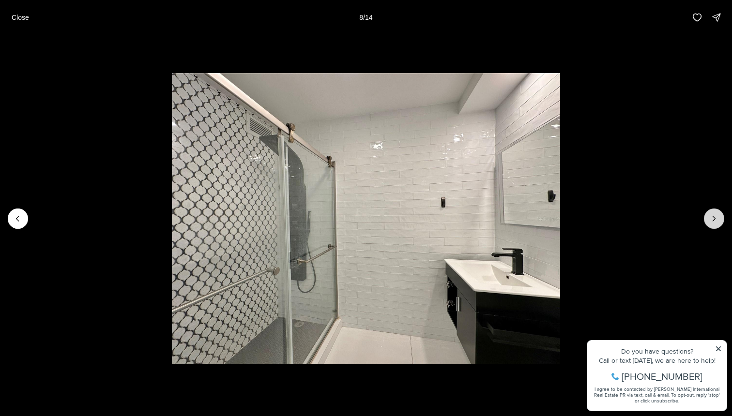
click at [715, 220] on icon "Next slide" at bounding box center [714, 219] width 10 height 10
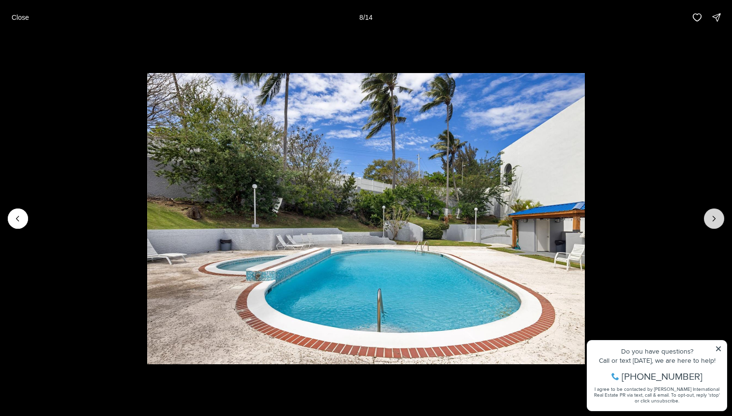
click at [715, 220] on icon "Next slide" at bounding box center [714, 219] width 10 height 10
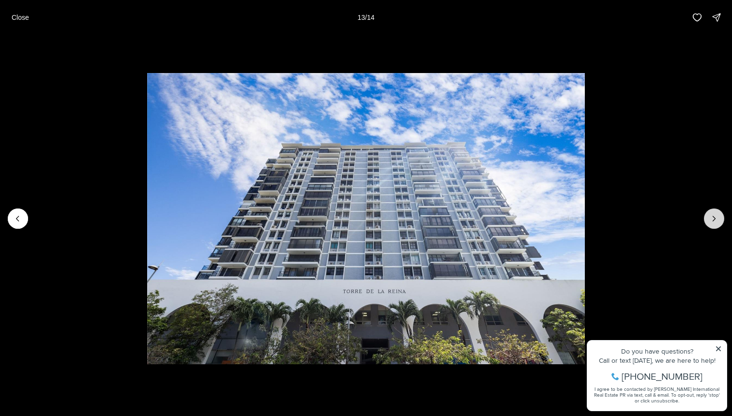
click at [715, 220] on icon "Next slide" at bounding box center [714, 219] width 10 height 10
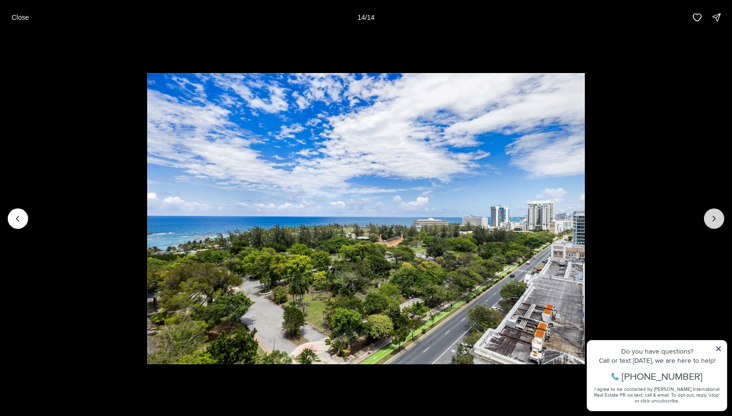
click at [715, 220] on div at bounding box center [714, 219] width 20 height 20
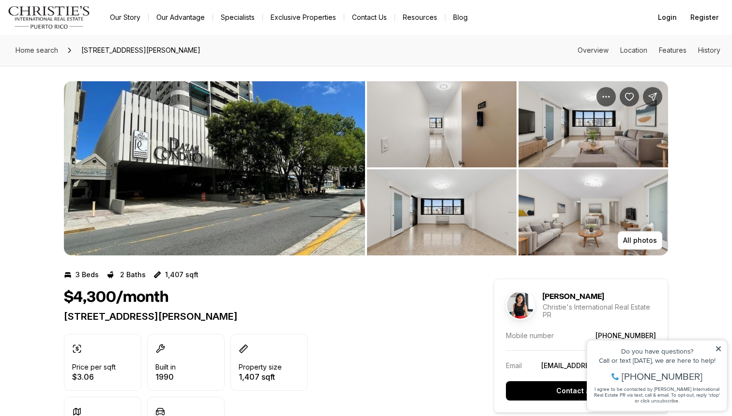
click at [239, 173] on img "View image gallery" at bounding box center [214, 168] width 301 height 174
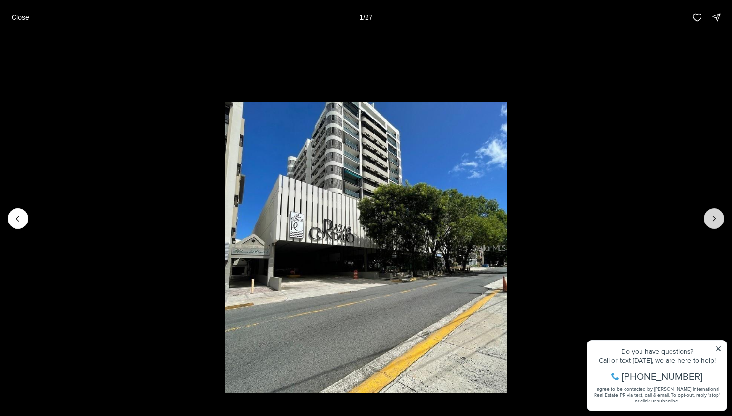
click at [720, 221] on button "Next slide" at bounding box center [714, 219] width 20 height 20
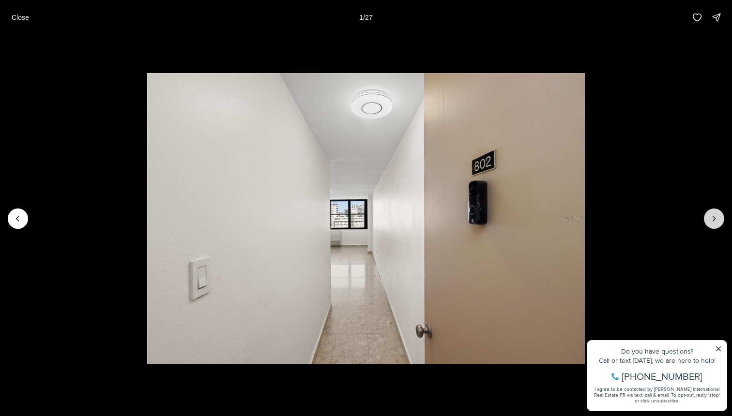
click at [720, 221] on button "Next slide" at bounding box center [714, 219] width 20 height 20
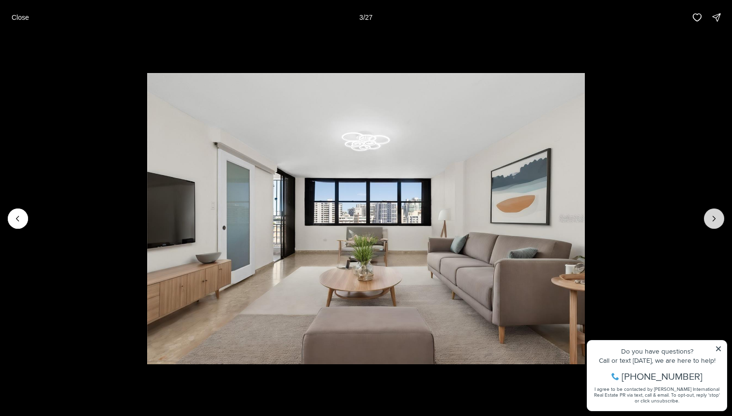
click at [720, 221] on button "Next slide" at bounding box center [714, 219] width 20 height 20
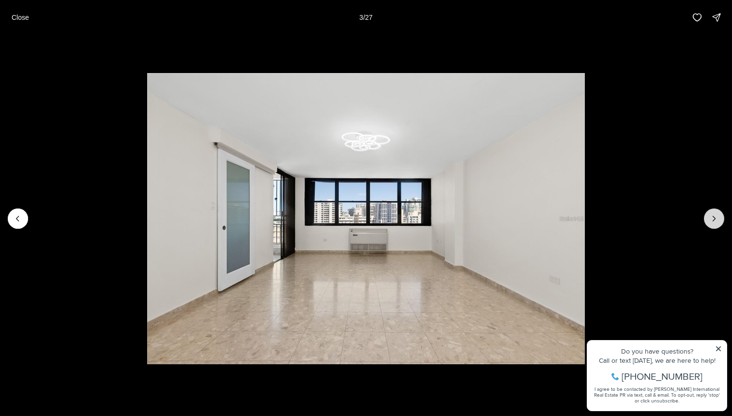
click at [720, 221] on button "Next slide" at bounding box center [714, 219] width 20 height 20
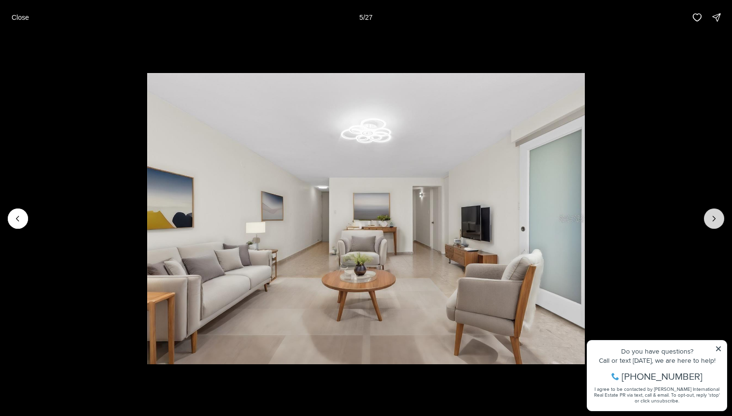
click at [720, 221] on button "Next slide" at bounding box center [714, 219] width 20 height 20
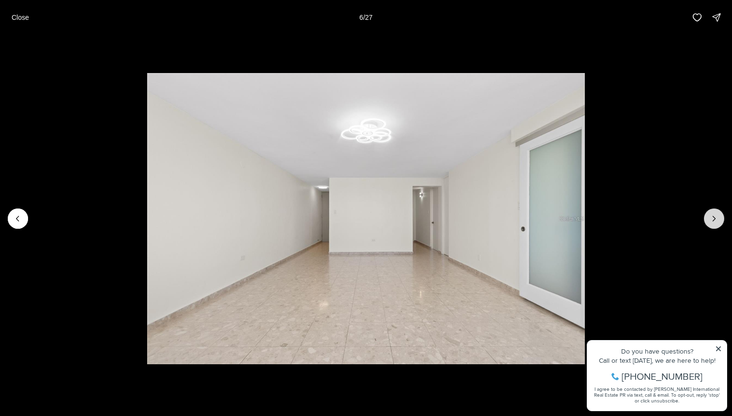
click at [720, 221] on button "Next slide" at bounding box center [714, 219] width 20 height 20
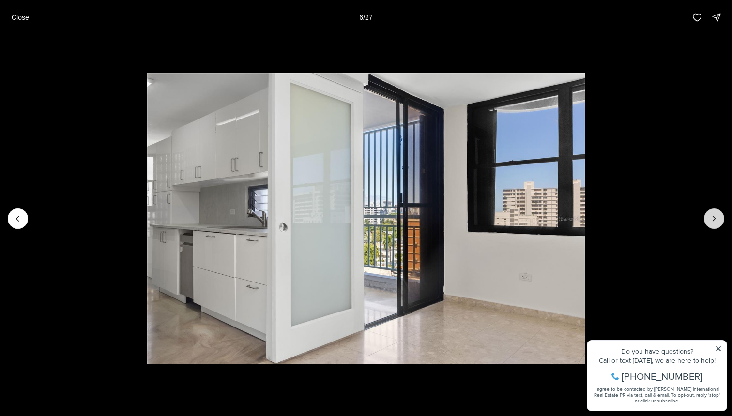
click at [720, 221] on button "Next slide" at bounding box center [714, 219] width 20 height 20
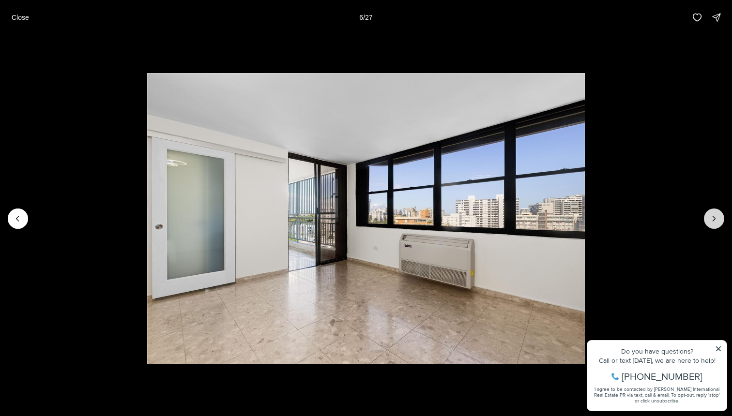
click at [720, 221] on button "Next slide" at bounding box center [714, 219] width 20 height 20
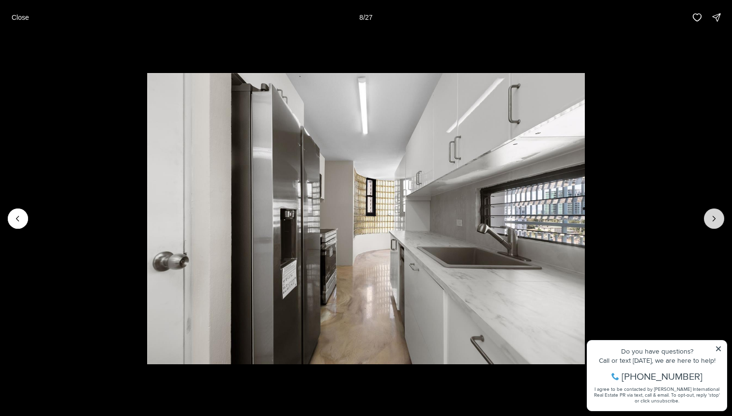
click at [720, 221] on button "Next slide" at bounding box center [714, 219] width 20 height 20
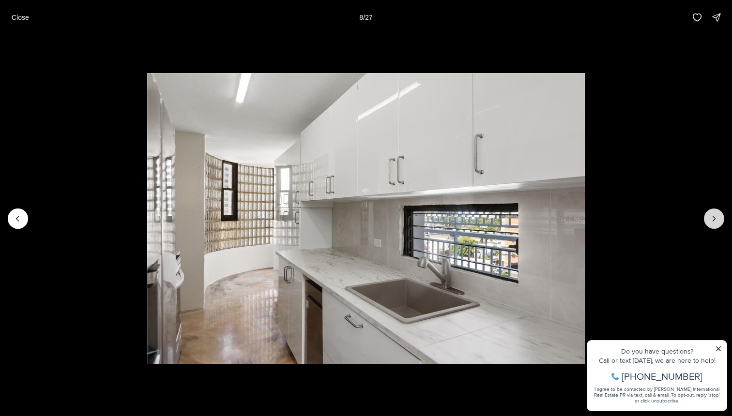
click at [720, 221] on button "Next slide" at bounding box center [714, 219] width 20 height 20
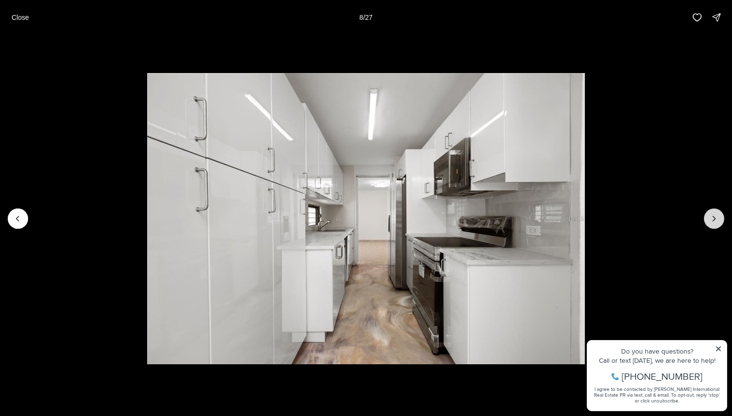
click at [720, 221] on button "Next slide" at bounding box center [714, 219] width 20 height 20
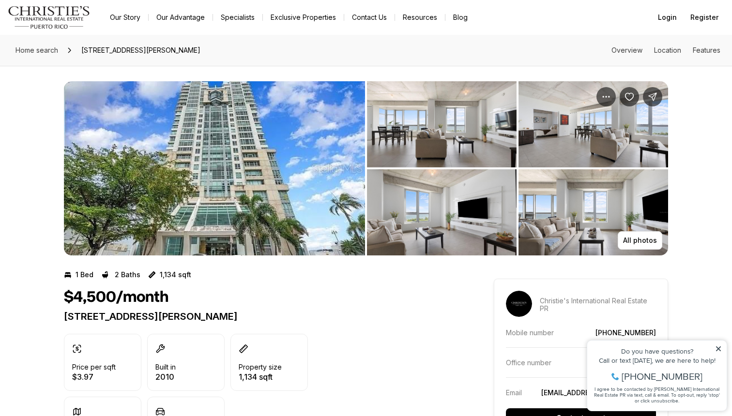
click at [299, 182] on img "View image gallery" at bounding box center [214, 168] width 301 height 174
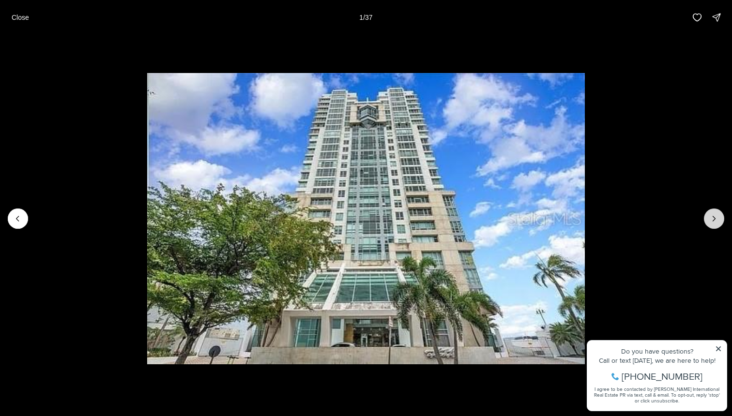
click at [712, 220] on icon "Next slide" at bounding box center [714, 219] width 10 height 10
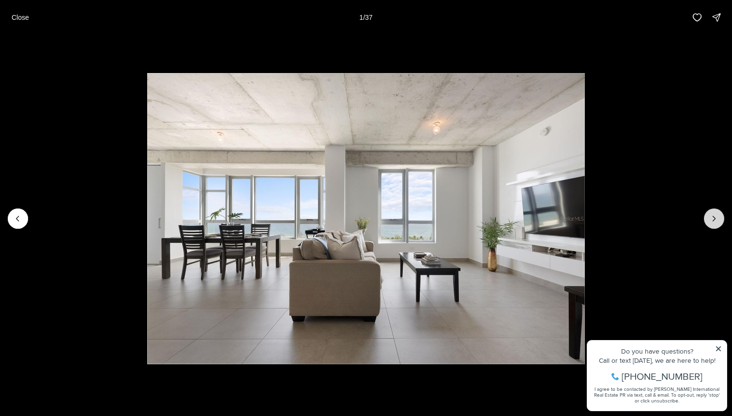
click at [712, 220] on icon "Next slide" at bounding box center [714, 219] width 10 height 10
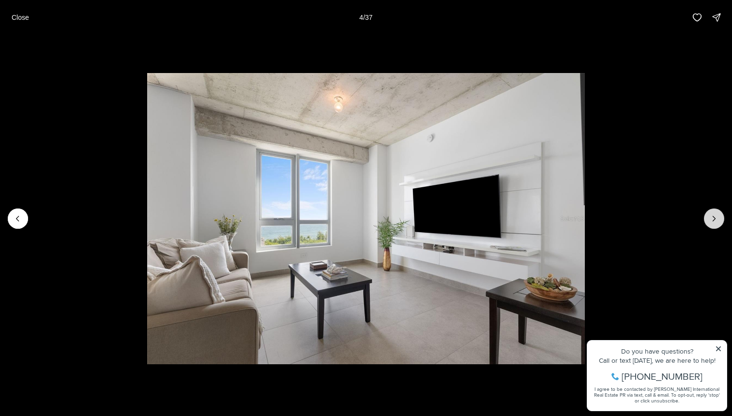
click at [712, 220] on icon "Next slide" at bounding box center [714, 219] width 10 height 10
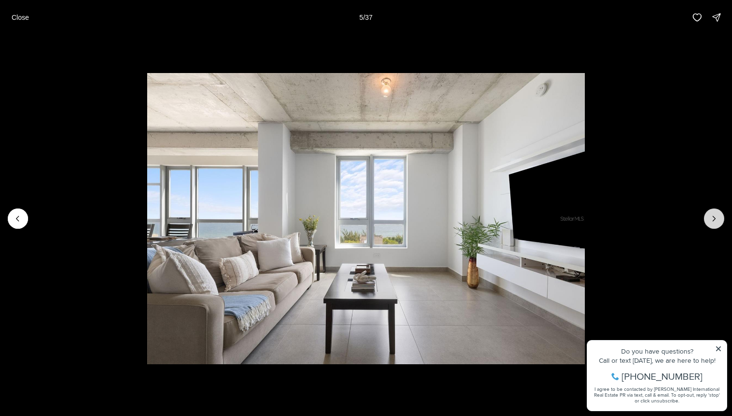
click at [712, 220] on icon "Next slide" at bounding box center [714, 219] width 10 height 10
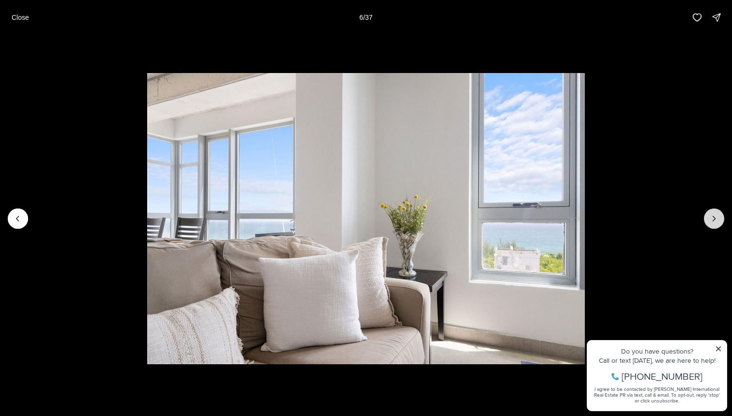
click at [712, 220] on icon "Next slide" at bounding box center [714, 219] width 10 height 10
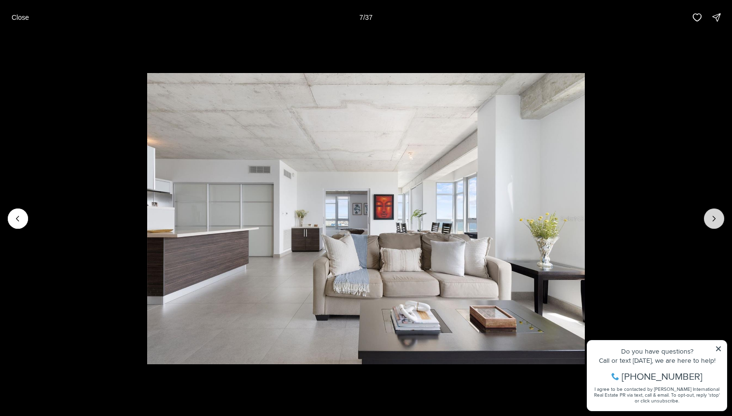
click at [712, 220] on icon "Next slide" at bounding box center [714, 219] width 10 height 10
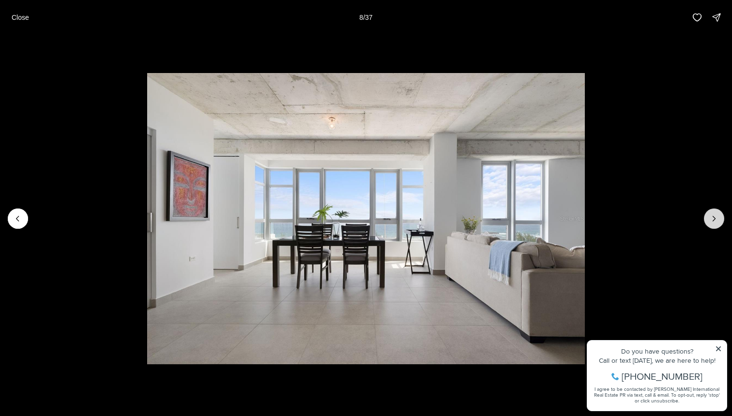
click at [712, 220] on icon "Next slide" at bounding box center [714, 219] width 10 height 10
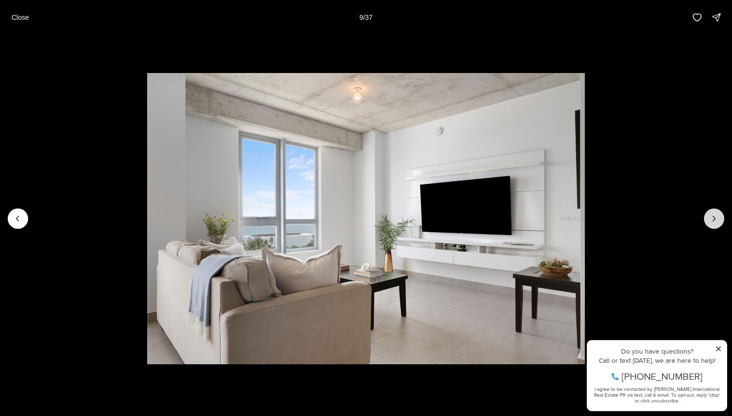
click at [712, 220] on icon "Next slide" at bounding box center [714, 219] width 10 height 10
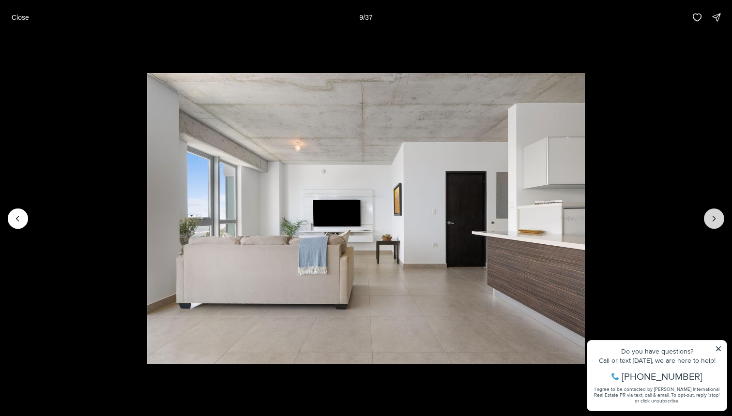
click at [712, 220] on icon "Next slide" at bounding box center [714, 219] width 10 height 10
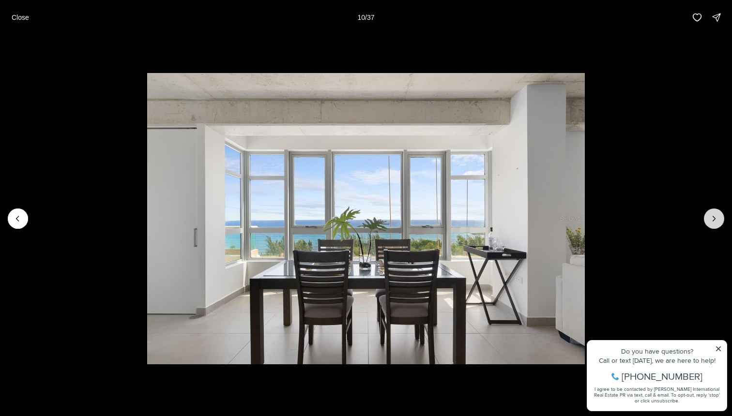
click at [712, 220] on icon "Next slide" at bounding box center [714, 219] width 10 height 10
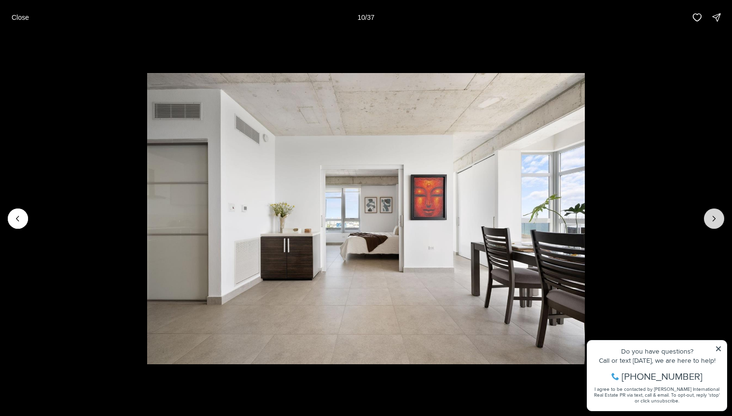
click at [712, 220] on icon "Next slide" at bounding box center [714, 219] width 10 height 10
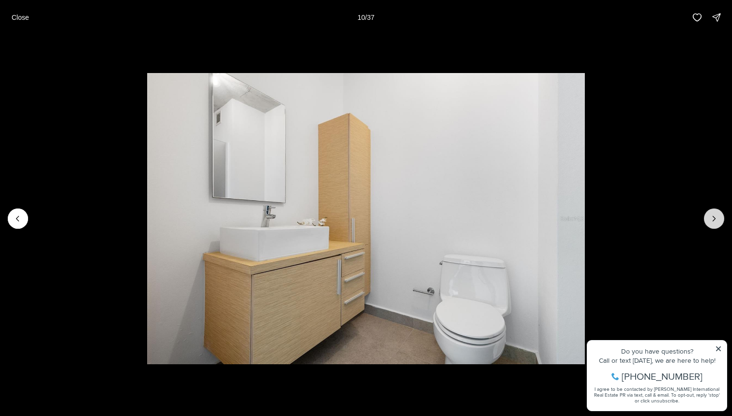
click at [712, 220] on icon "Next slide" at bounding box center [714, 219] width 10 height 10
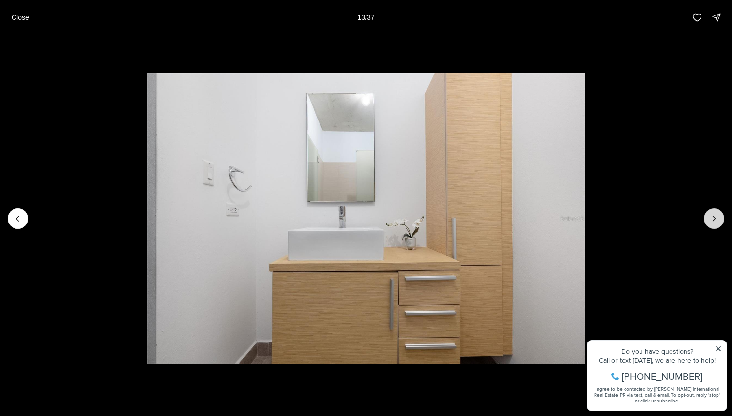
click at [712, 220] on icon "Next slide" at bounding box center [714, 219] width 10 height 10
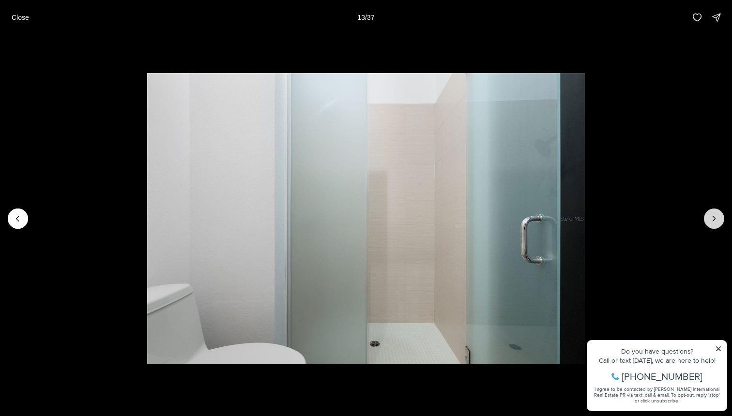
click at [712, 220] on icon "Next slide" at bounding box center [714, 219] width 10 height 10
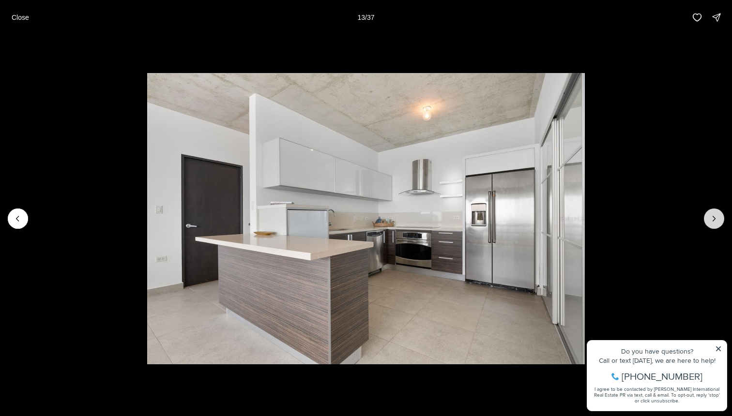
click at [712, 220] on icon "Next slide" at bounding box center [714, 219] width 10 height 10
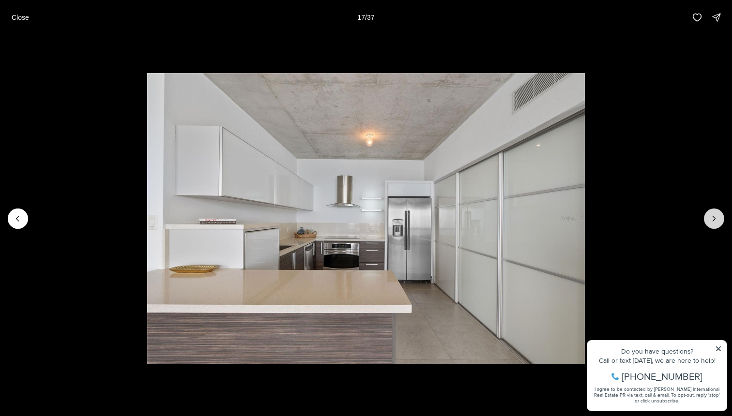
click at [712, 220] on icon "Next slide" at bounding box center [714, 219] width 10 height 10
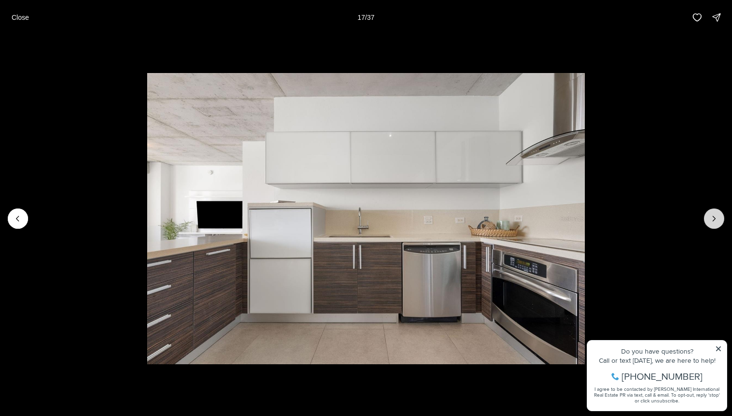
click at [712, 220] on icon "Next slide" at bounding box center [714, 219] width 10 height 10
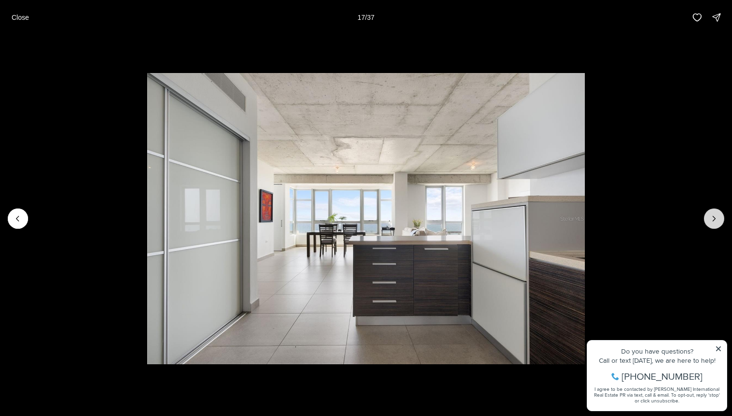
click at [712, 220] on icon "Next slide" at bounding box center [714, 219] width 10 height 10
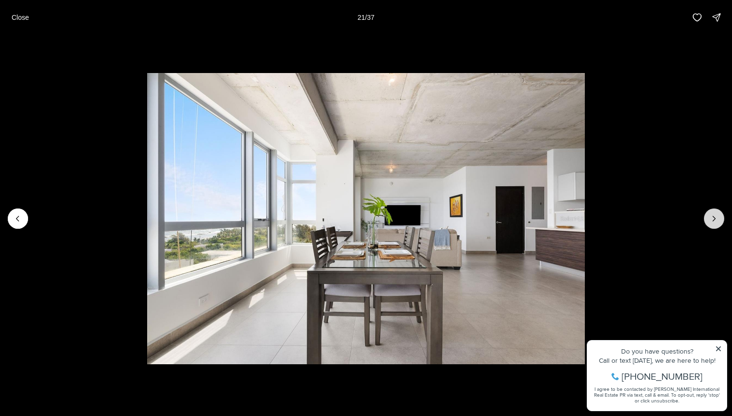
click at [712, 220] on icon "Next slide" at bounding box center [714, 219] width 10 height 10
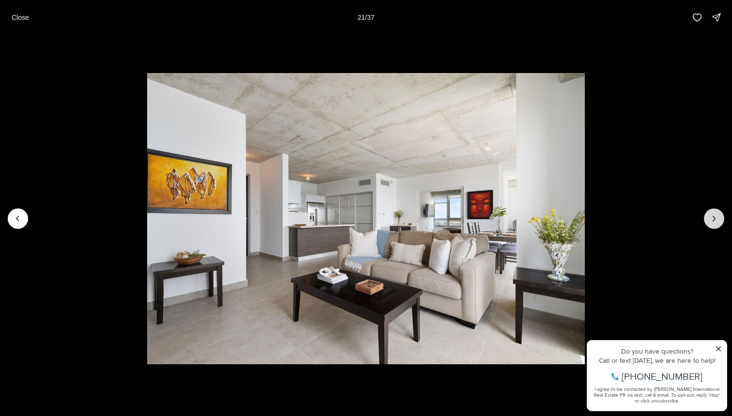
click at [712, 220] on icon "Next slide" at bounding box center [714, 219] width 10 height 10
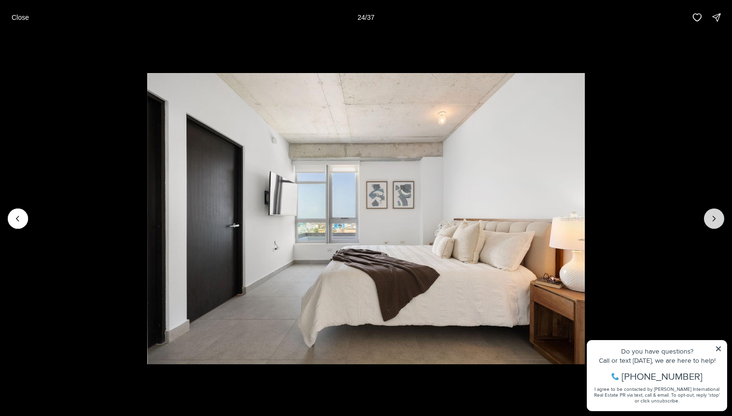
click at [712, 220] on icon "Next slide" at bounding box center [714, 219] width 10 height 10
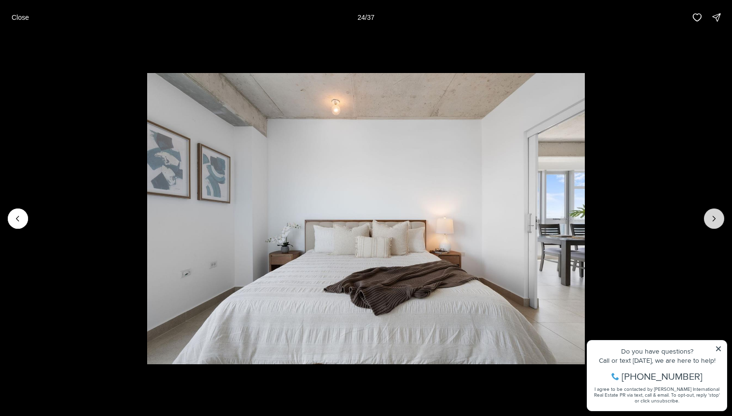
click at [712, 220] on icon "Next slide" at bounding box center [714, 219] width 10 height 10
